Goal: Task Accomplishment & Management: Complete application form

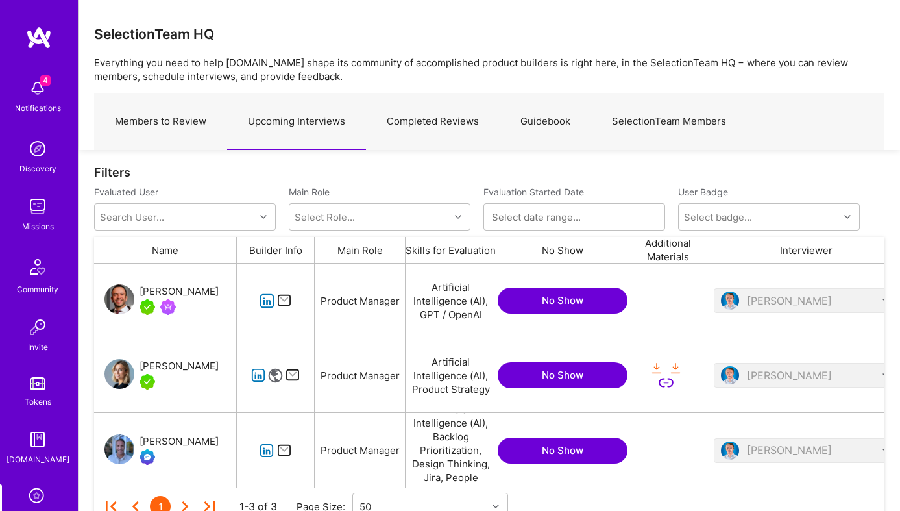
scroll to position [58, 0]
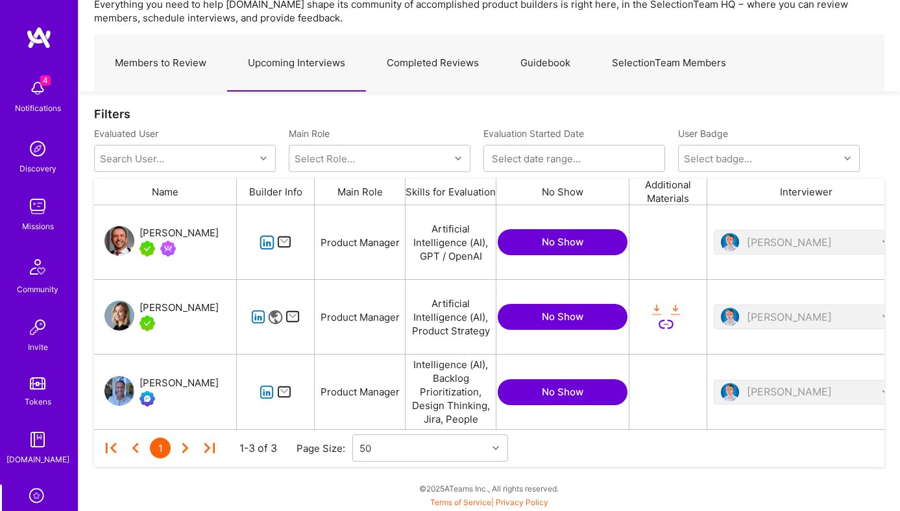
click at [267, 236] on icon "grid" at bounding box center [267, 242] width 15 height 15
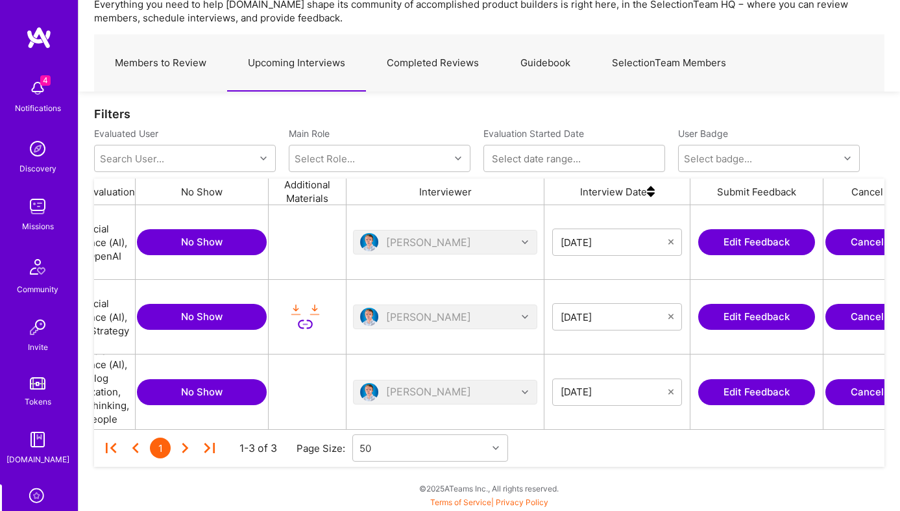
scroll to position [0, 443]
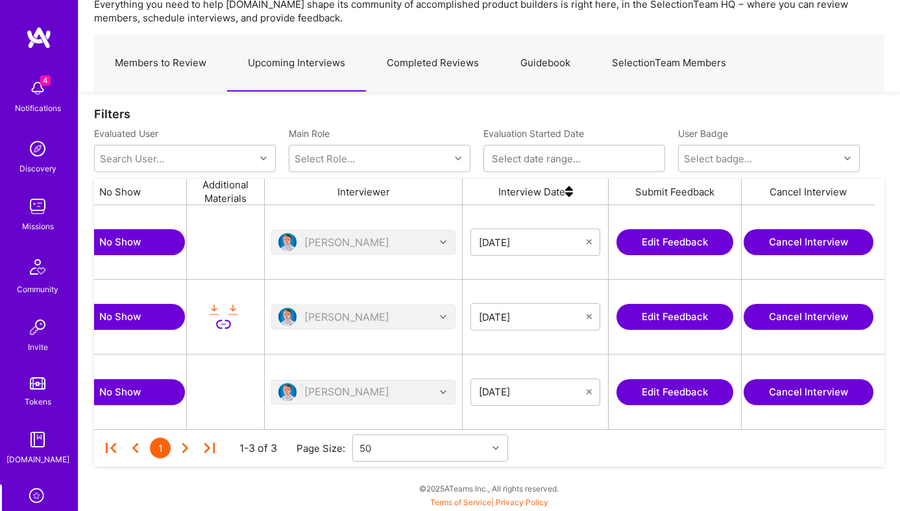
click at [699, 240] on button "Edit Feedback" at bounding box center [675, 242] width 117 height 26
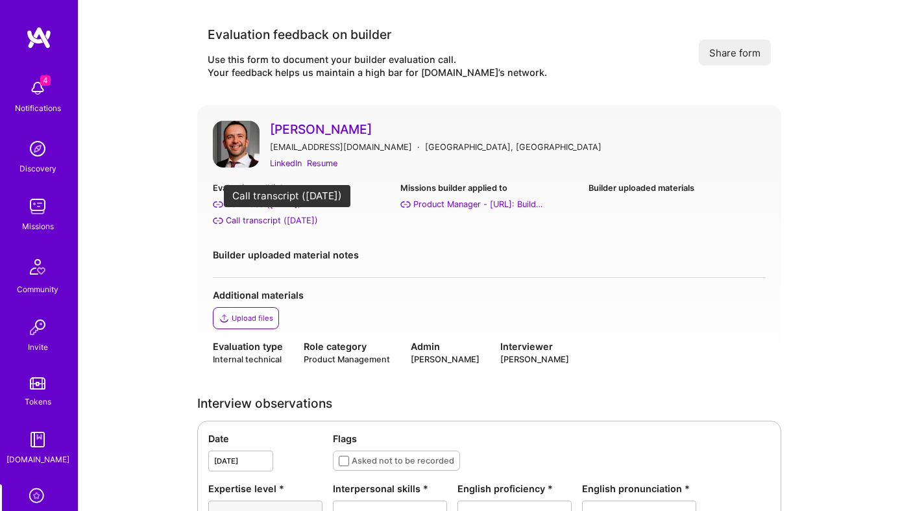
click at [267, 221] on div "Call transcript (Sep 30, 2025)" at bounding box center [272, 221] width 92 height 14
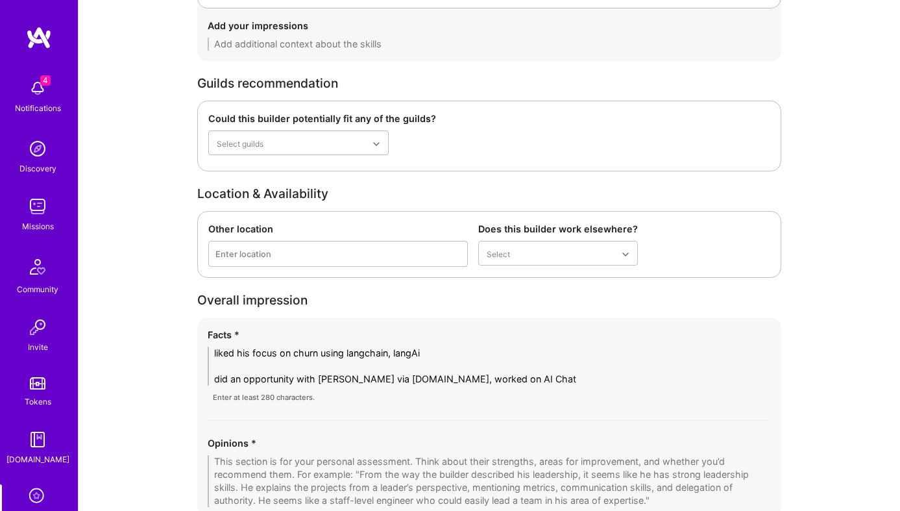
scroll to position [2009, 0]
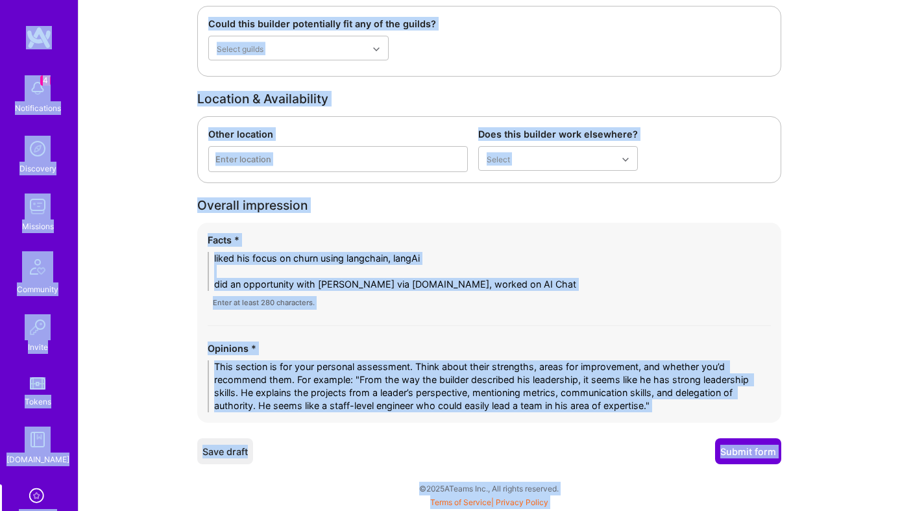
copy body "4 Notifications Discovery Missions Community Invite Tokens A.Guide Evaluation P…"
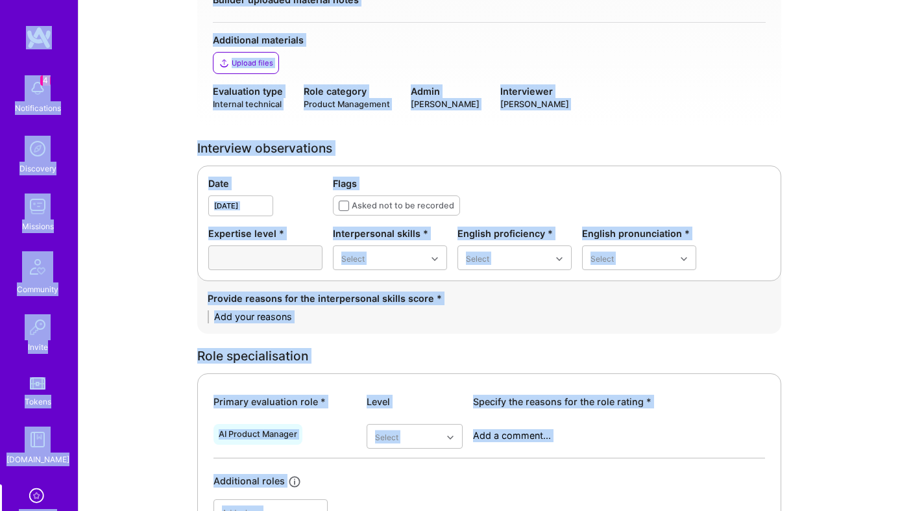
scroll to position [0, 0]
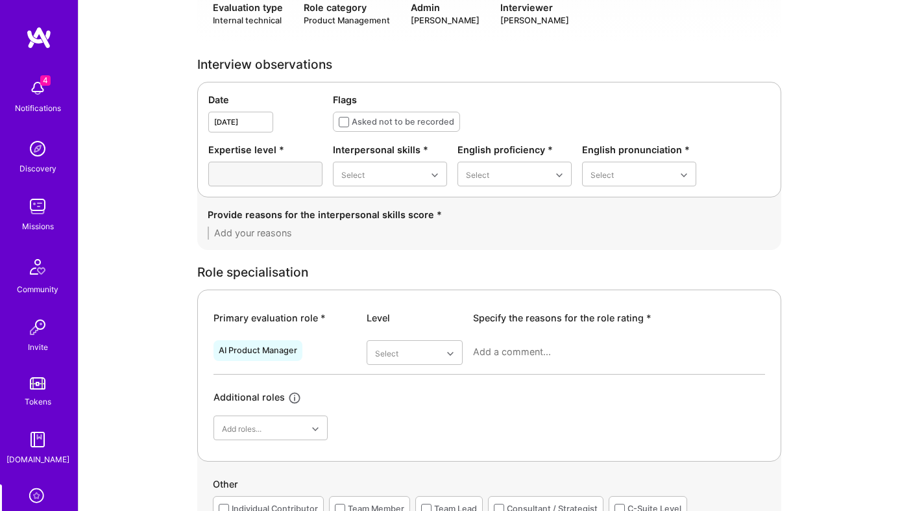
scroll to position [354, 0]
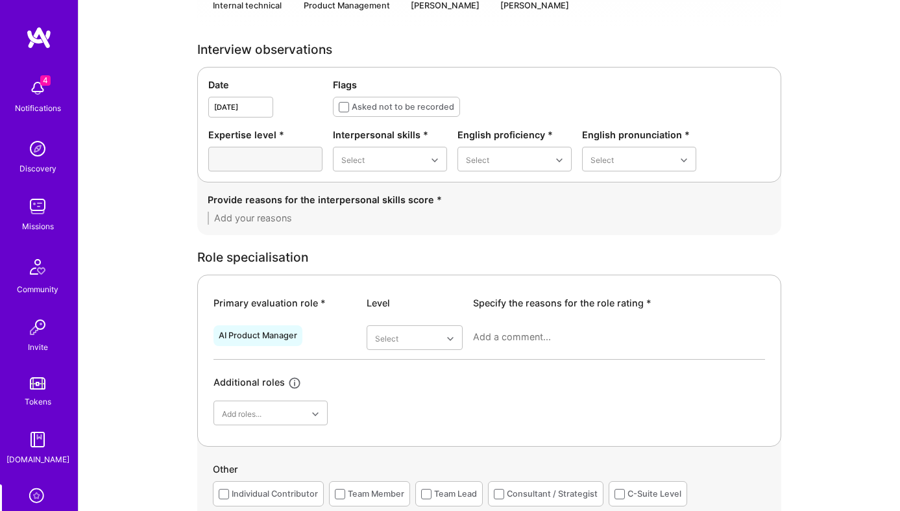
click at [271, 158] on div at bounding box center [265, 159] width 114 height 25
click at [388, 287] on div "Excellent" at bounding box center [390, 287] width 114 height 24
click at [515, 275] on div "Native or functionally native" at bounding box center [515, 270] width 114 height 38
click at [619, 260] on div "Excellent" at bounding box center [639, 263] width 114 height 24
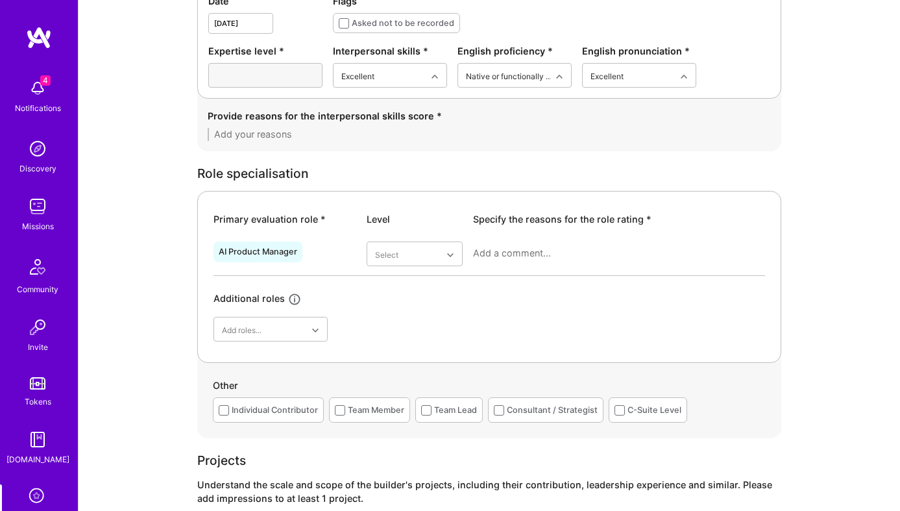
scroll to position [447, 0]
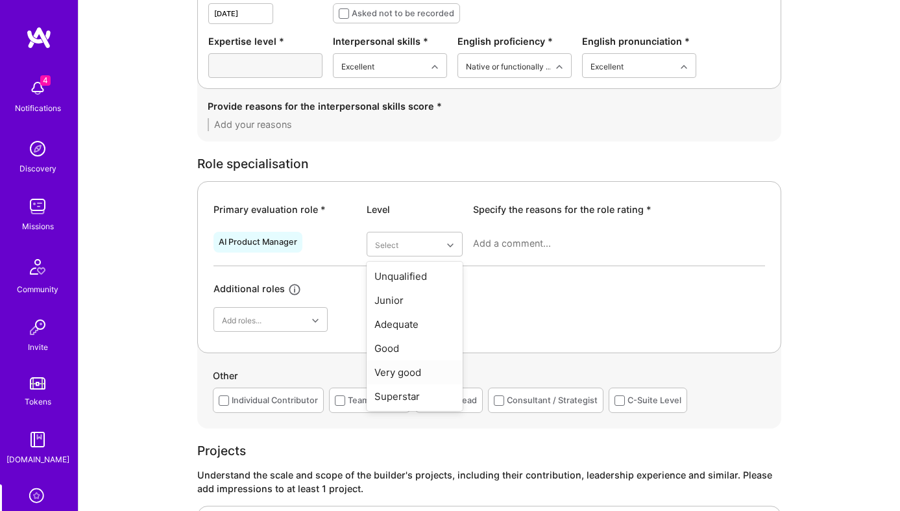
click at [407, 376] on div "Very good" at bounding box center [415, 372] width 96 height 24
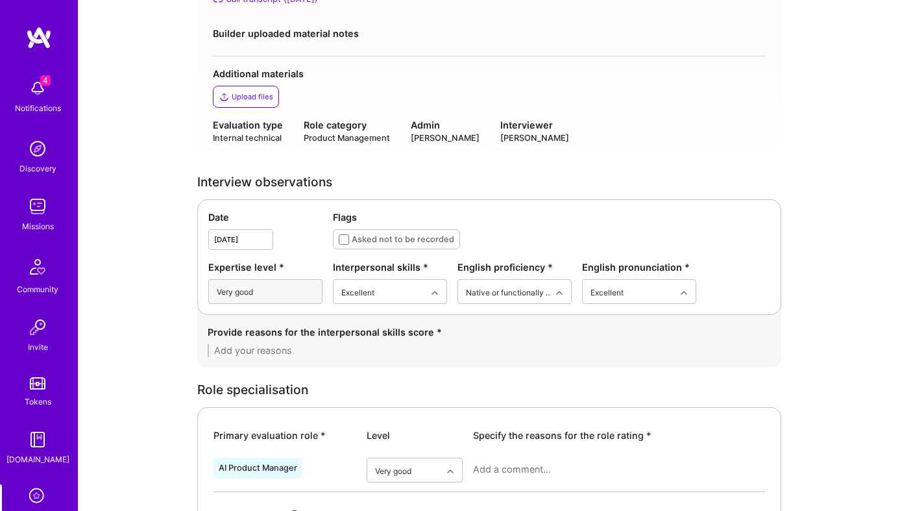
scroll to position [177, 0]
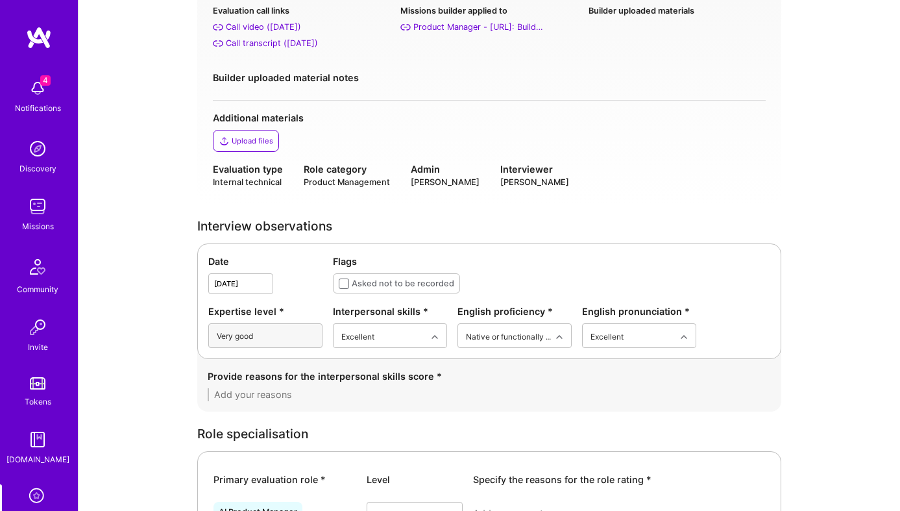
click at [285, 397] on textarea at bounding box center [490, 394] width 564 height 13
paste textarea "Jonathan communicates clearly and with enthusiasm, displaying strong emotional …"
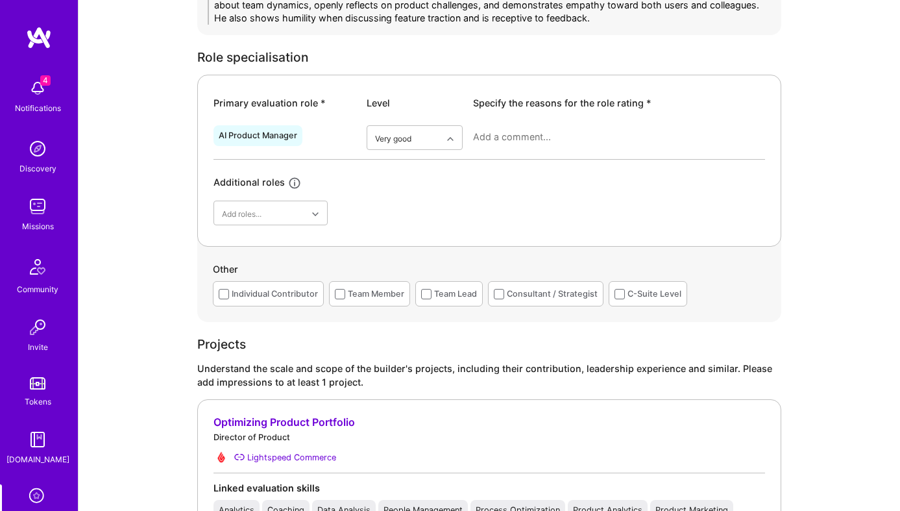
scroll to position [552, 0]
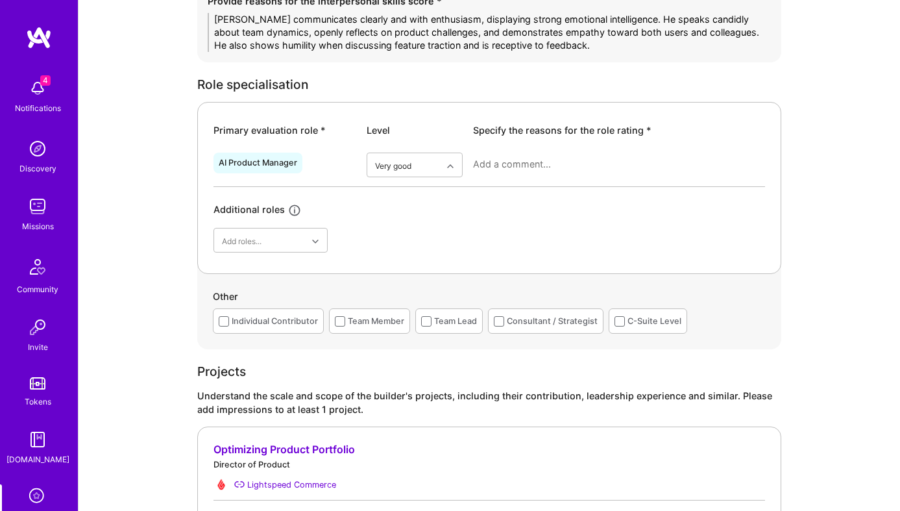
type textarea "Jonathan communicates clearly and with enthusiasm, displaying strong emotional …"
click at [515, 160] on textarea at bounding box center [619, 164] width 292 height 13
paste textarea "Jonathan has strong end-to-end product ownership experience. At Morgan & Morgan…"
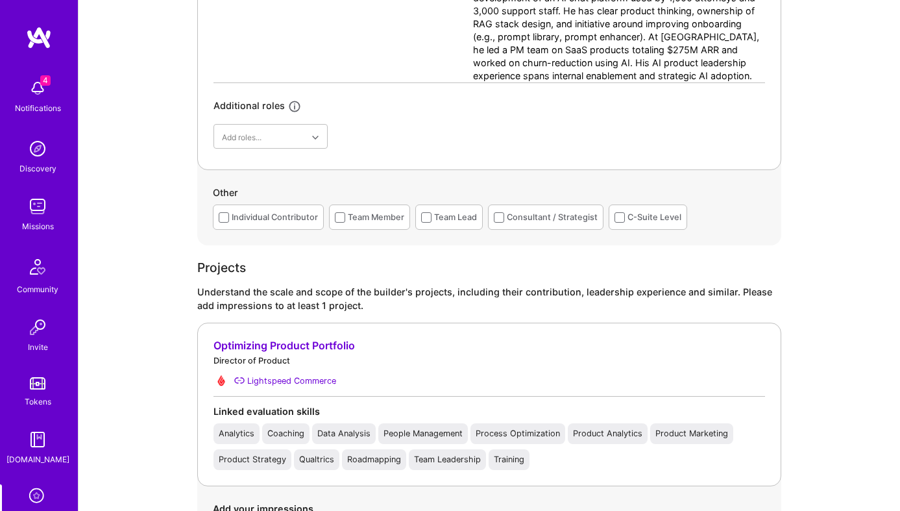
scroll to position [737, 0]
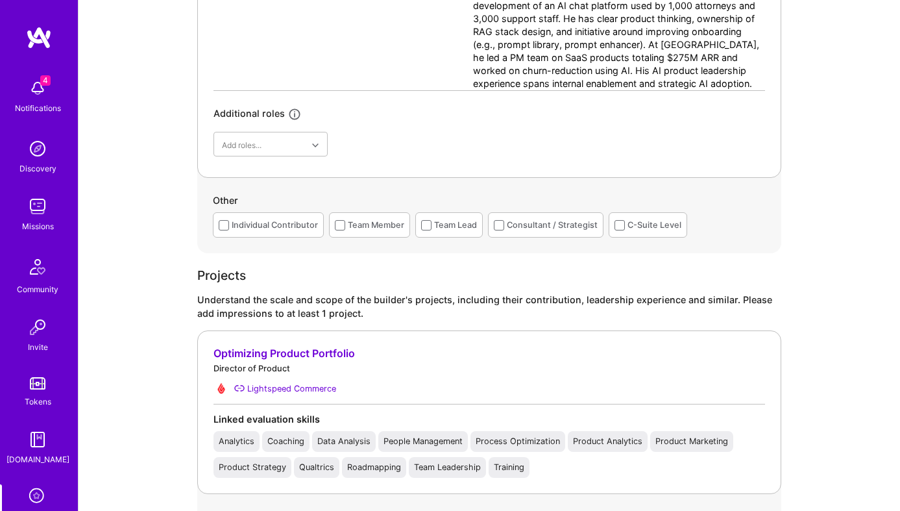
type textarea "Jonathan has strong end-to-end product ownership experience. At Morgan & Morgan…"
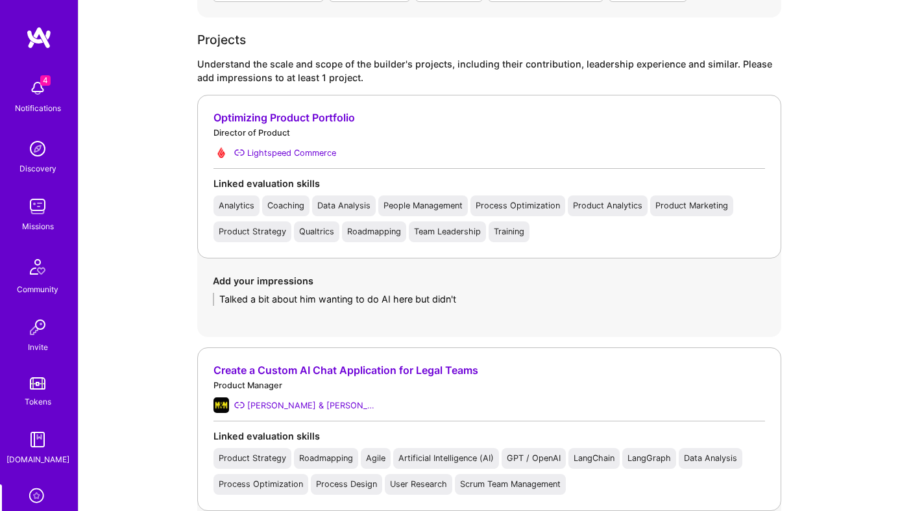
scroll to position [971, 0]
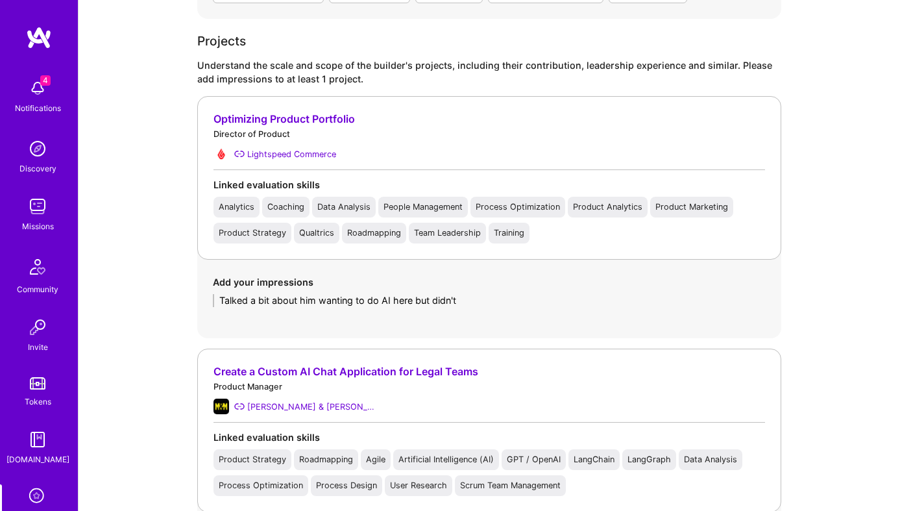
click at [253, 303] on textarea "Talked a bit about him wanting to do AI here but didn't" at bounding box center [489, 300] width 553 height 13
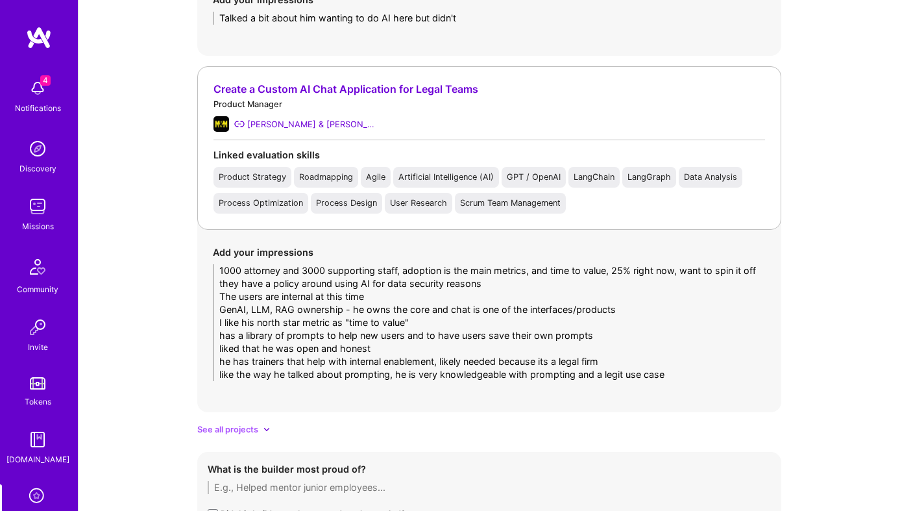
scroll to position [1268, 0]
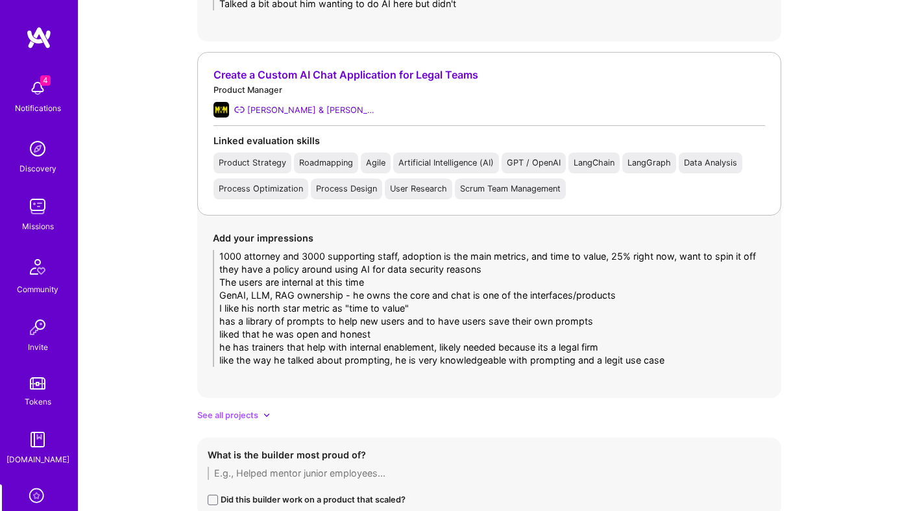
click at [364, 286] on textarea "1000 attorney and 3000 supporting staff, adoption is the main metrics, and time…" at bounding box center [489, 308] width 553 height 117
paste textarea "Leads development of an internal GenAI chat interface for legal staff (1,000 at…"
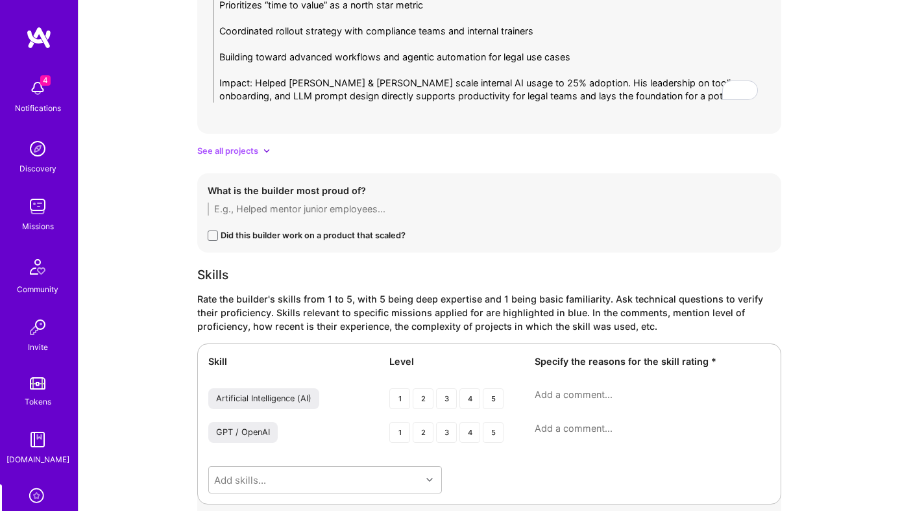
scroll to position [1636, 0]
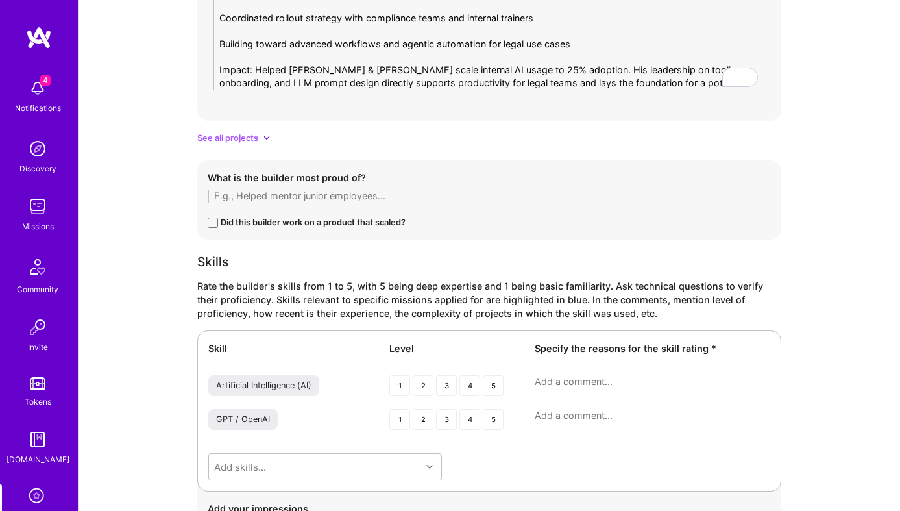
type textarea "Leads development of an internal GenAI chat interface for legal staff (1,000 at…"
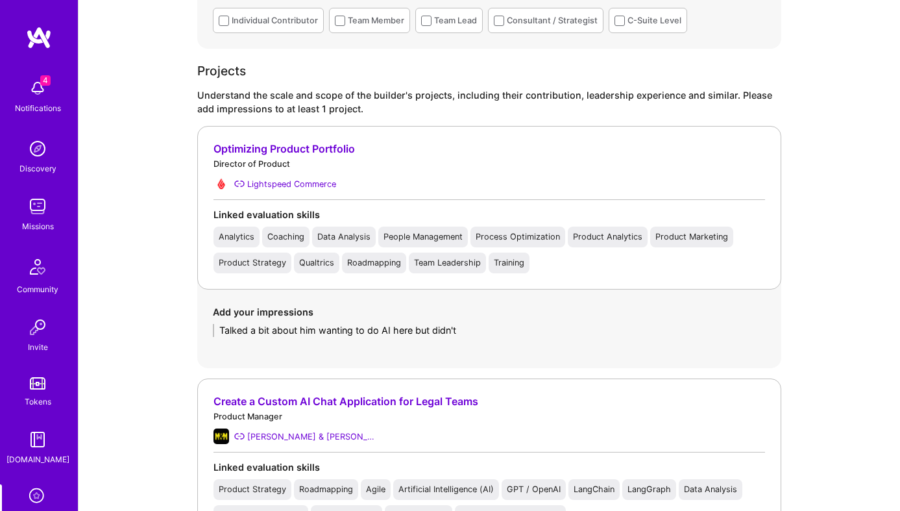
scroll to position [944, 0]
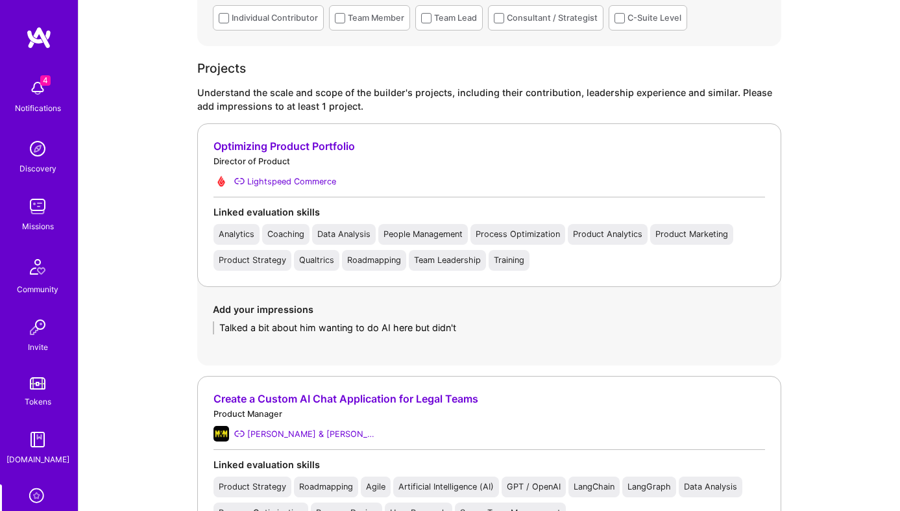
click at [346, 330] on textarea "Talked a bit about him wanting to do AI here but didn't" at bounding box center [489, 327] width 553 height 13
paste textarea "Led AI initiative to preemptively flag potential churn across 35,000 legacy cus…"
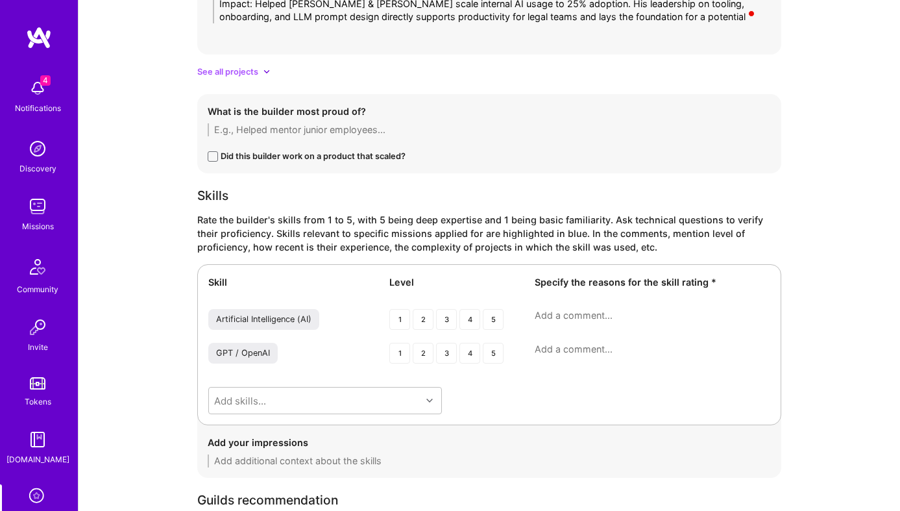
scroll to position [1973, 0]
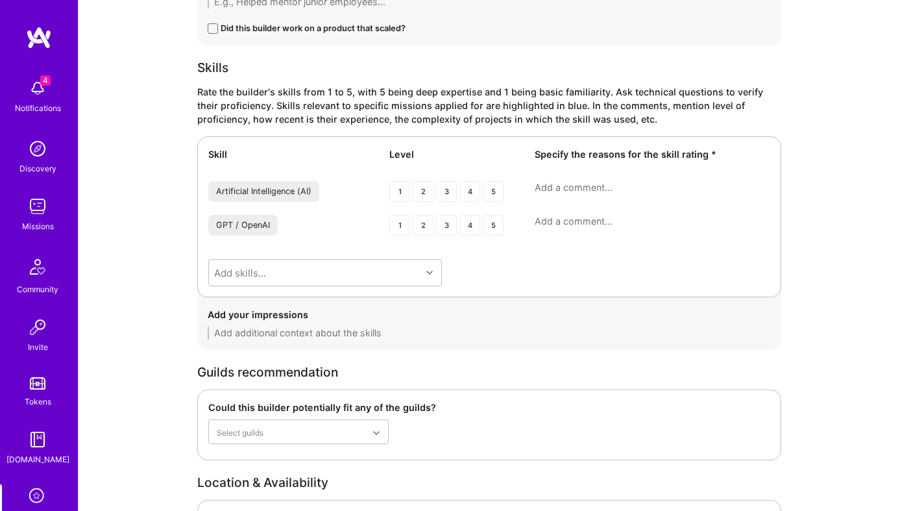
type textarea "Led AI initiative to preemptively flag potential churn across 35,000 legacy cus…"
click at [502, 192] on div "5" at bounding box center [493, 191] width 21 height 21
click at [557, 195] on div "Artificial Intelligence (AI) 1 2 3 4 5" at bounding box center [489, 192] width 562 height 23
click at [560, 192] on textarea at bounding box center [653, 187] width 236 height 13
paste textarea "Leads end-to-end AI product development with direct experience on RAG, agentic …"
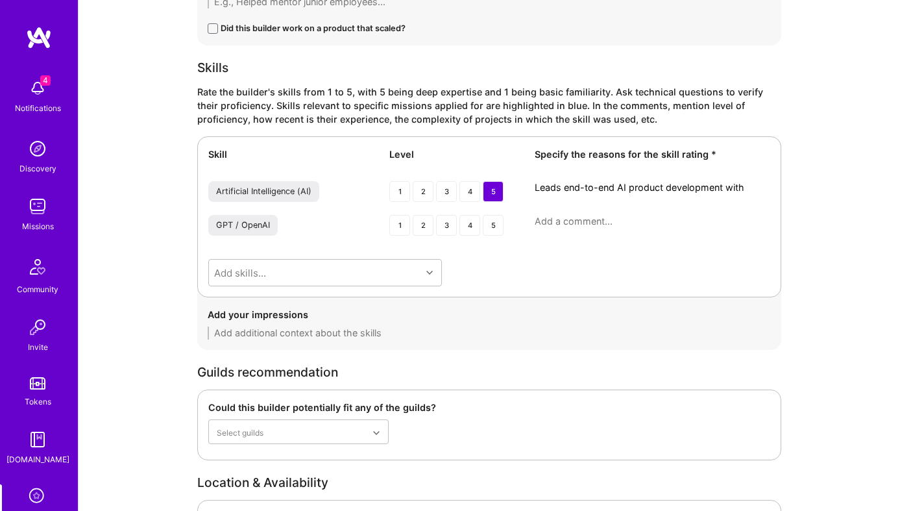
scroll to position [0, 0]
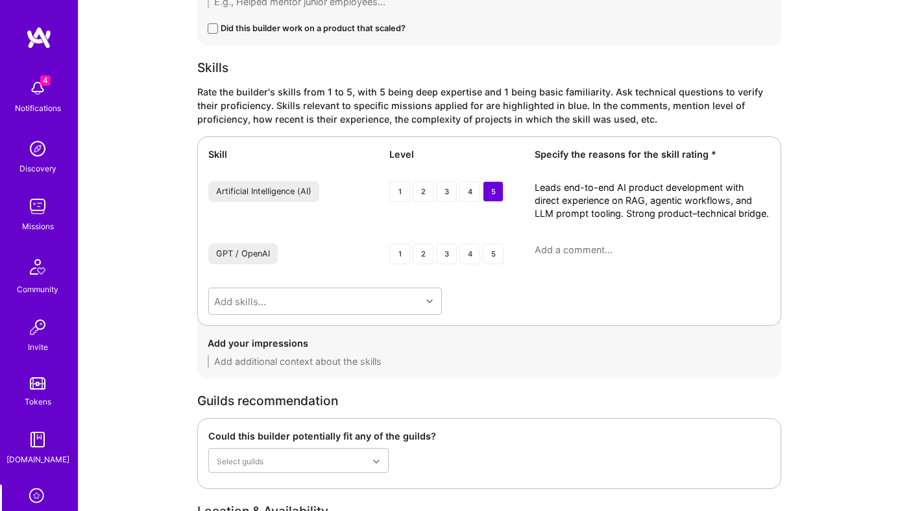
type textarea "Leads end-to-end AI product development with direct experience on RAG, agentic …"
click at [493, 261] on div "5" at bounding box center [493, 253] width 21 height 21
click at [562, 253] on textarea at bounding box center [653, 249] width 236 height 13
paste textarea "Uses GPT-4/GPT-4o in production, understands prompt design, manages use of smal…"
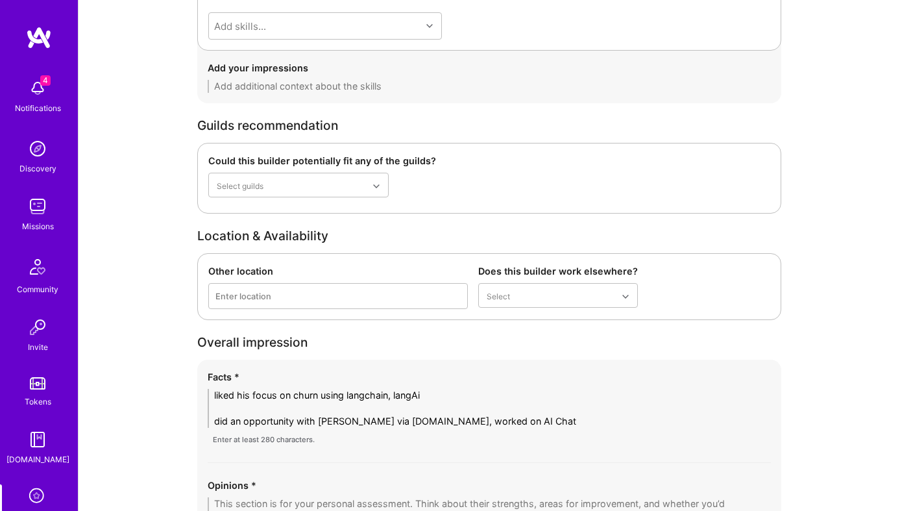
scroll to position [2281, 0]
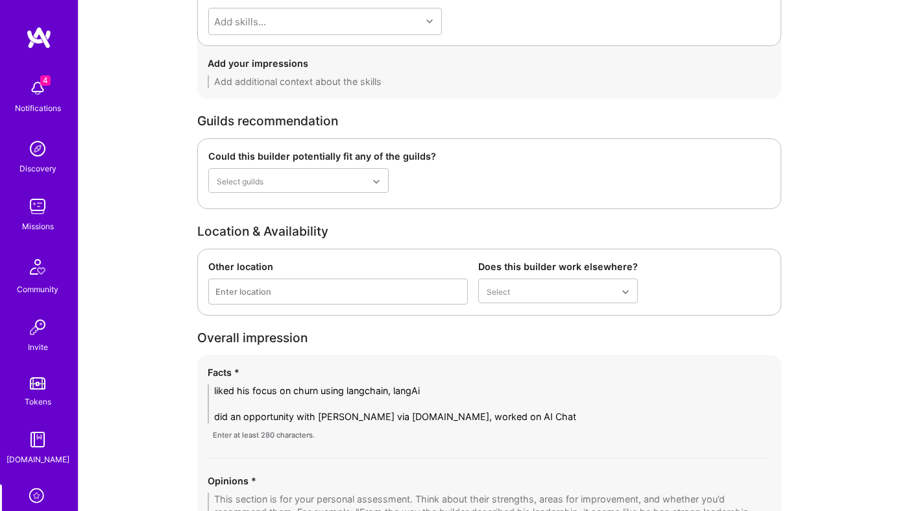
type textarea "Uses GPT-4/GPT-4o in production, understands prompt design, manages use of smal…"
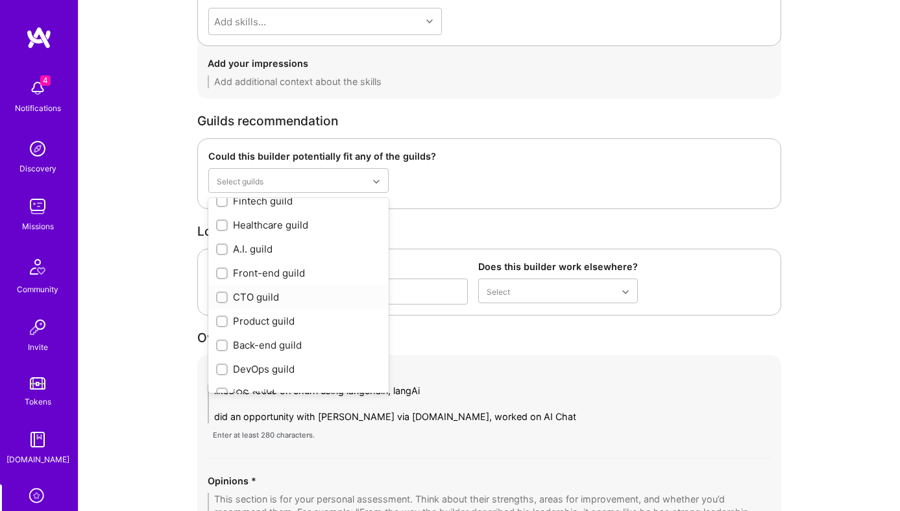
scroll to position [0, 0]
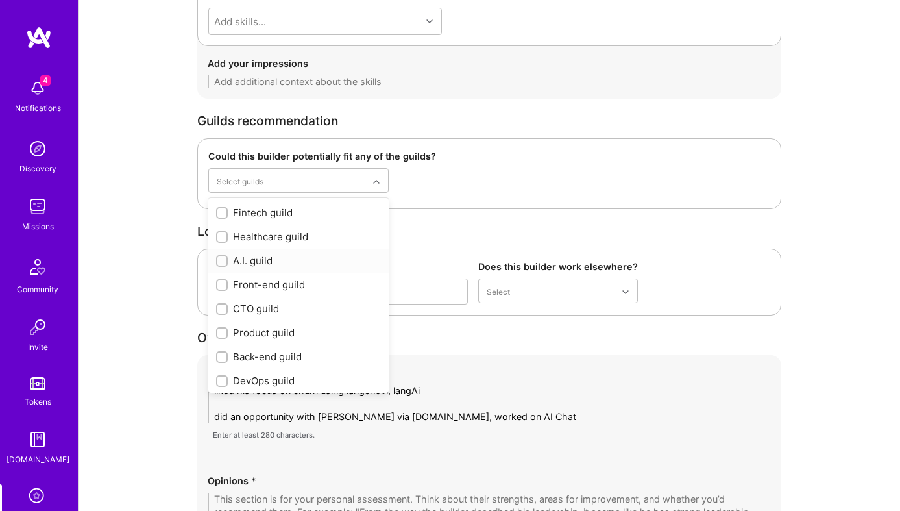
click at [261, 260] on div "A.I. guild" at bounding box center [298, 261] width 165 height 14
checkbox input "true"
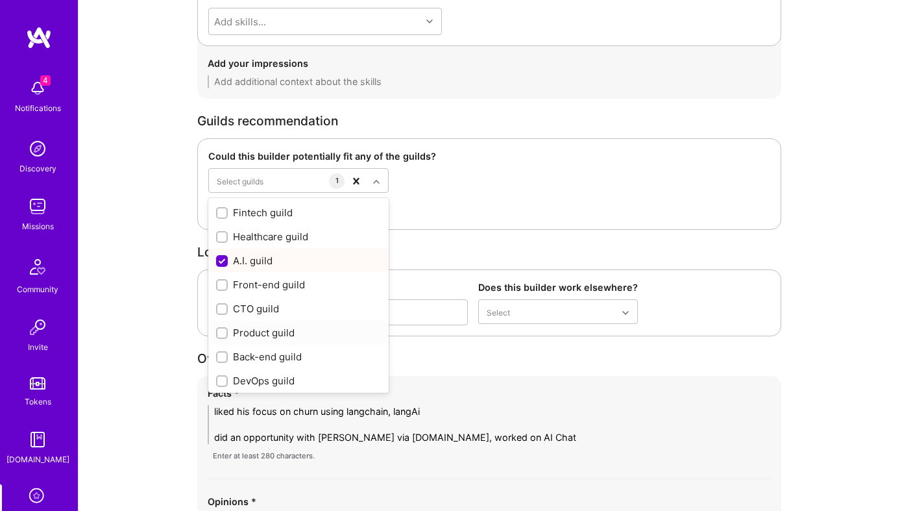
click at [277, 334] on div "Product guild" at bounding box center [298, 333] width 165 height 14
checkbox input "true"
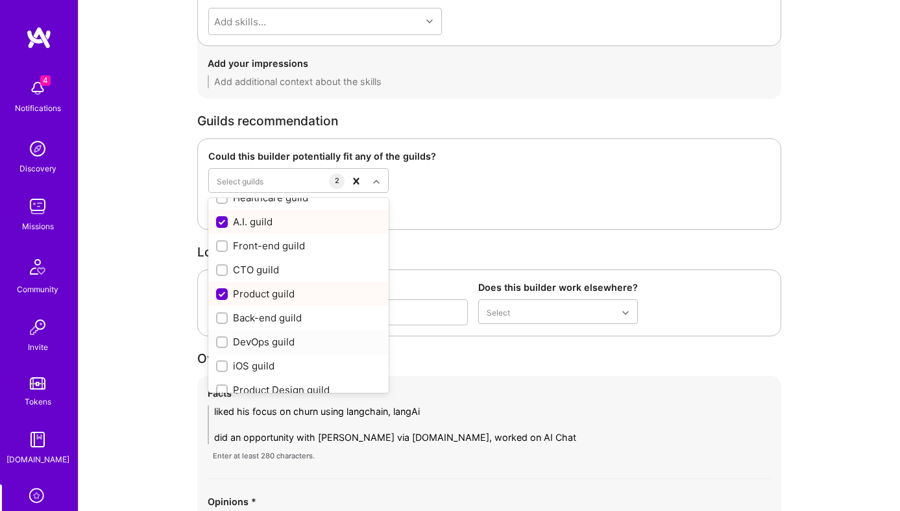
scroll to position [51, 0]
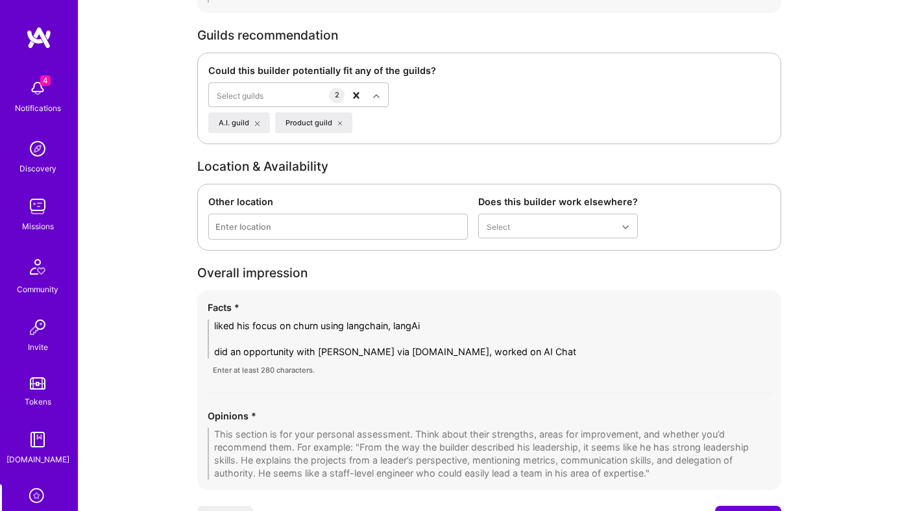
scroll to position [2434, 0]
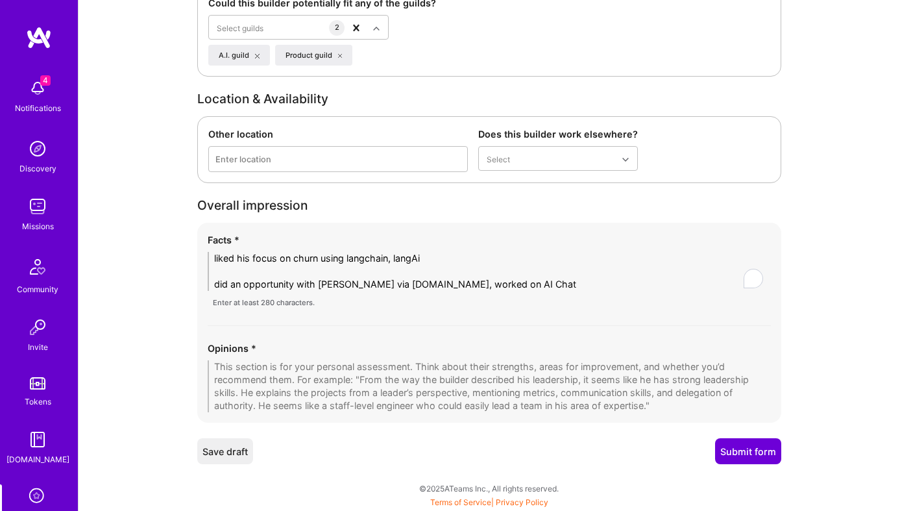
click at [325, 266] on textarea "liked his focus on churn using langchain, langAi did an opportunity with morgan…" at bounding box center [490, 271] width 564 height 39
paste textarea "Currently PM on internal GenAI platform at Morgan & Morgan Led AI adoption and …"
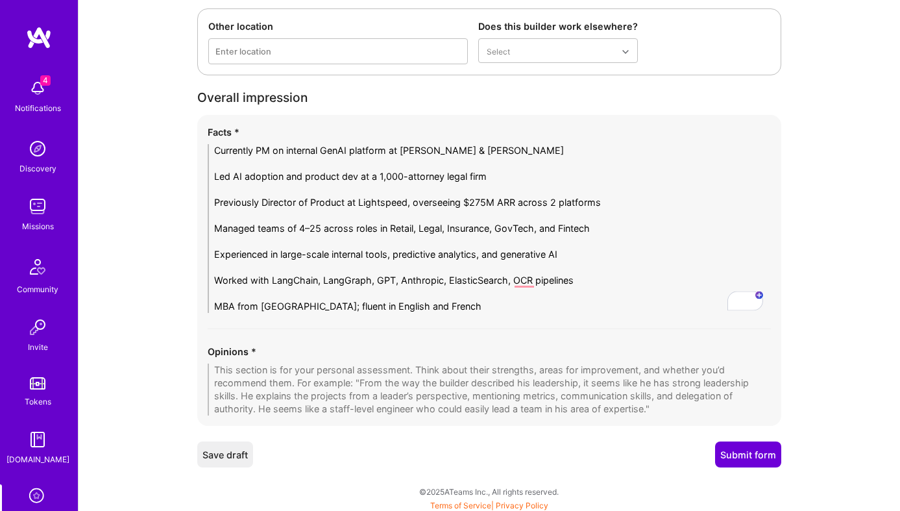
scroll to position [2546, 0]
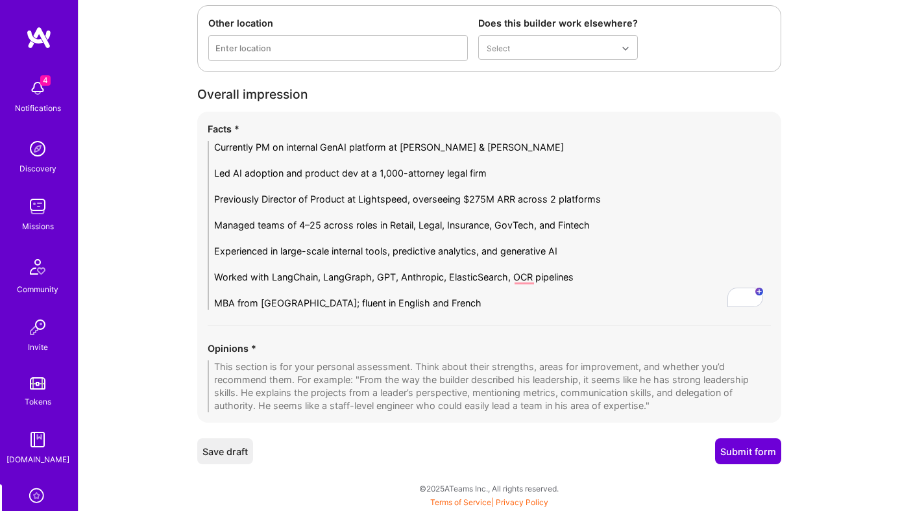
type textarea "Currently PM on internal GenAI platform at Morgan & Morgan Led AI adoption and …"
click at [334, 393] on textarea "To enrich screen reader interactions, please activate Accessibility in Grammarl…" at bounding box center [490, 386] width 564 height 52
paste textarea "Jonathan is a strong AI-native product leader with hands-on technical understan…"
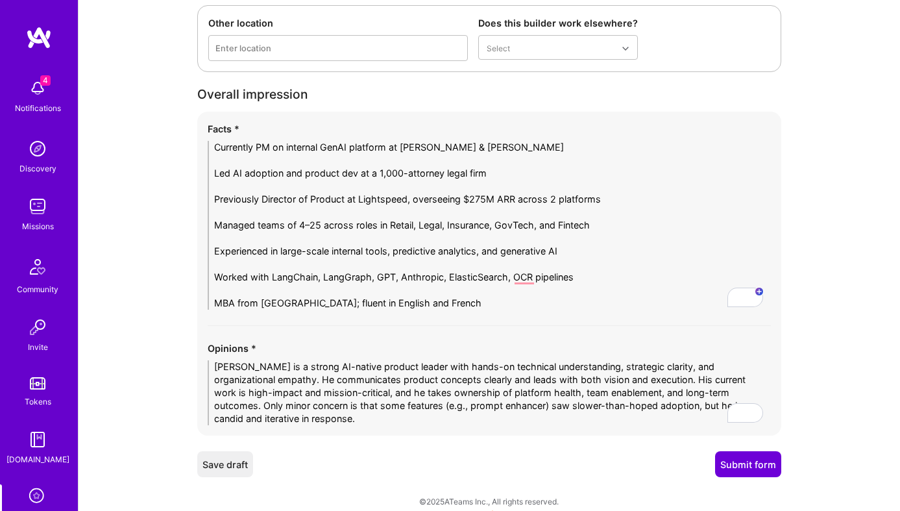
scroll to position [2558, 0]
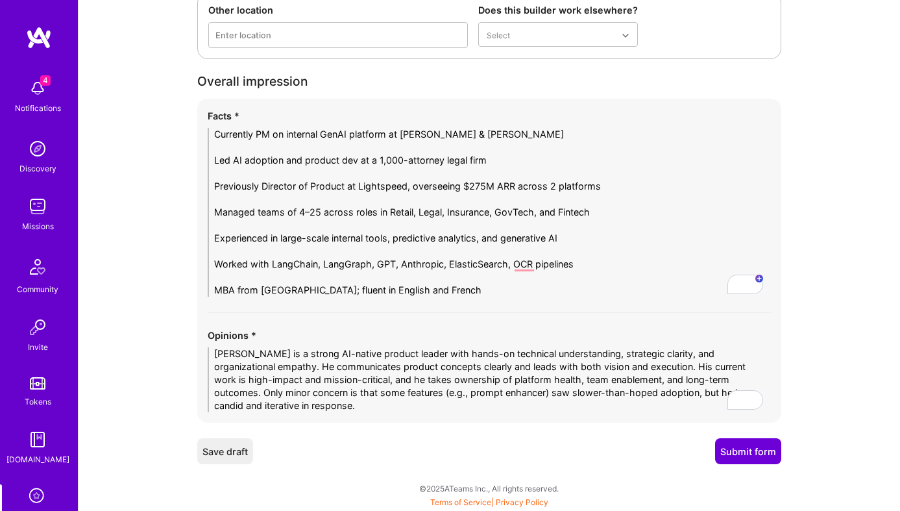
type textarea "Jonathan is a strong AI-native product leader with hands-on technical understan…"
click at [769, 460] on button "Submit form" at bounding box center [748, 451] width 66 height 26
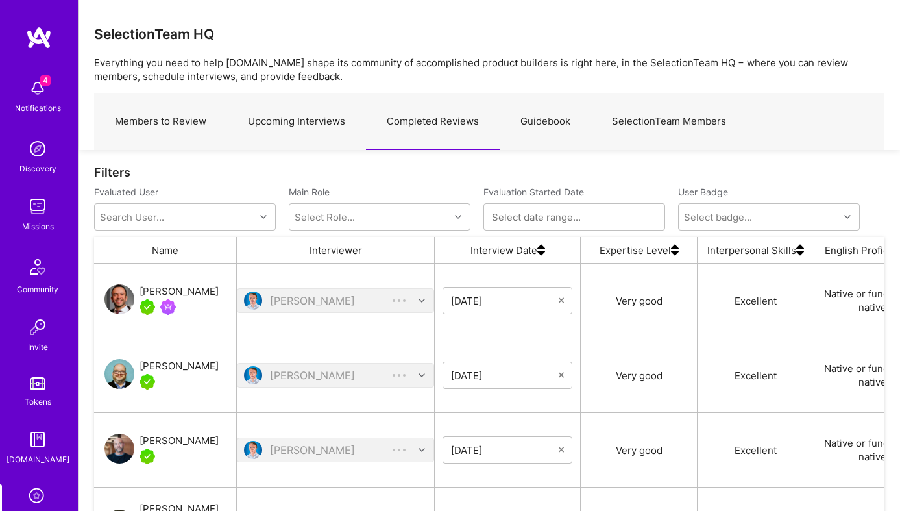
scroll to position [375, 791]
click at [317, 129] on link "Upcoming Interviews" at bounding box center [296, 121] width 139 height 56
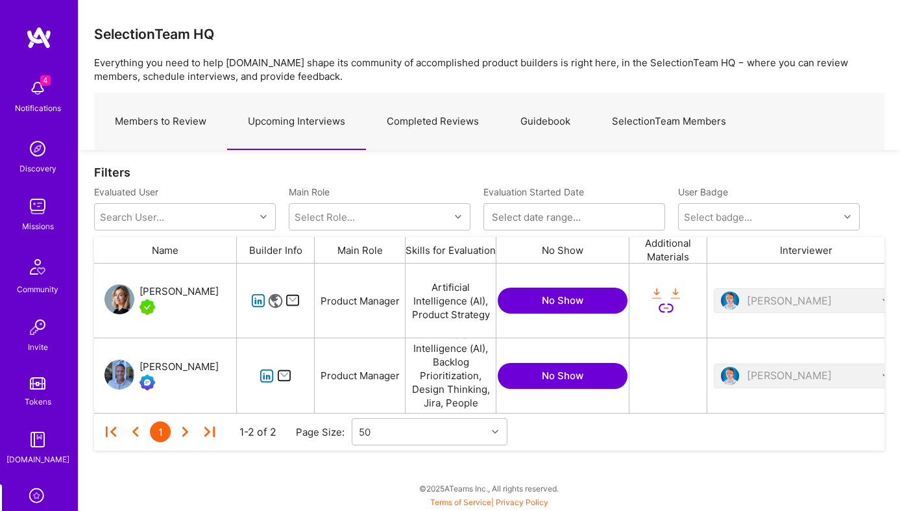
click at [258, 299] on icon "grid" at bounding box center [258, 300] width 15 height 15
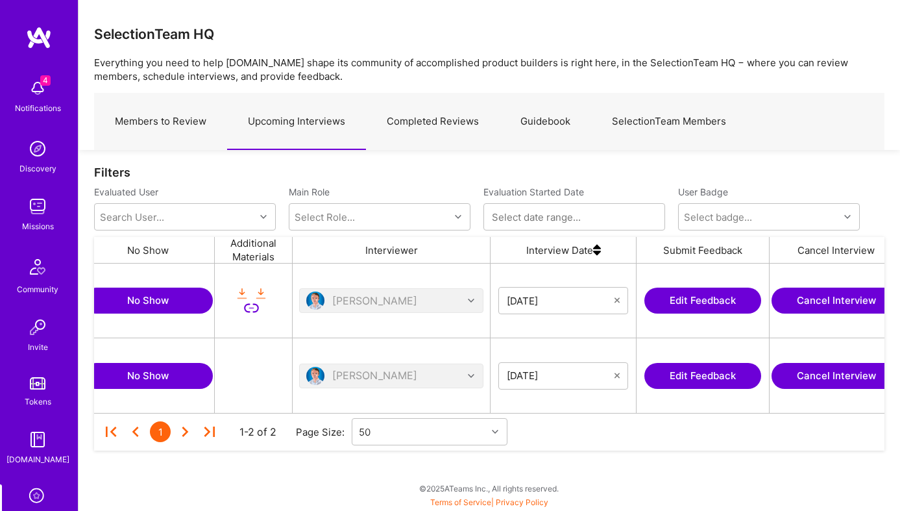
scroll to position [0, 443]
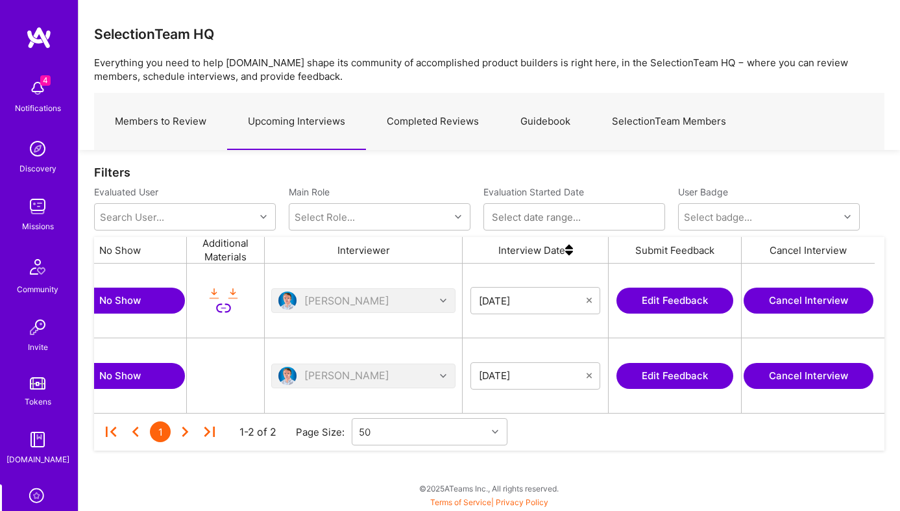
click at [686, 295] on button "Edit Feedback" at bounding box center [675, 301] width 117 height 26
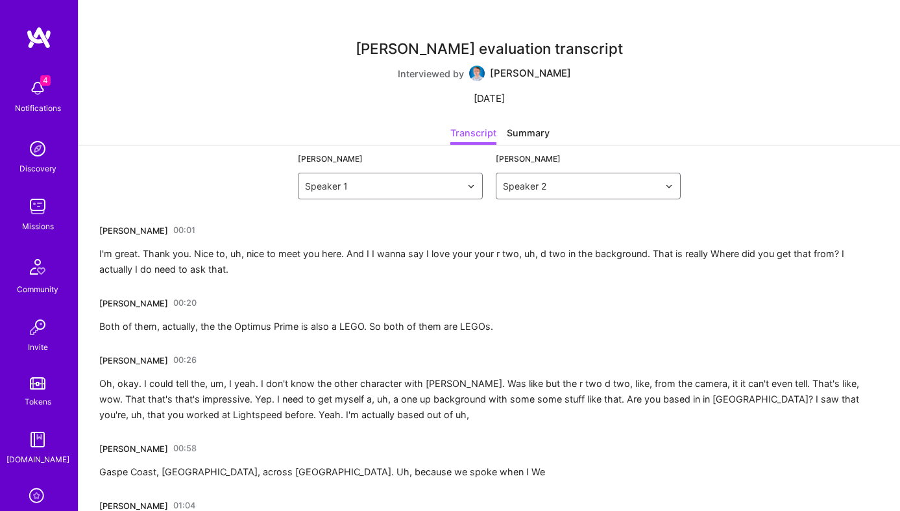
click at [173, 133] on div "Transcript Summary" at bounding box center [490, 135] width 822 height 19
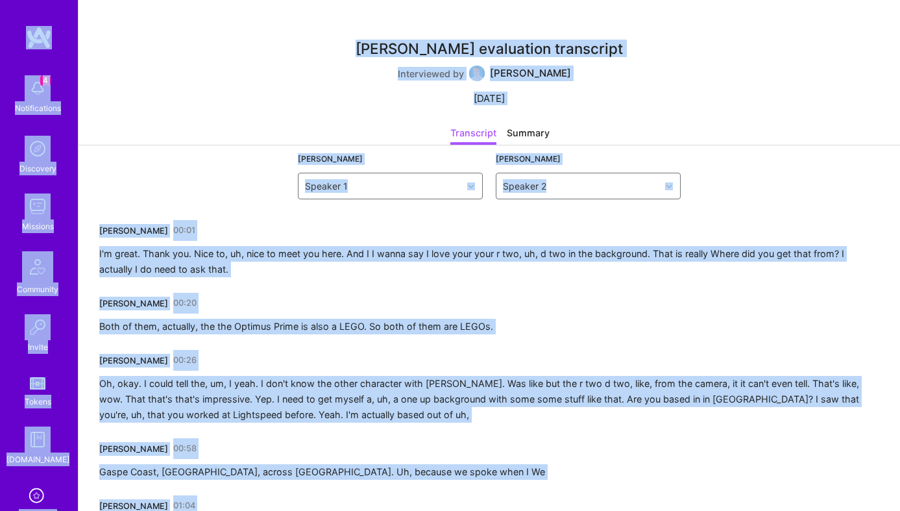
copy body "4 Notifications Discovery Missions Community Invite Tokens A.Guide Evaluation P…"
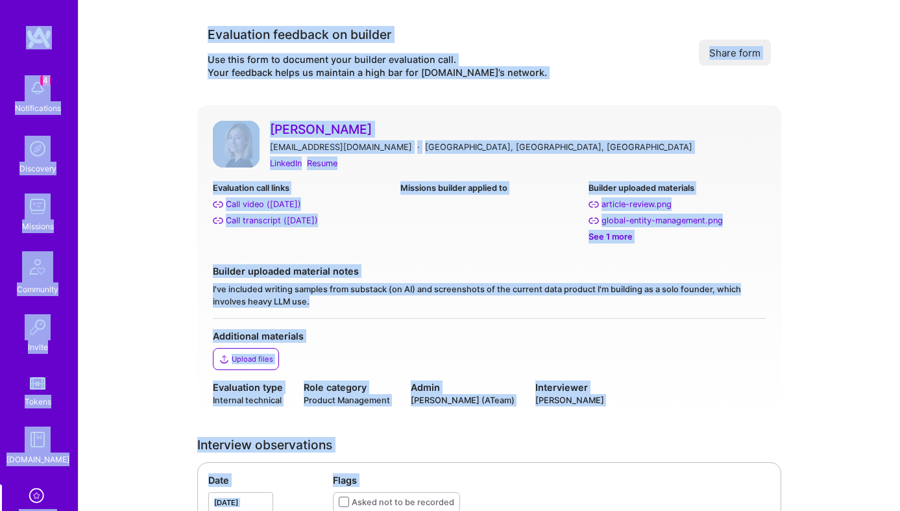
copy body "4 Notifications Discovery Missions Community Invite Tokens A.Guide Evaluation P…"
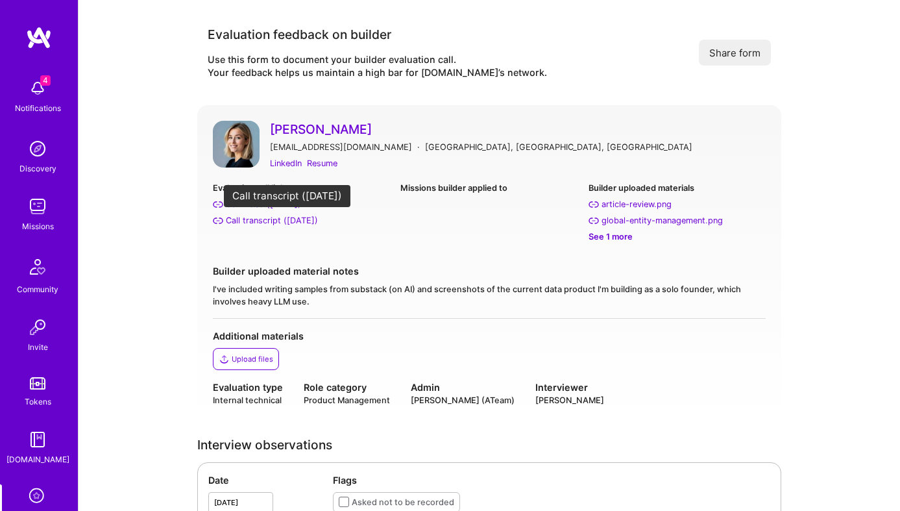
click at [262, 219] on div "Call transcript (Sep 30, 2025)" at bounding box center [272, 221] width 92 height 14
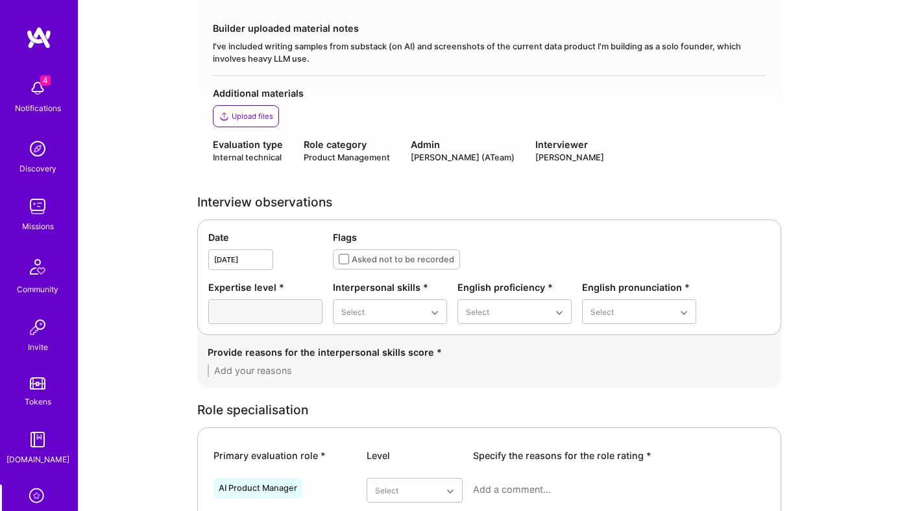
scroll to position [406, 0]
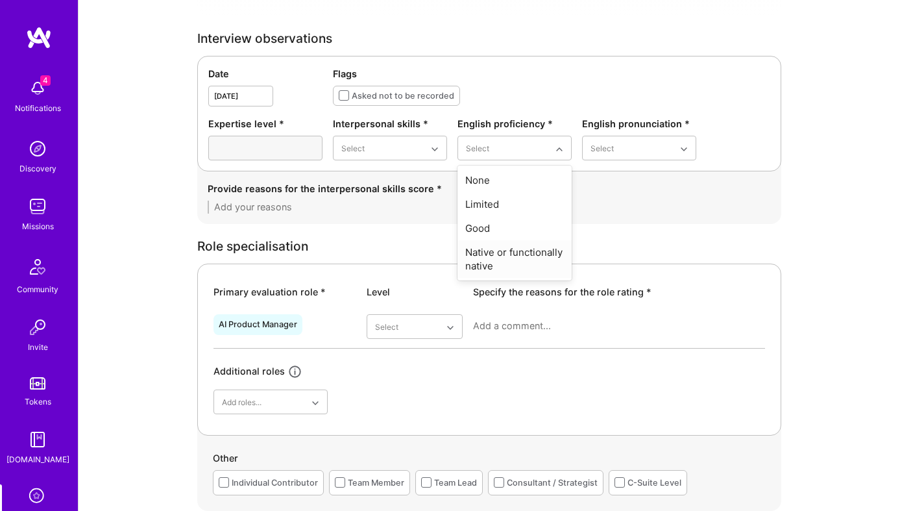
click at [508, 251] on div "Native or functionally native" at bounding box center [515, 259] width 114 height 38
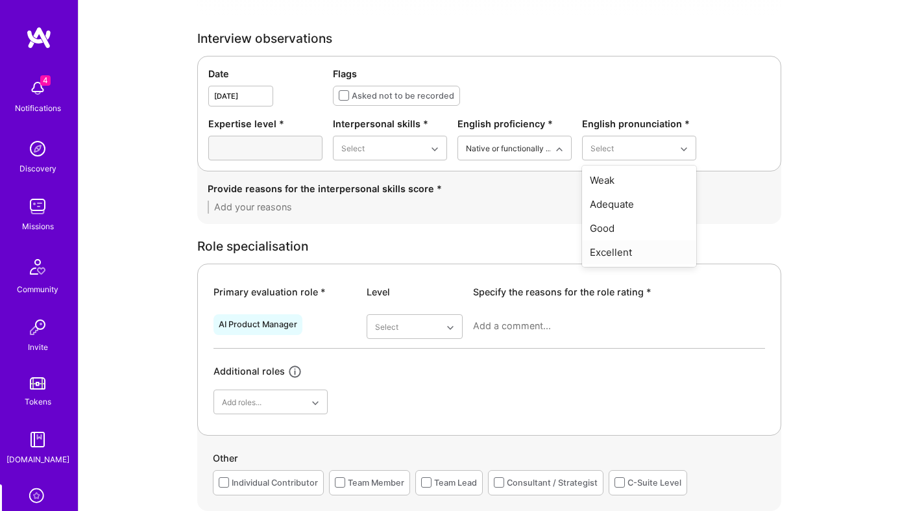
click at [625, 249] on div "Excellent" at bounding box center [639, 252] width 114 height 24
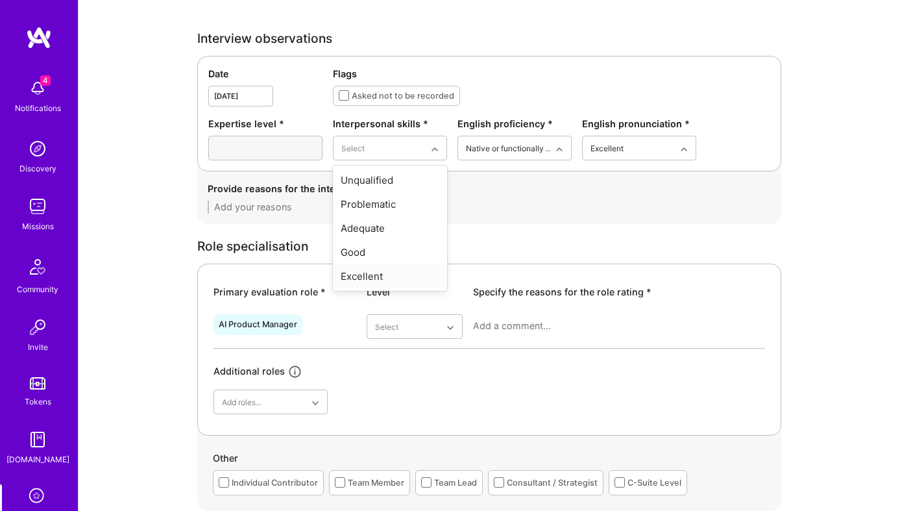
click at [396, 277] on div "Excellent" at bounding box center [390, 276] width 114 height 24
click at [384, 206] on textarea at bounding box center [490, 207] width 564 height 13
paste textarea "Holly communicates with clarity, humility, and strong domain knowledge. She art…"
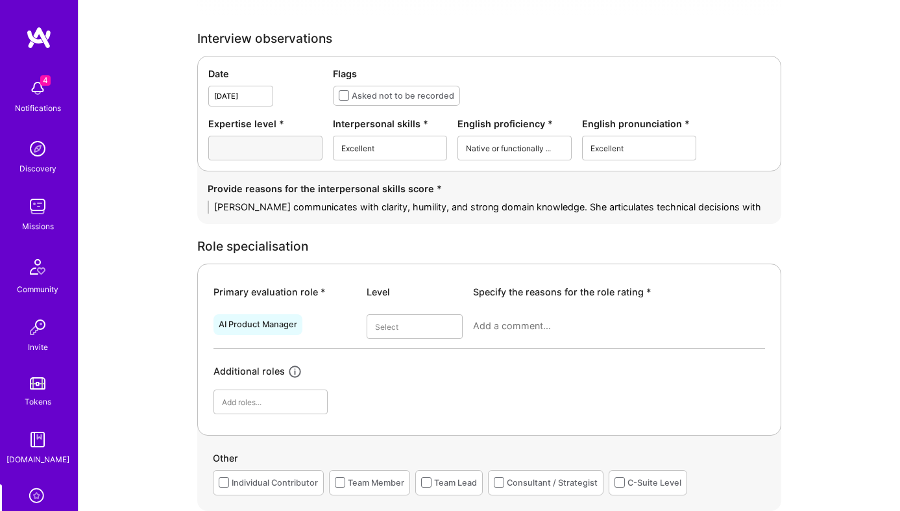
scroll to position [0, 0]
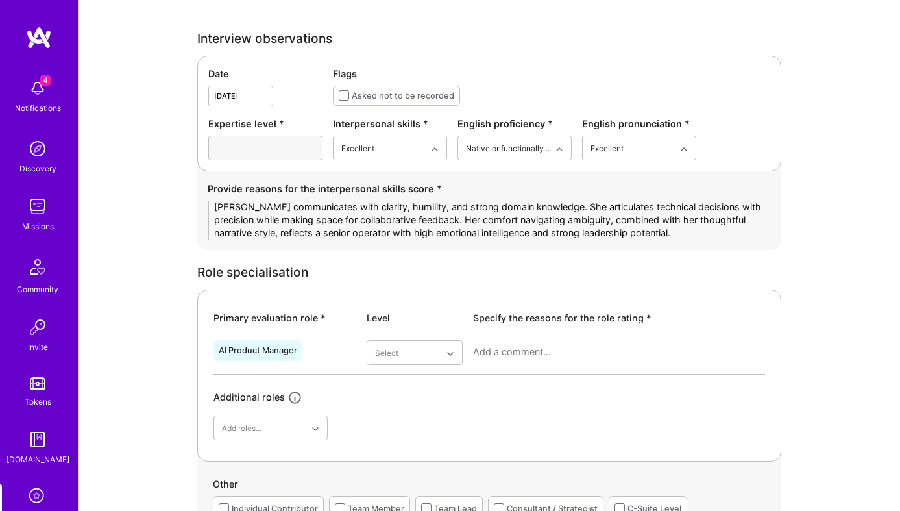
type textarea "Holly communicates with clarity, humility, and strong domain knowledge. She art…"
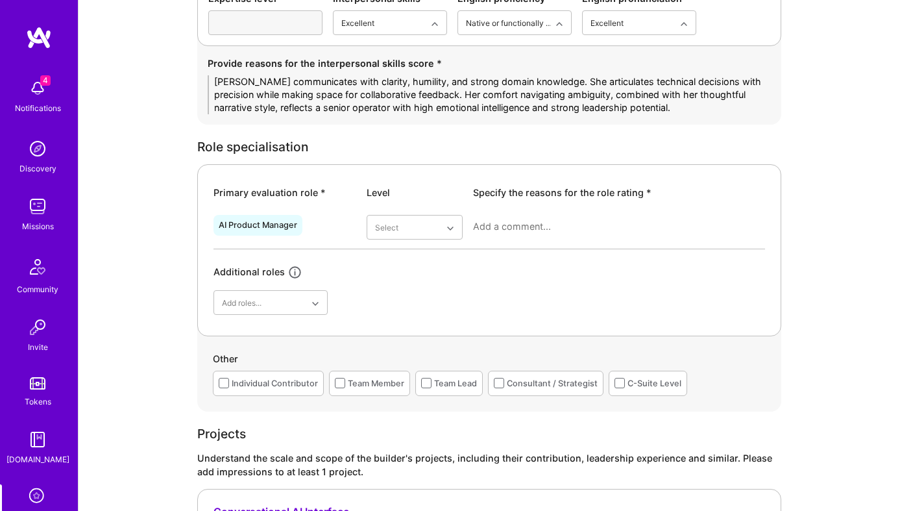
scroll to position [549, 0]
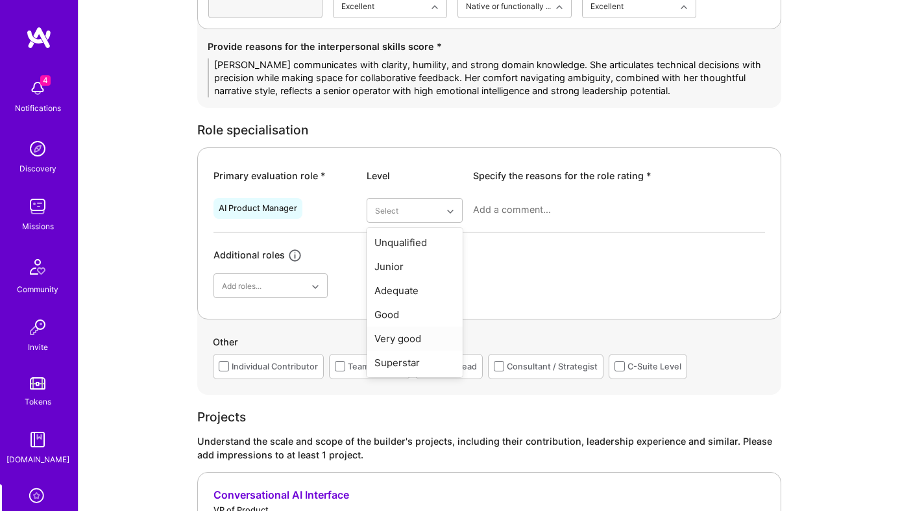
click at [405, 336] on div "Very good" at bounding box center [415, 339] width 96 height 24
click at [516, 216] on div at bounding box center [619, 215] width 292 height 34
click at [512, 210] on textarea at bounding box center [619, 209] width 292 height 13
paste textarea "Holly has shipped AI products at scale as a VP of Product and is now independen…"
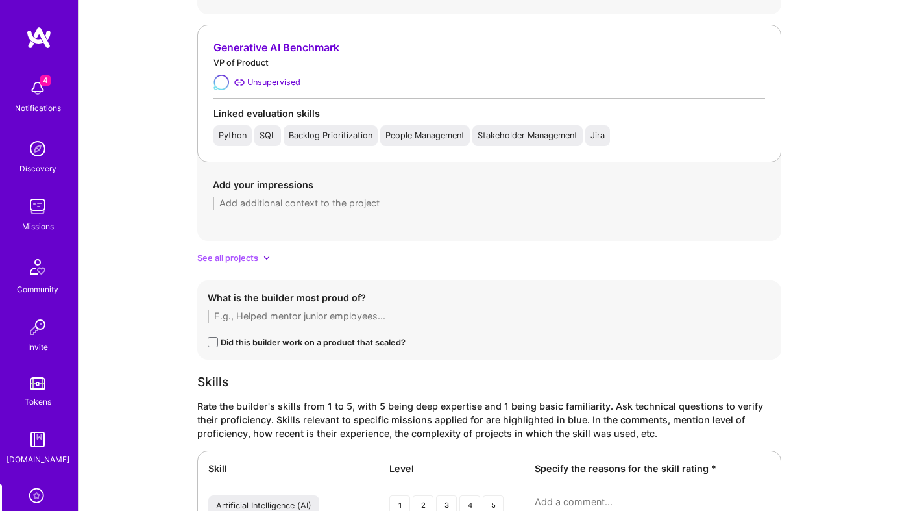
scroll to position [1591, 0]
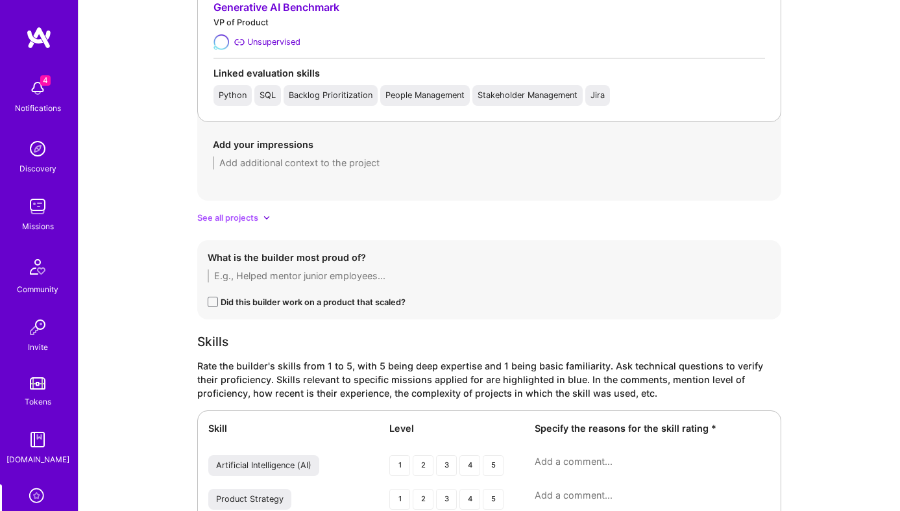
type textarea "Holly has shipped AI products at scale as a VP of Product and is now independen…"
click at [250, 218] on span "See all projects" at bounding box center [227, 218] width 61 height 14
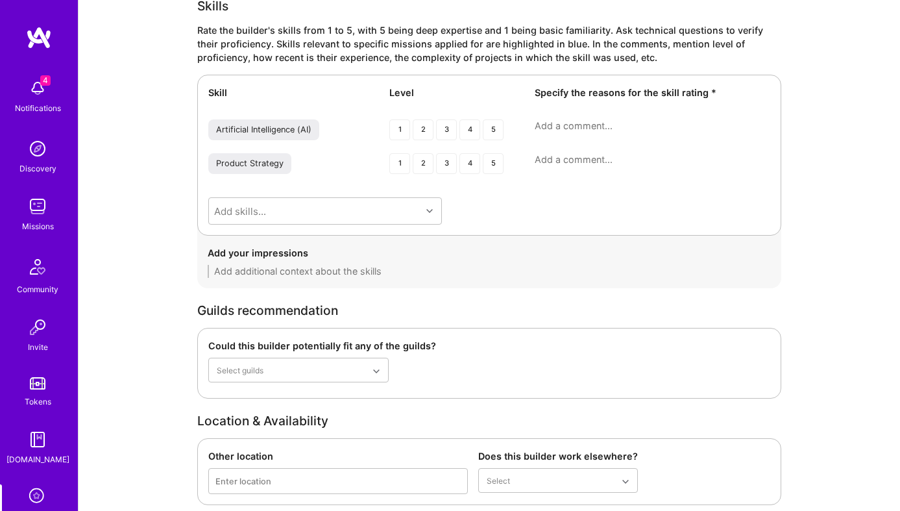
scroll to position [3119, 0]
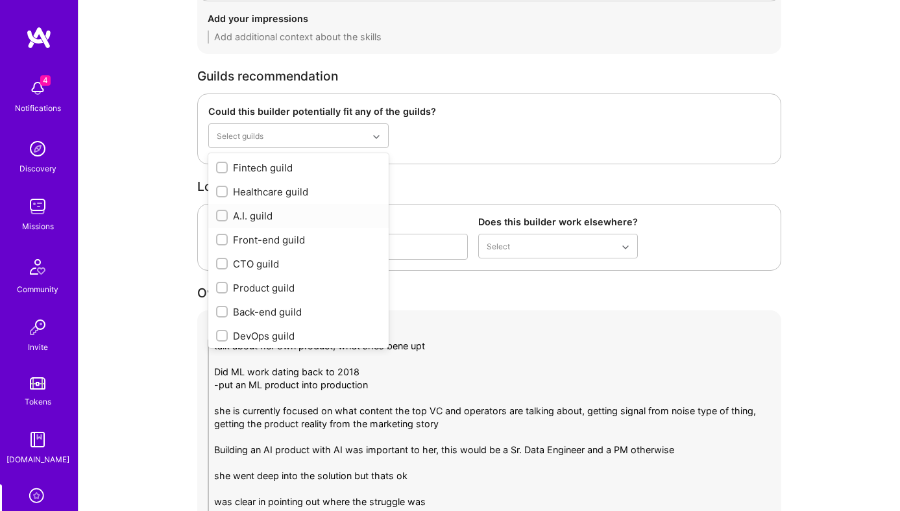
click at [251, 216] on div "A.I. guild" at bounding box center [298, 216] width 165 height 14
checkbox input "true"
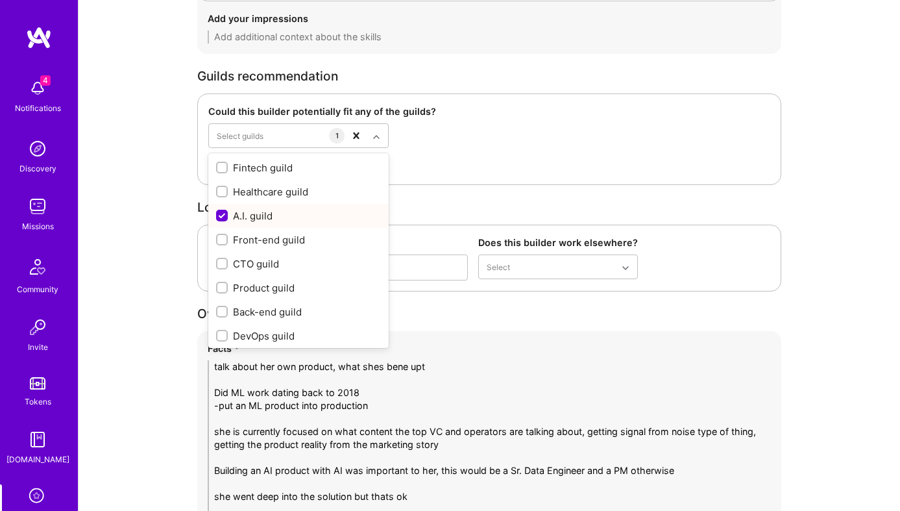
scroll to position [51, 0]
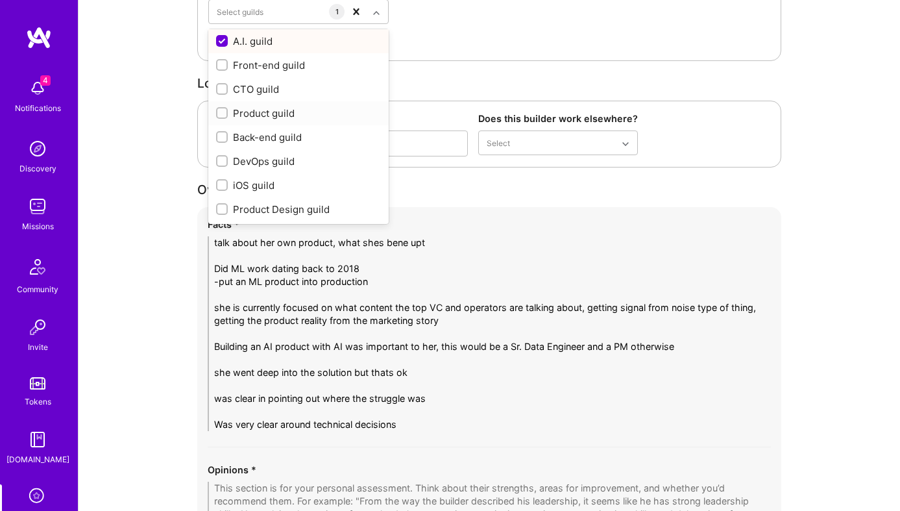
scroll to position [3334, 0]
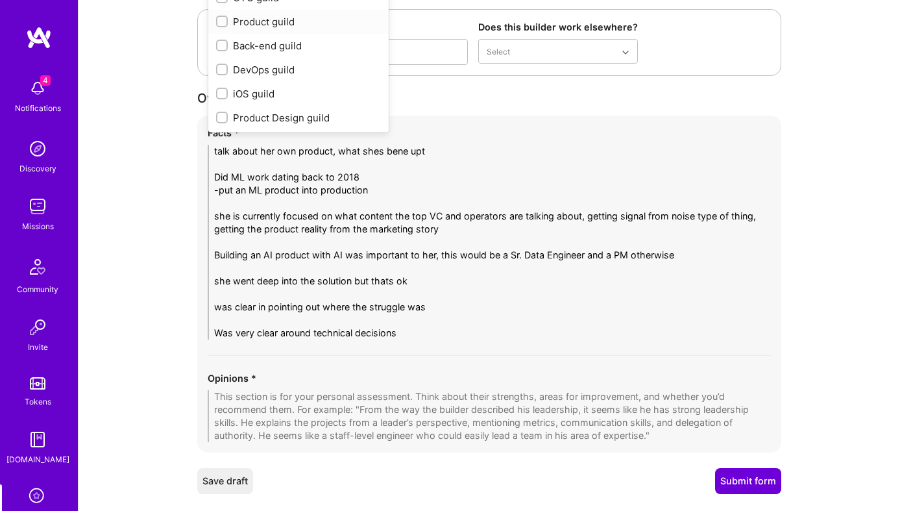
click at [452, 271] on textarea "talk about her own product, what shes bene upt Did ML work dating back to 2018 …" at bounding box center [490, 242] width 564 height 195
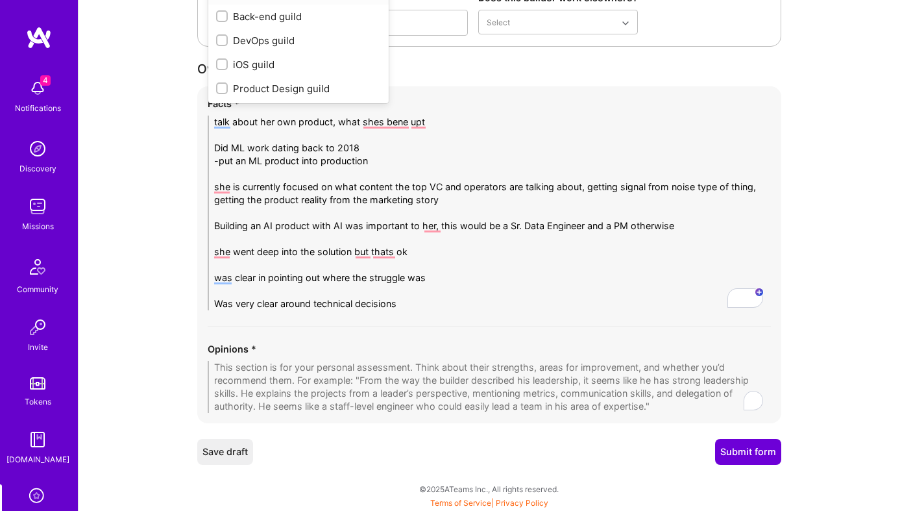
click at [349, 374] on textarea "To enrich screen reader interactions, please activate Accessibility in Grammarl…" at bounding box center [490, 387] width 564 height 52
paste textarea "Holly is a standout AI-native product thinker and builder. She combines depth i…"
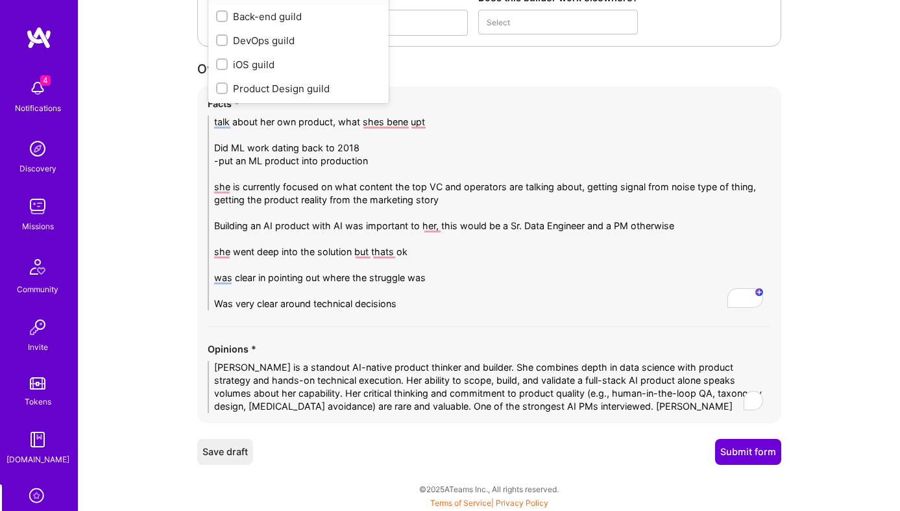
scroll to position [0, 0]
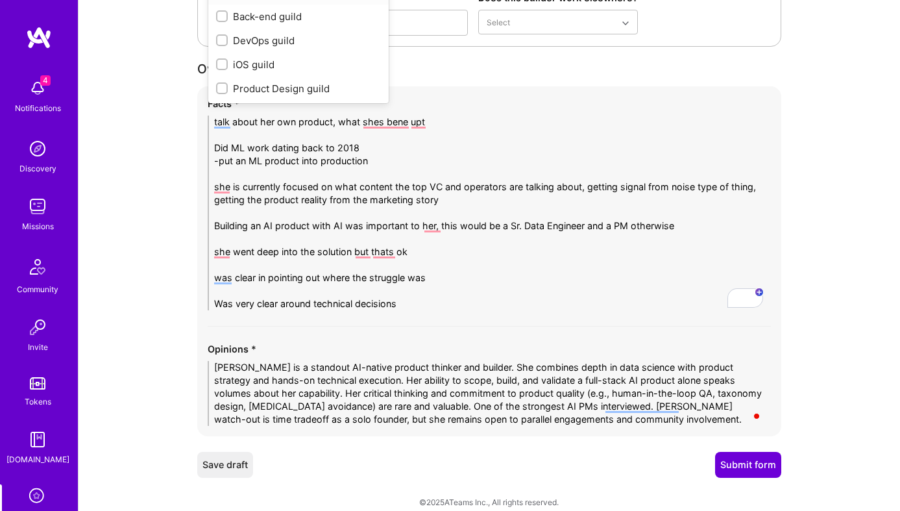
type textarea "Holly is a standout AI-native product thinker and builder. She combines depth i…"
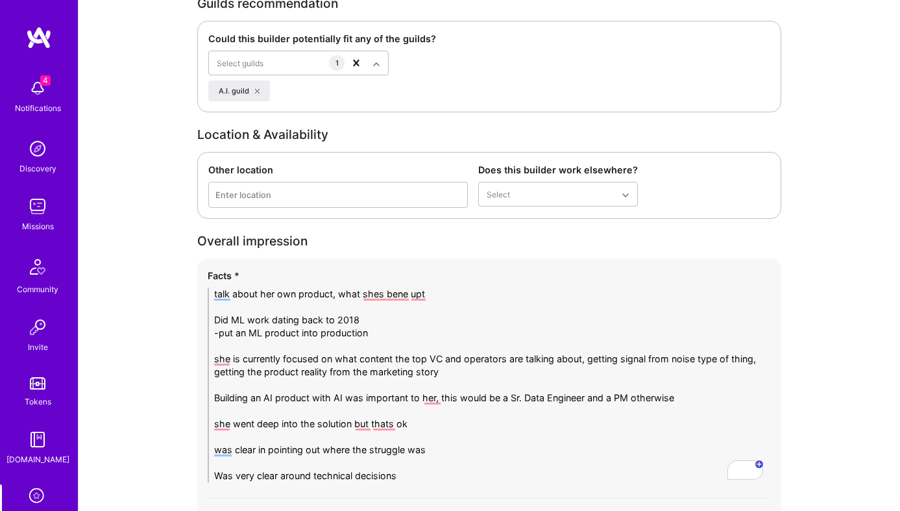
scroll to position [3200, 0]
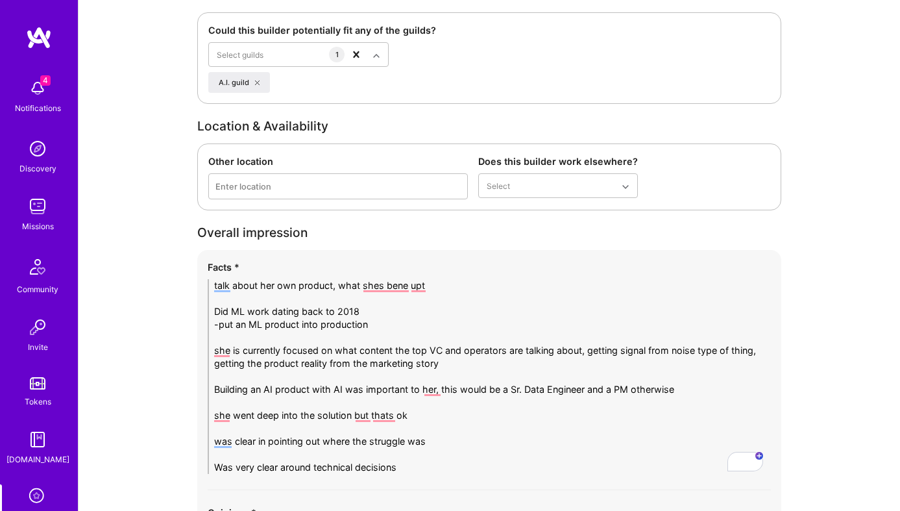
click at [316, 356] on textarea "talk about her own product, what shes bene upt Did ML work dating back to 2018 …" at bounding box center [490, 376] width 564 height 195
paste textarea "8+ years in data science, analytics, and product roles VP of Product at Unsuper…"
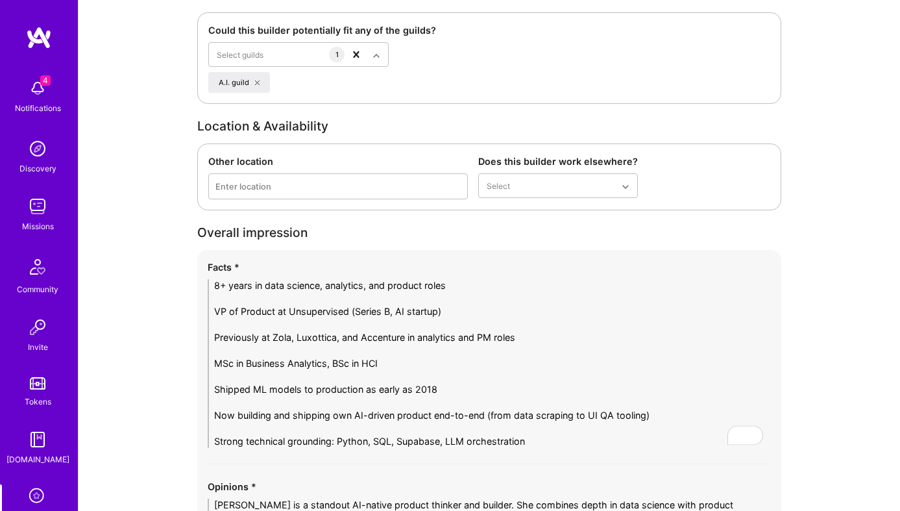
type textarea "8+ years in data science, analytics, and product roles VP of Product at Unsuper…"
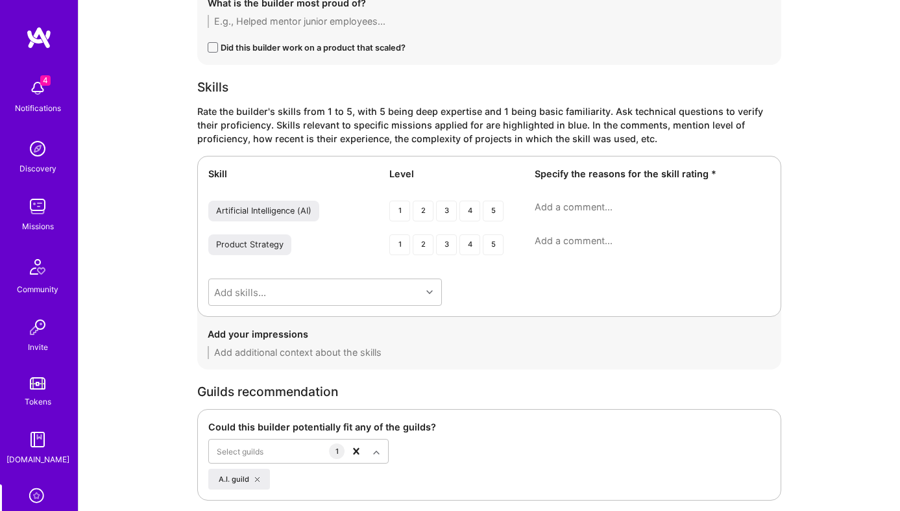
scroll to position [2770, 0]
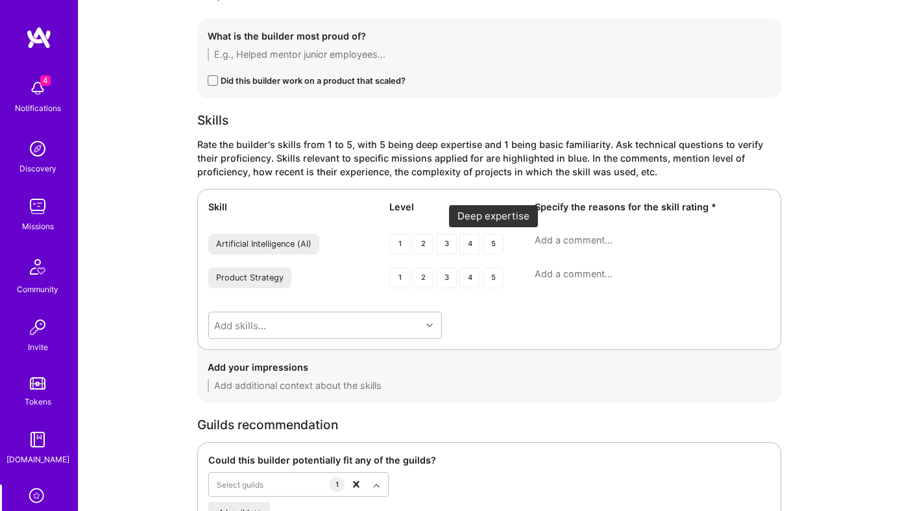
click at [493, 239] on div "5" at bounding box center [493, 244] width 21 height 21
click at [604, 240] on textarea at bounding box center [653, 240] width 236 height 13
paste textarea "Extensive experience across NLP, ML deployment, and LLM-based product developme…"
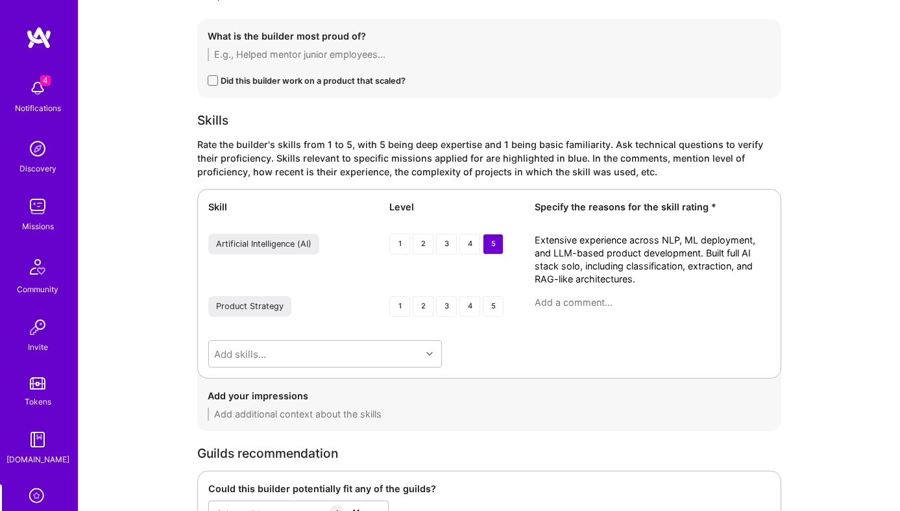
type textarea "Extensive experience across NLP, ML deployment, and LLM-based product developme…"
click at [499, 307] on div "5" at bounding box center [493, 306] width 21 height 21
click at [586, 305] on textarea at bounding box center [653, 302] width 236 height 13
paste textarea "Demonstrates advanced strategic thinking across early-stage, growth, and solo f…"
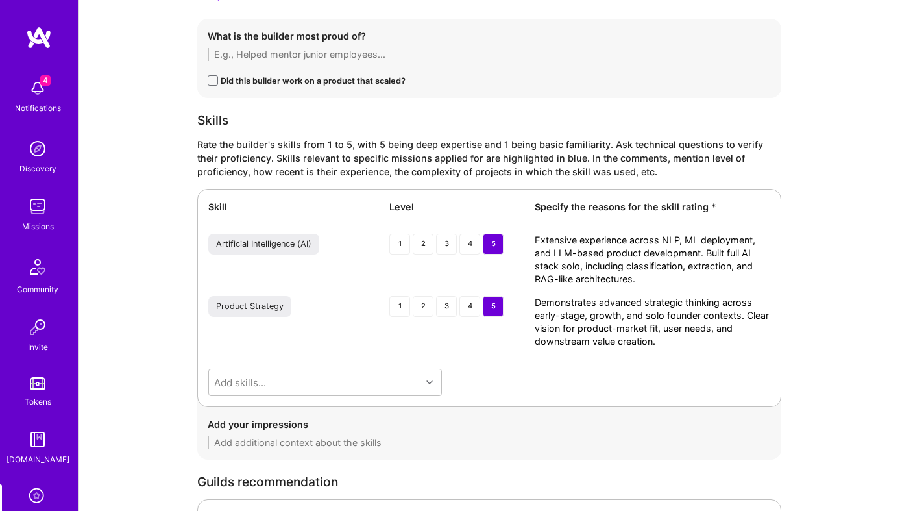
type textarea "Demonstrates advanced strategic thinking across early-stage, growth, and solo f…"
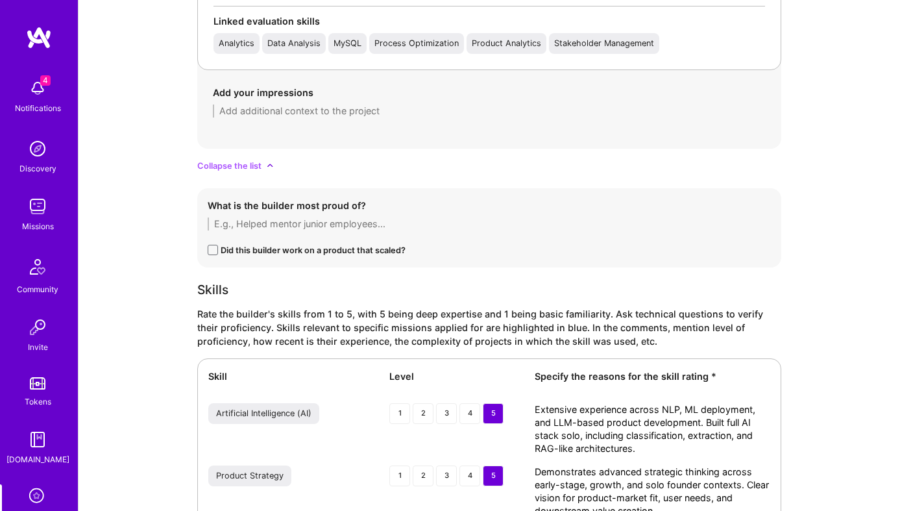
scroll to position [2601, 0]
click at [331, 224] on textarea at bounding box center [490, 223] width 564 height 13
paste textarea "AI Insight Compression Platform Role: Solo Founder / Product Manager Company: I…"
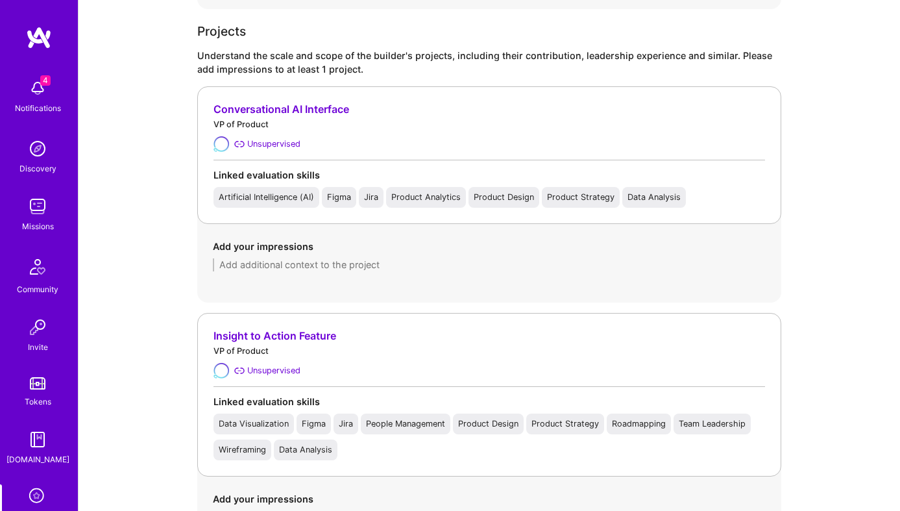
scroll to position [899, 0]
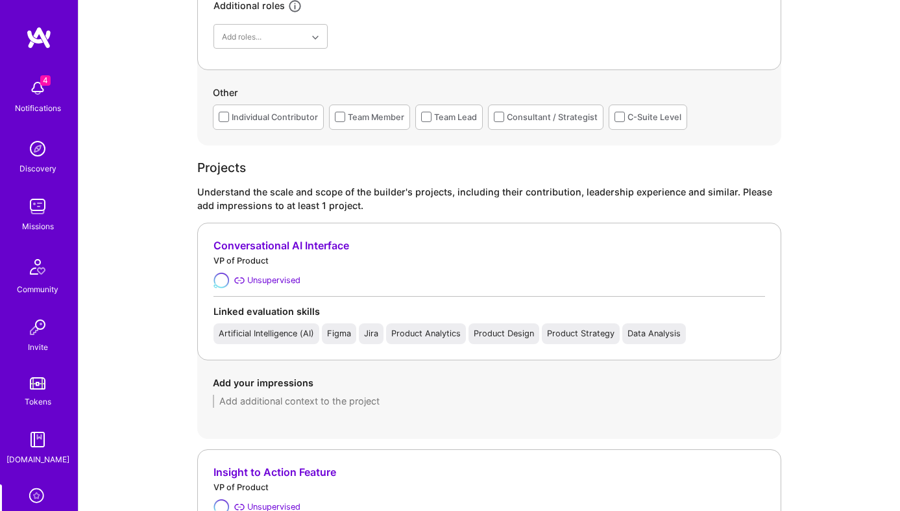
type textarea "AI Insight Compression Platform Role: Solo Founder / Product Manager Company: I…"
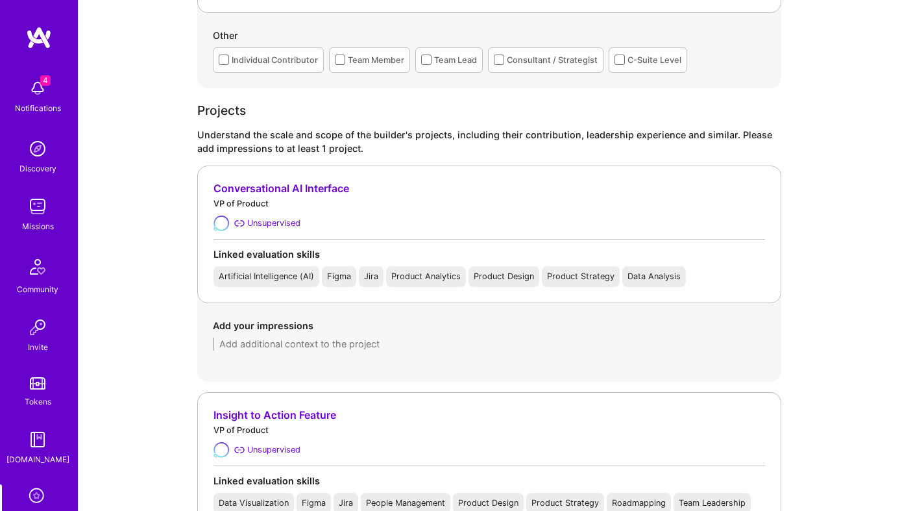
scroll to position [1041, 0]
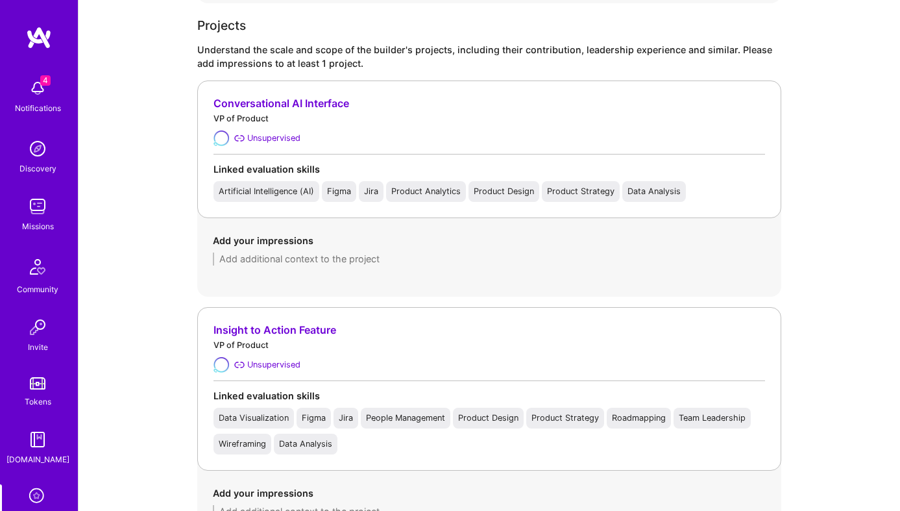
click at [325, 262] on textarea at bounding box center [489, 259] width 553 height 13
paste textarea "Led product vision and execution for a decision-support AI platform Managed AI-…"
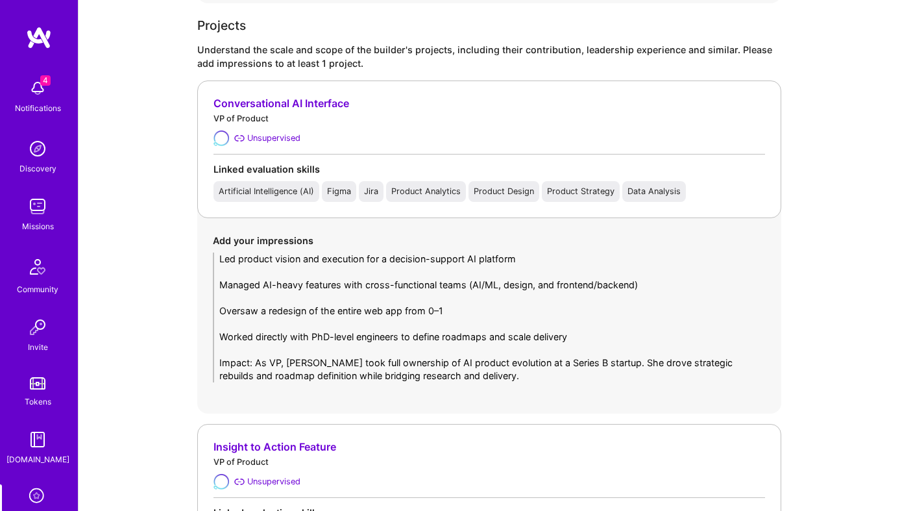
type textarea "Led product vision and execution for a decision-support AI platform Managed AI-…"
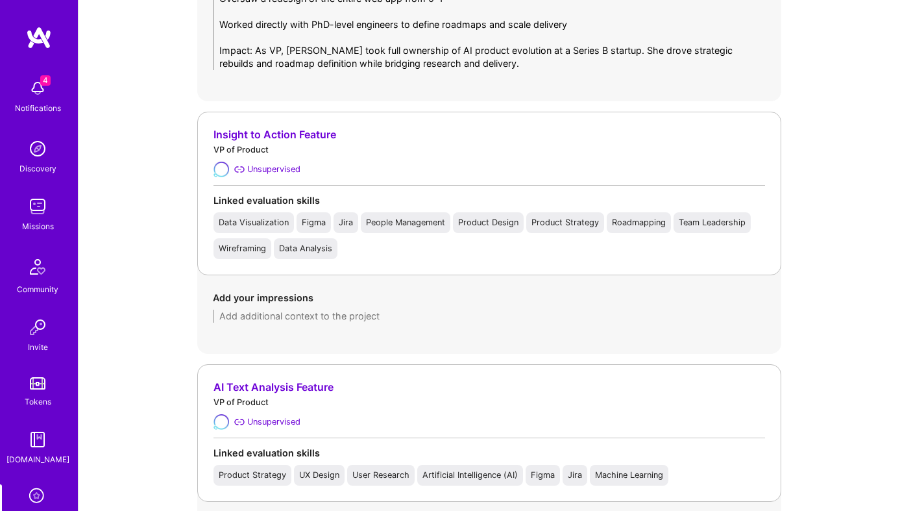
scroll to position [1498, 0]
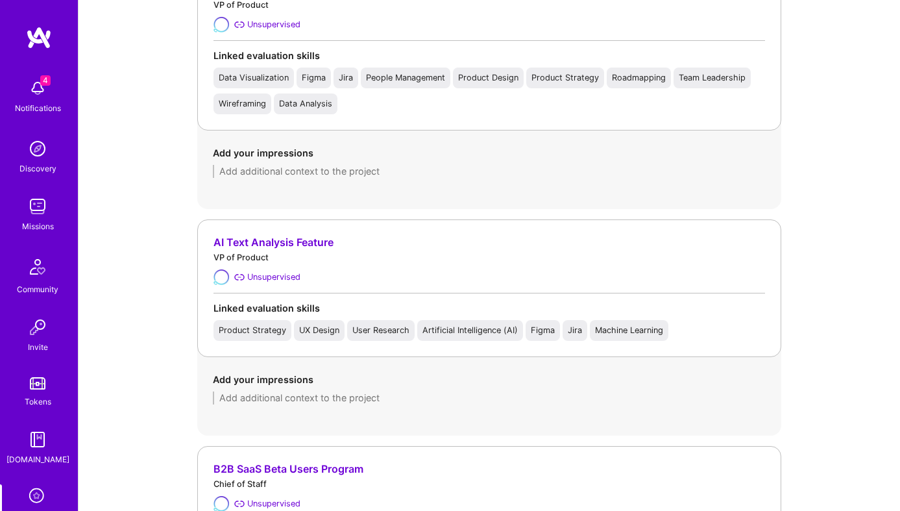
click at [314, 395] on textarea at bounding box center [489, 397] width 553 height 13
paste textarea "Led the design of data analysis and NLP features integrated into broader AI dec…"
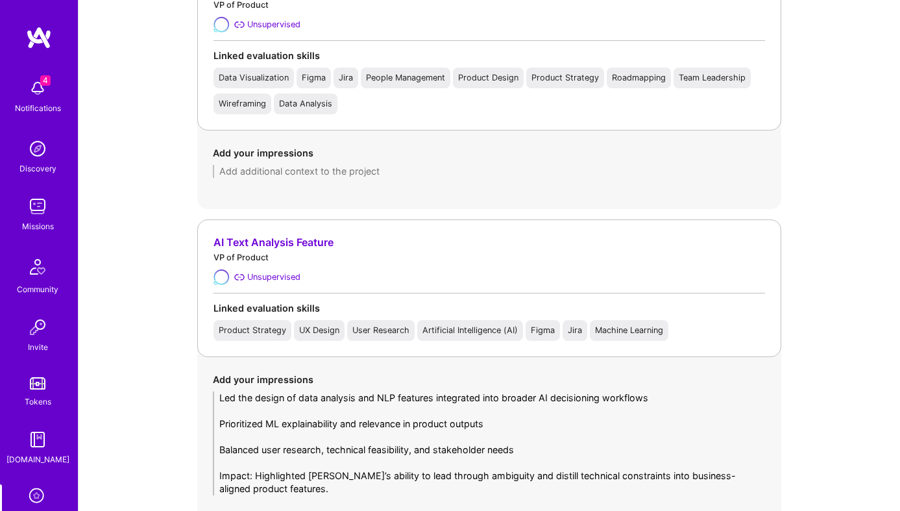
type textarea "Led the design of data analysis and NLP features integrated into broader AI dec…"
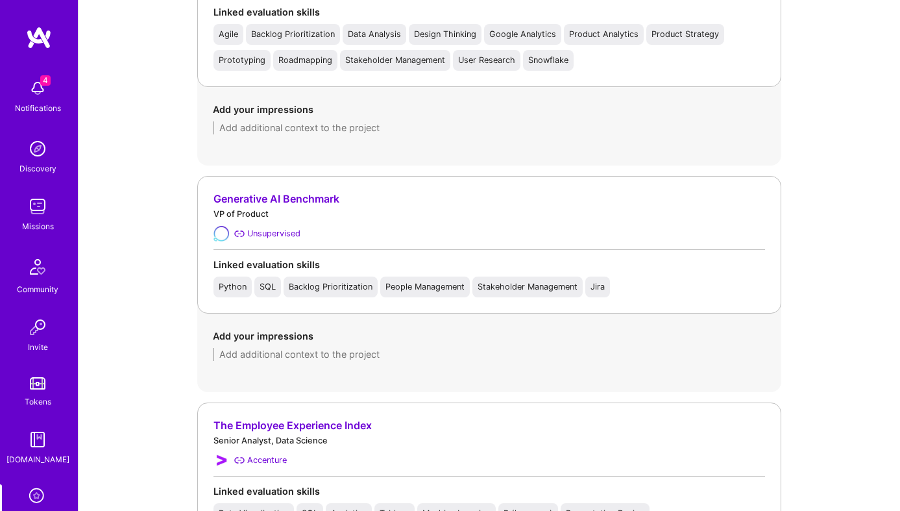
scroll to position [2105, 0]
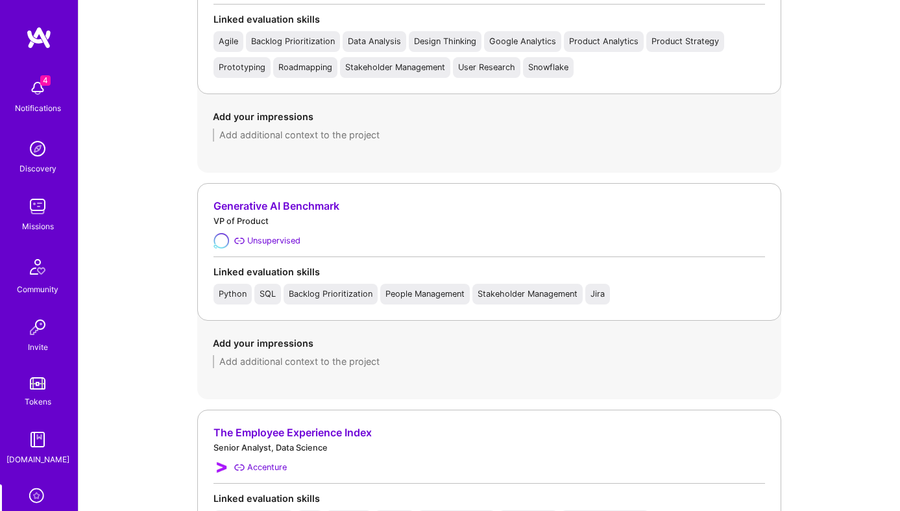
click at [275, 364] on textarea at bounding box center [489, 361] width 553 height 13
paste textarea "Developed internal systems to benchmark AI models and analyze output quality In…"
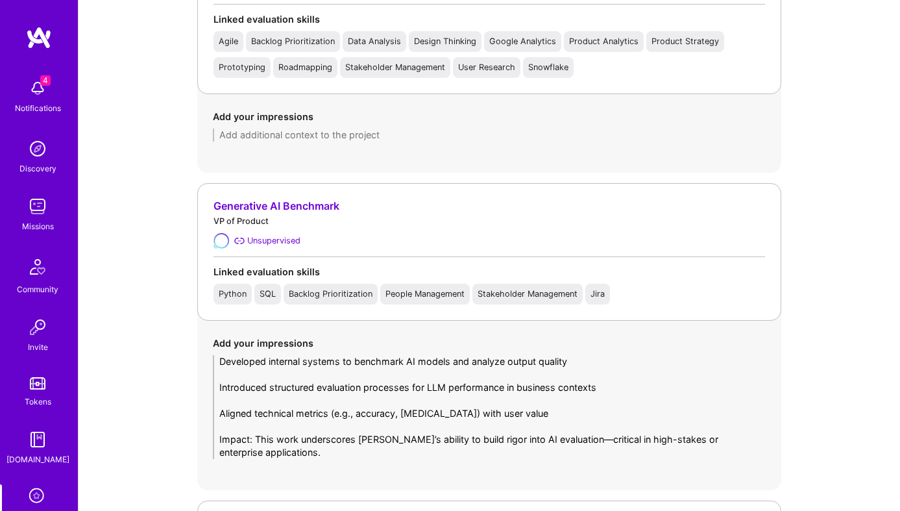
scroll to position [0, 0]
type textarea "Developed internal systems to benchmark AI models and analyze output quality In…"
click at [858, 242] on div "Evaluation feedback on builder Use this form to document your builder evaluatio…" at bounding box center [490, 132] width 822 height 4475
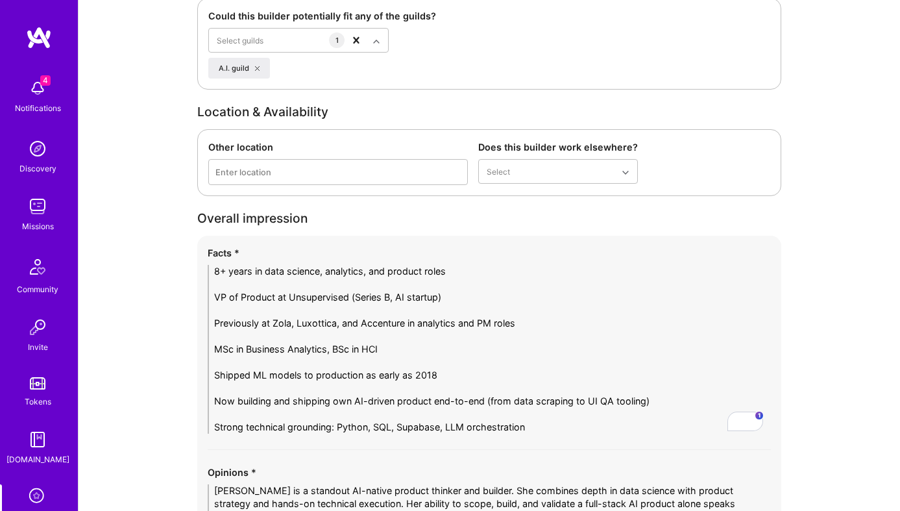
scroll to position [3980, 0]
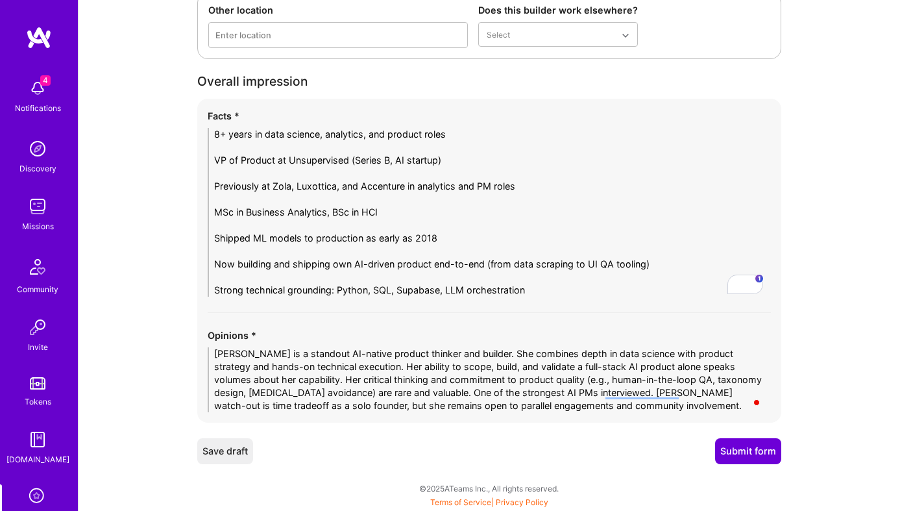
click at [742, 441] on button "Submit form" at bounding box center [748, 451] width 66 height 26
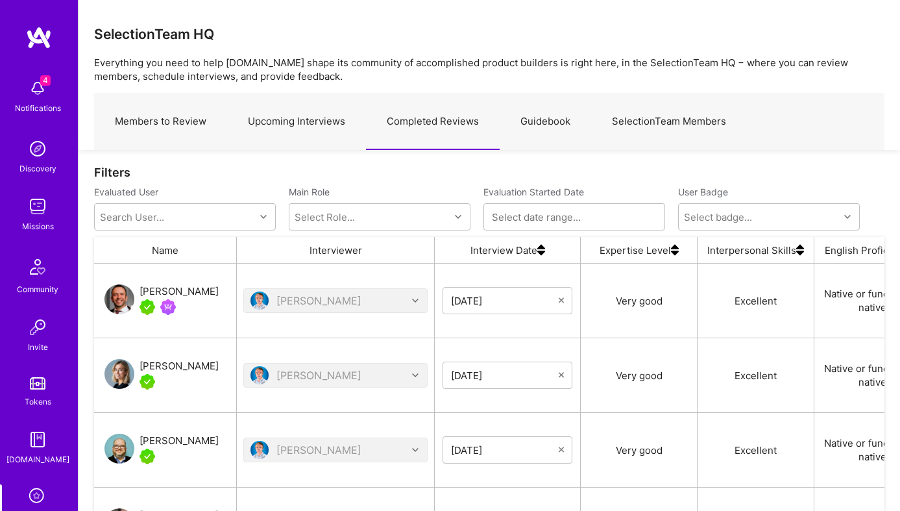
click at [311, 129] on link "Upcoming Interviews" at bounding box center [296, 121] width 139 height 56
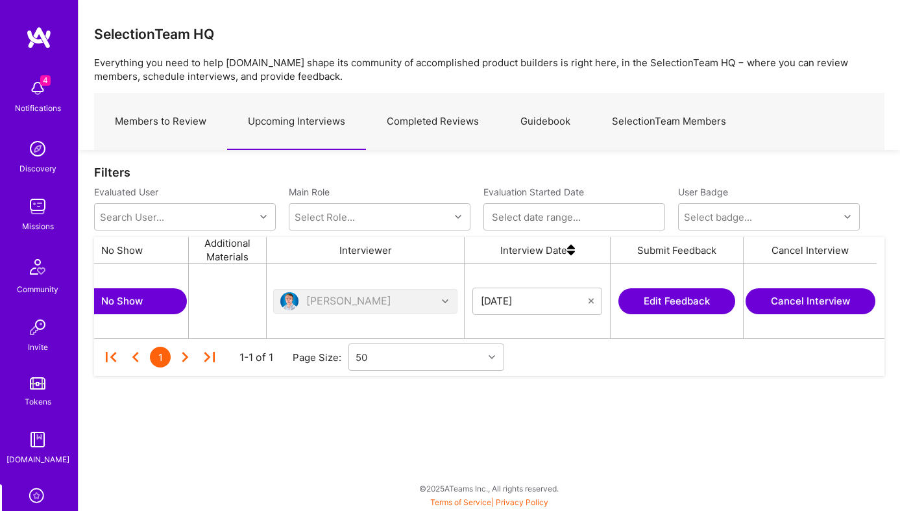
scroll to position [0, 441]
click at [647, 300] on button "Edit Feedback" at bounding box center [676, 301] width 117 height 26
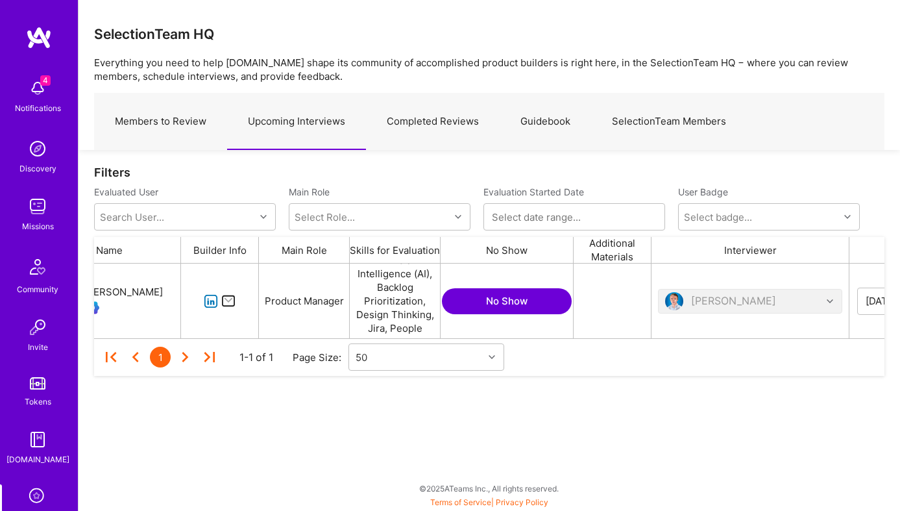
scroll to position [0, 0]
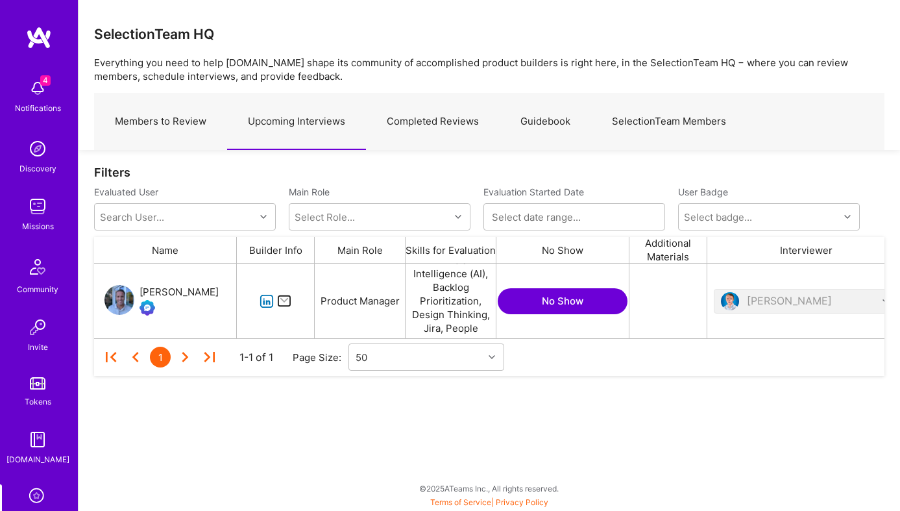
click at [260, 301] on icon "grid" at bounding box center [267, 301] width 15 height 15
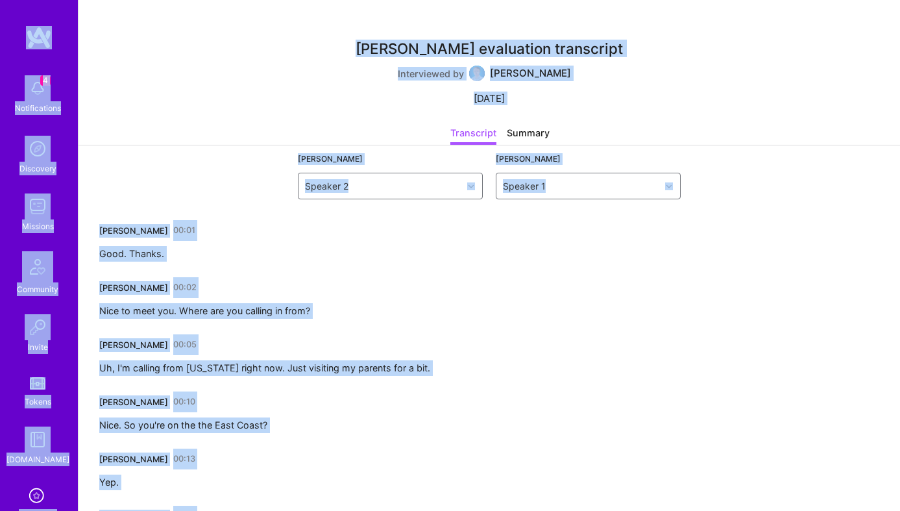
copy body "4 Notifications Discovery Missions Community Invite Tokens [DOMAIN_NAME] Evalua…"
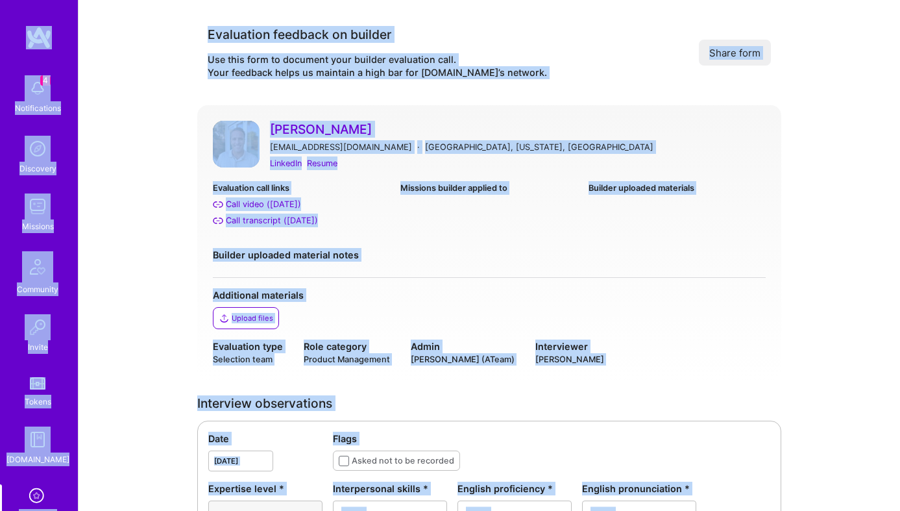
copy body "4 Notifications Discovery Missions Community Invite Tokens A.Guide Evaluation P…"
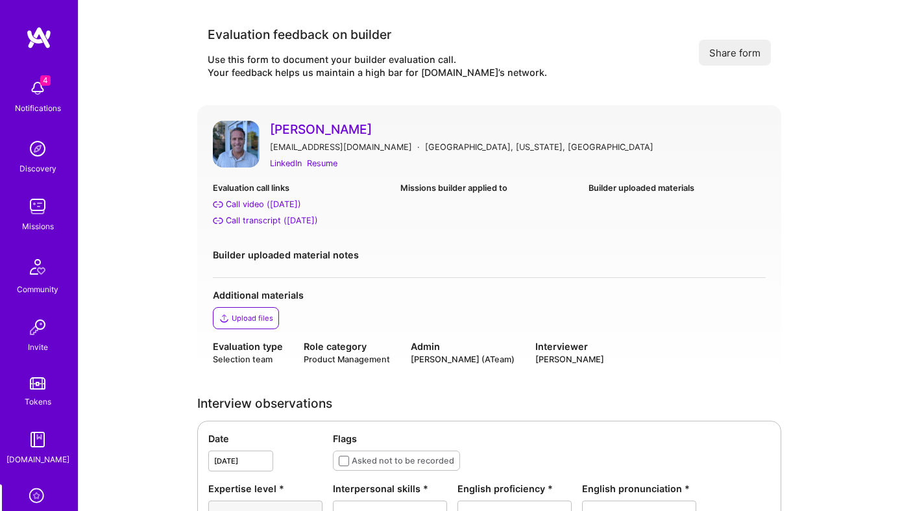
click at [254, 216] on div "Call transcript (Sep 30, 2025)" at bounding box center [272, 221] width 92 height 14
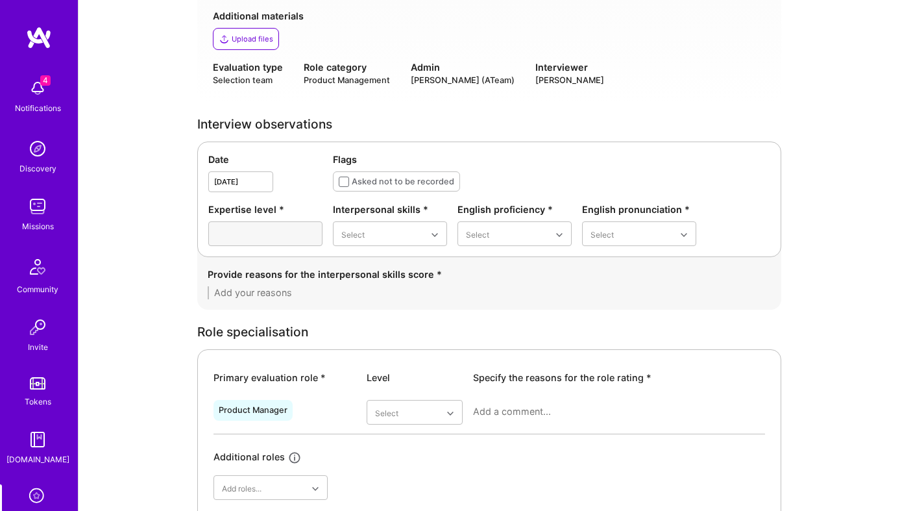
scroll to position [280, 0]
click at [384, 364] on div "Excellent" at bounding box center [390, 361] width 114 height 24
click at [323, 295] on textarea at bounding box center [490, 292] width 564 height 13
paste textarea "Quincy communicates with warmth, professionalism, and clarity. Throughout the c…"
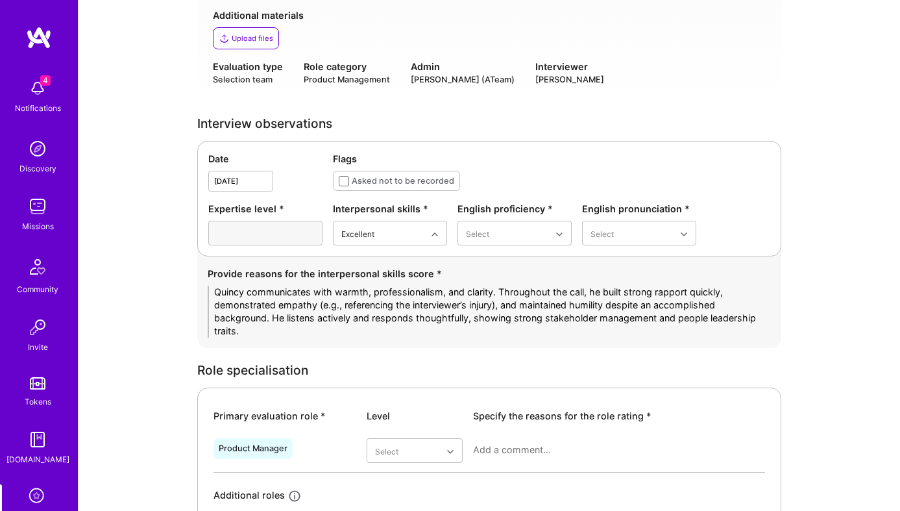
scroll to position [0, 0]
type textarea "Quincy communicates with warmth, professionalism, and clarity. Throughout the c…"
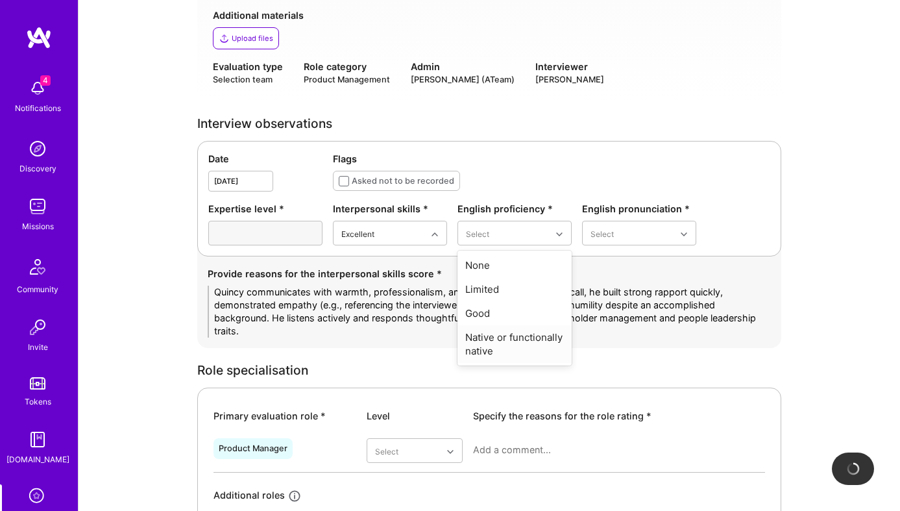
click at [510, 343] on div "Native or functionally native" at bounding box center [515, 344] width 114 height 38
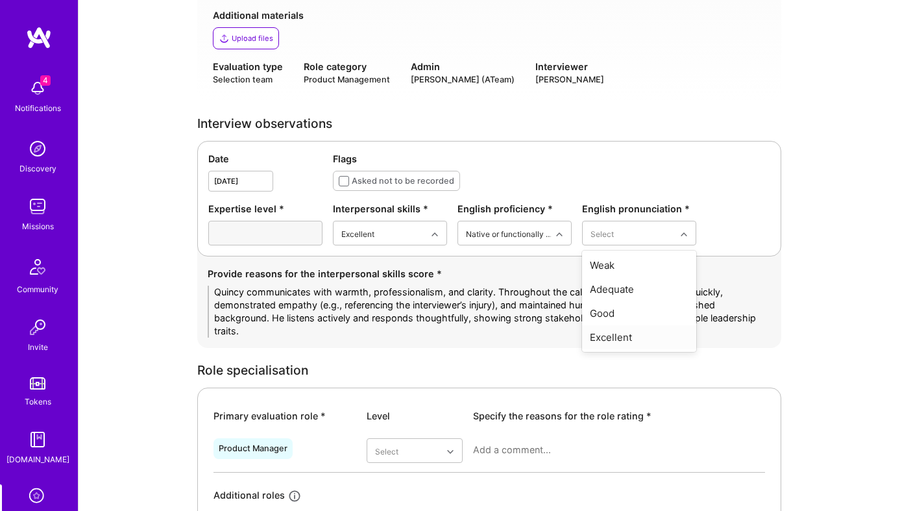
click at [604, 336] on div "Excellent" at bounding box center [639, 337] width 114 height 24
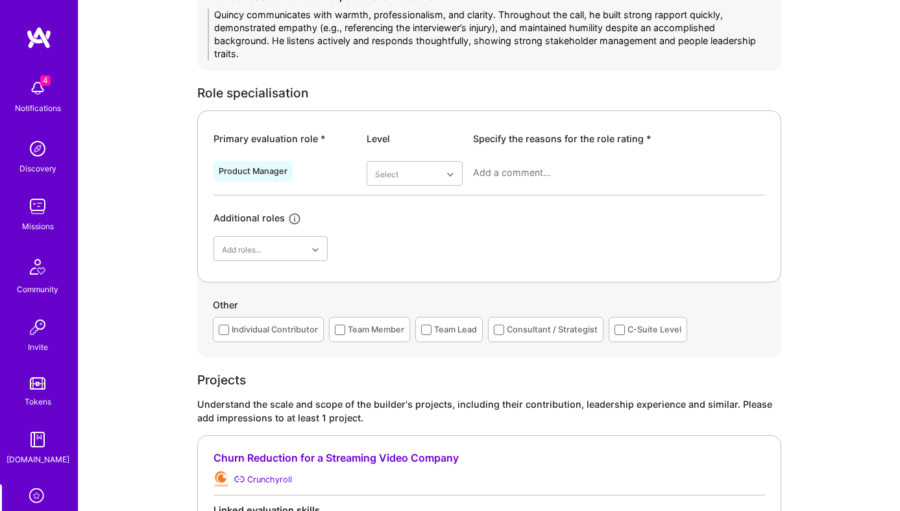
scroll to position [562, 0]
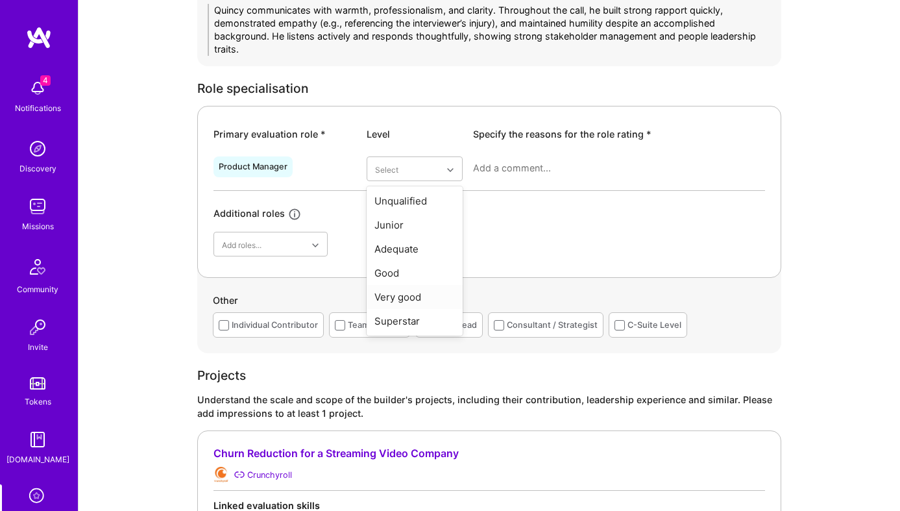
click at [404, 293] on div "Very good" at bounding box center [415, 297] width 96 height 24
click at [510, 169] on textarea at bounding box center [619, 168] width 292 height 13
paste textarea "Quincy has led product organizations from early-stage startups to large-scale c…"
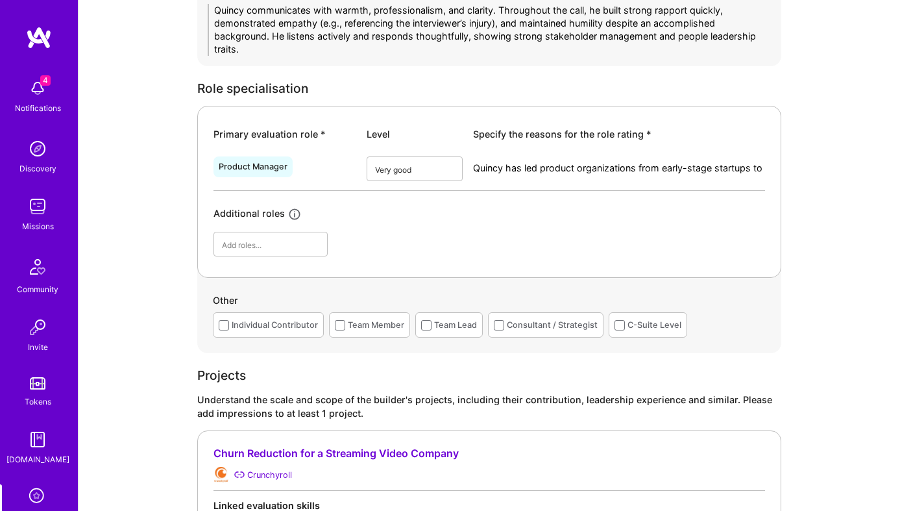
scroll to position [0, 0]
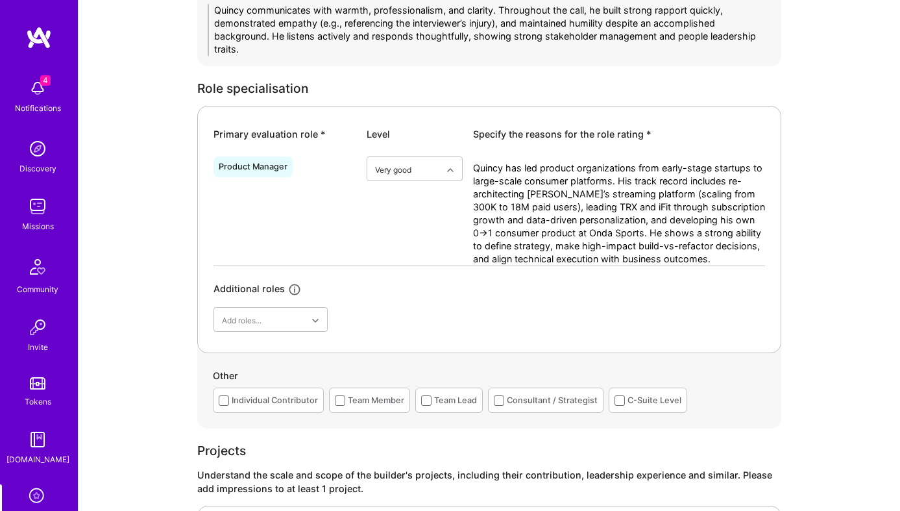
type textarea "Quincy has led product organizations from early-stage startups to large-scale c…"
click at [273, 404] on div "Individual Contributor" at bounding box center [275, 400] width 86 height 14
click at [398, 403] on div "Team Member" at bounding box center [376, 400] width 56 height 14
click at [452, 399] on div "Team Lead" at bounding box center [455, 400] width 43 height 14
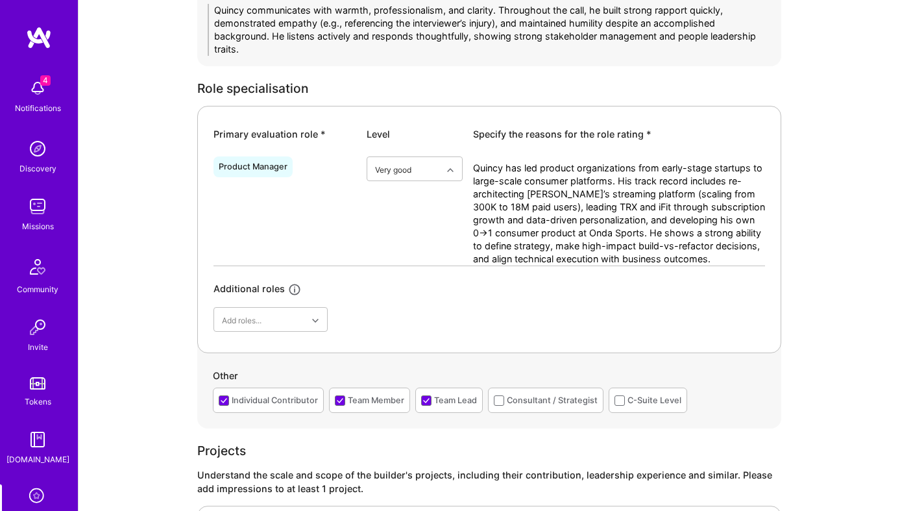
click at [544, 406] on div "Consultant / Strategist" at bounding box center [552, 400] width 91 height 14
click at [651, 404] on div "C-Suite Level" at bounding box center [655, 400] width 54 height 14
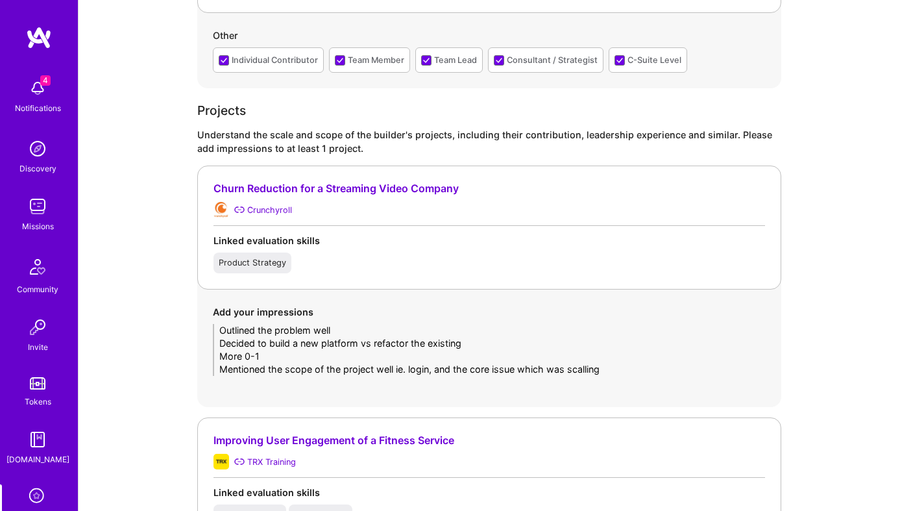
scroll to position [907, 0]
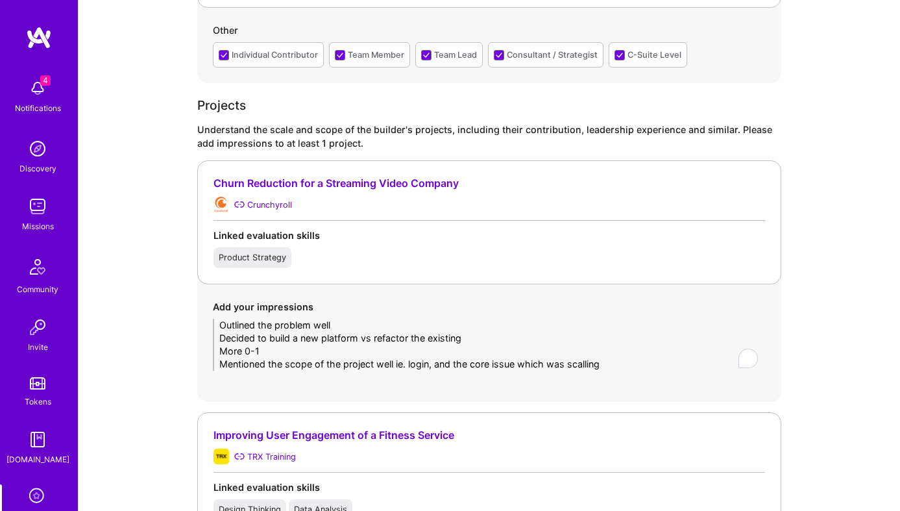
click at [303, 350] on textarea "Outlined the problem well Decided to build a new platform vs refactor the exist…" at bounding box center [489, 345] width 553 height 52
paste textarea "Led complete re-platforming initiative to resolve scale and reliability issues …"
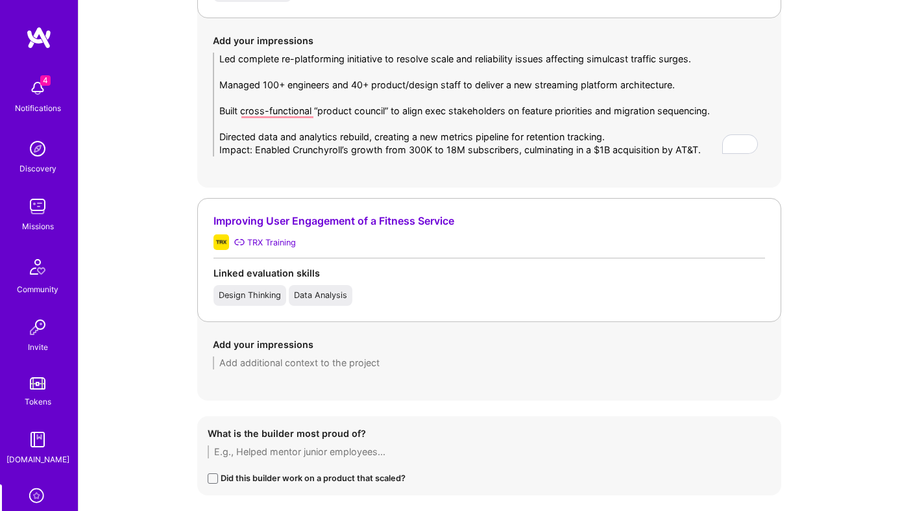
scroll to position [1181, 0]
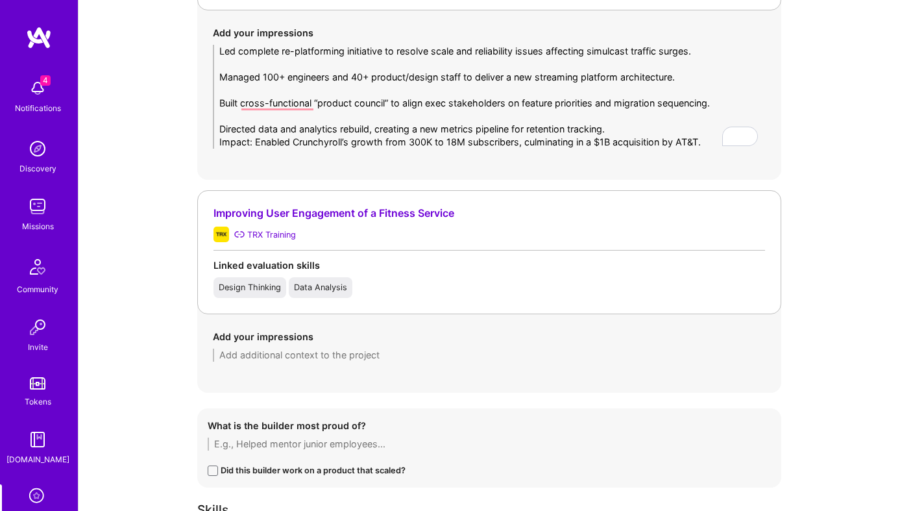
type textarea "Led complete re-platforming initiative to resolve scale and reliability issues …"
click at [275, 354] on textarea at bounding box center [489, 355] width 553 height 13
paste textarea "Modernized data infrastructure and implemented ML-driven personalization for wo…"
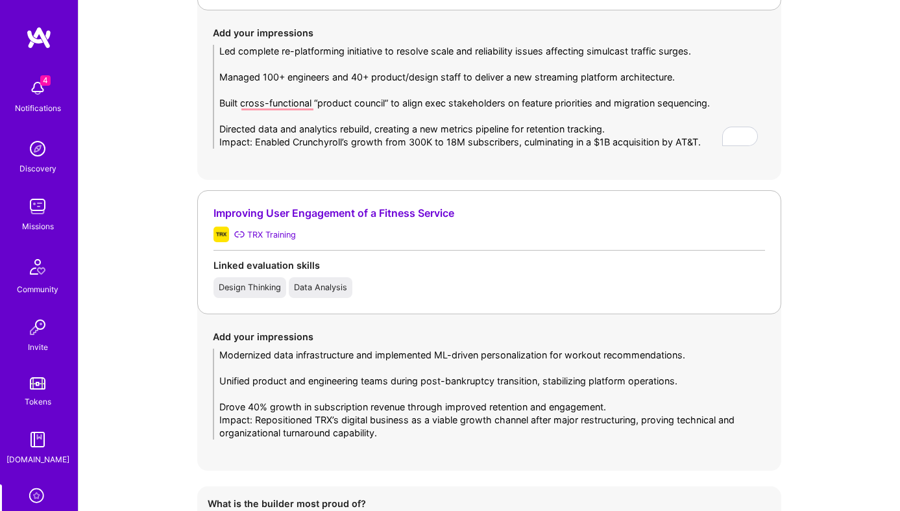
type textarea "Modernized data infrastructure and implemented ML-driven personalization for wo…"
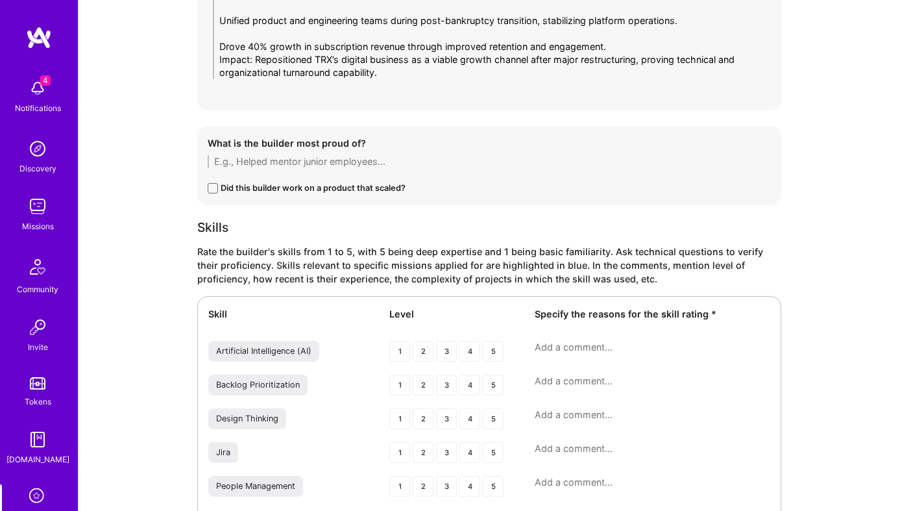
scroll to position [1584, 0]
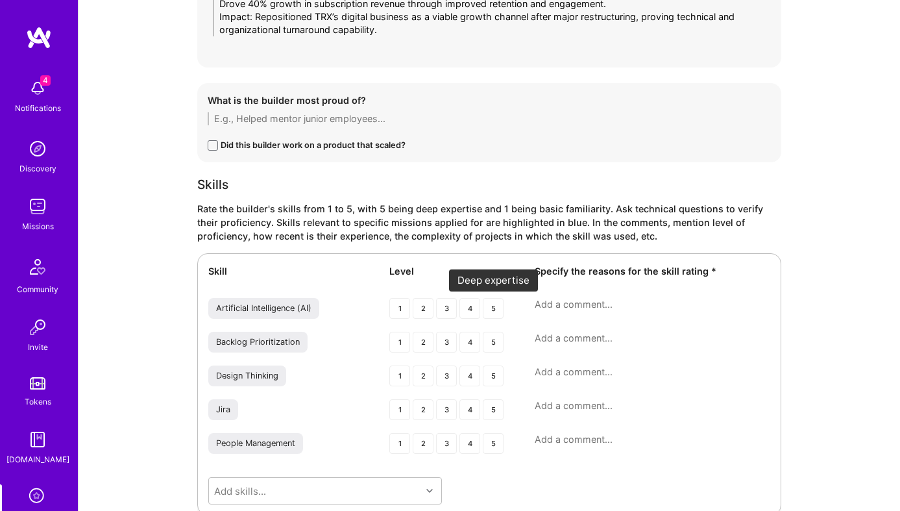
click at [492, 312] on div "5" at bounding box center [493, 308] width 21 height 21
click at [575, 308] on textarea at bounding box center [653, 304] width 236 height 13
paste textarea "Proven across multiple companies; has delivered high-stakes platform transforma…"
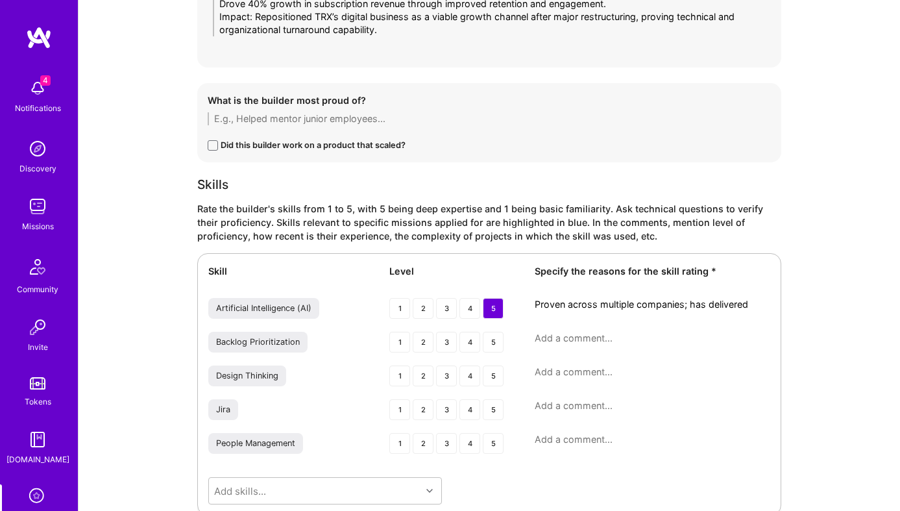
scroll to position [0, 0]
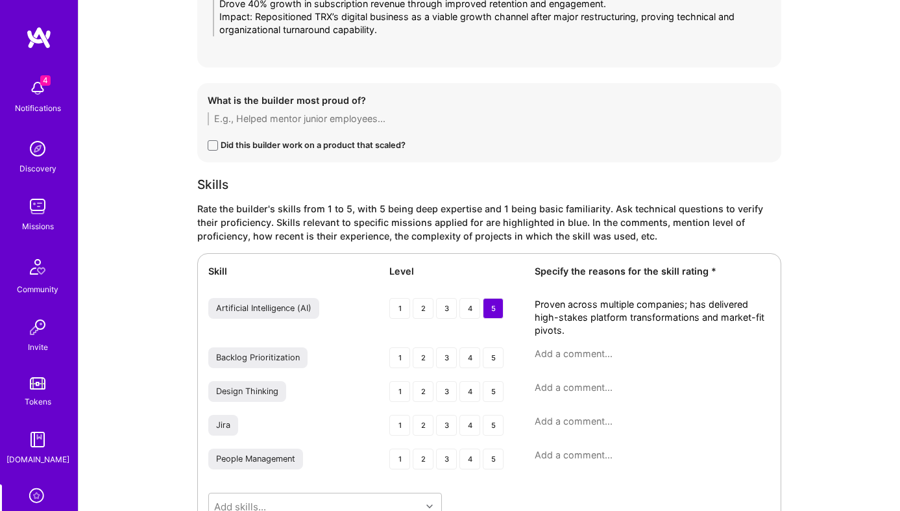
type textarea "Proven across multiple companies; has delivered high-stakes platform transforma…"
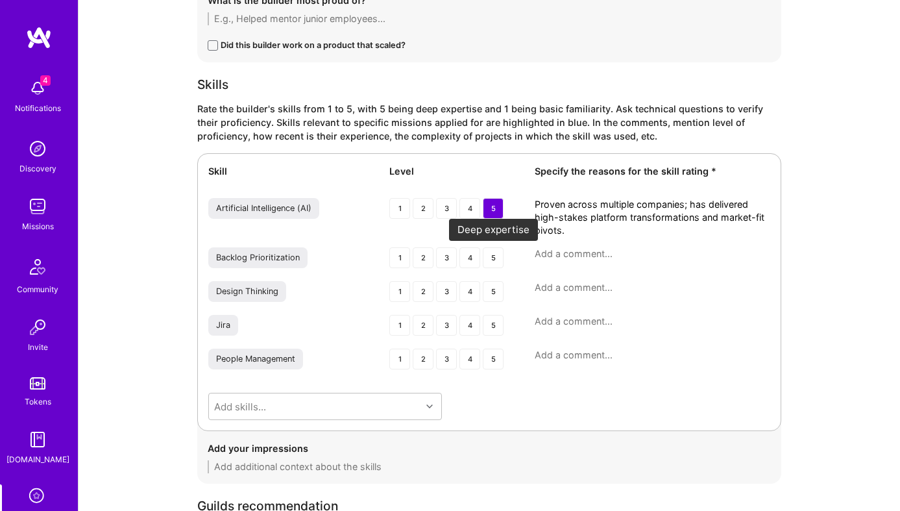
scroll to position [1687, 0]
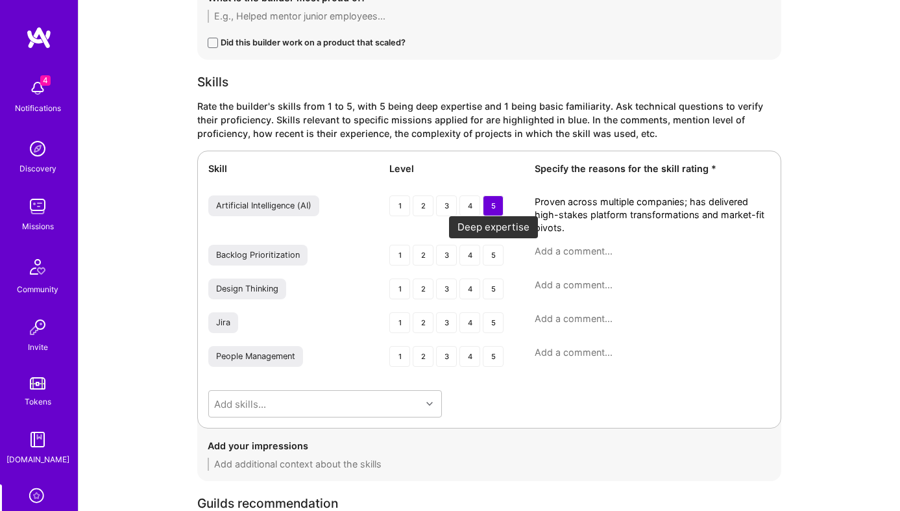
click at [489, 260] on div "5" at bounding box center [493, 255] width 21 height 21
click at [571, 253] on textarea at bounding box center [653, 251] width 236 height 13
paste textarea "Managed complex stakeholder input at Crunchyroll and TRX; clear, structured pri…"
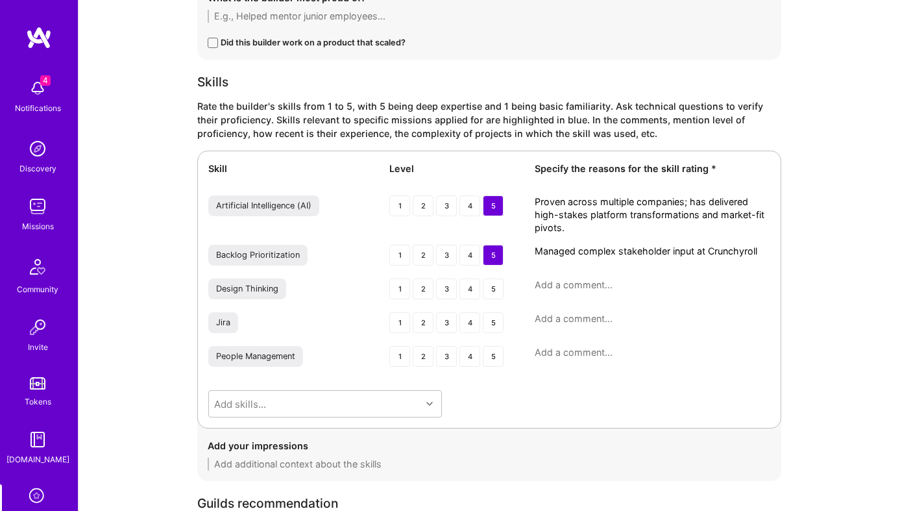
scroll to position [0, 0]
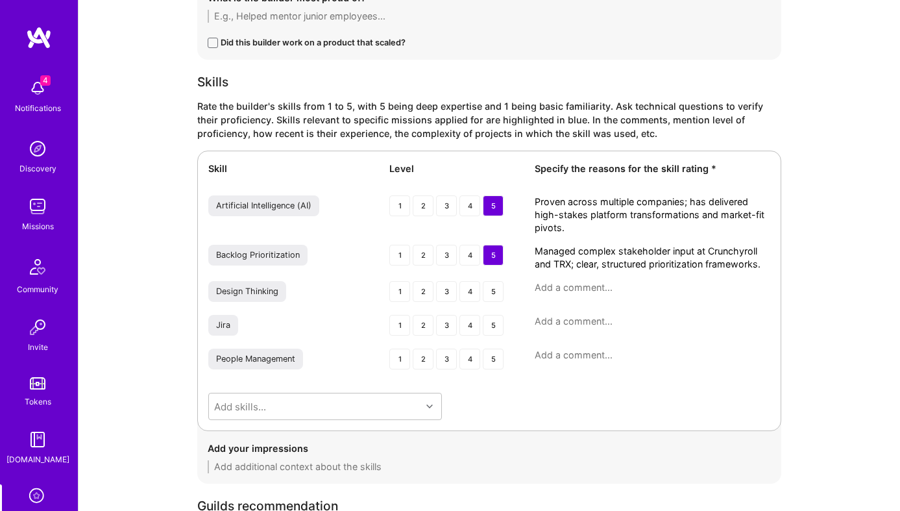
type textarea "Managed complex stakeholder input at Crunchyroll and TRX; clear, structured pri…"
click at [499, 291] on div "5" at bounding box center [493, 291] width 21 height 21
click at [561, 293] on textarea at bounding box center [653, 287] width 236 height 13
paste textarea "Applied at Hodinkee and TRX to merge content and commerce experiences; user emp…"
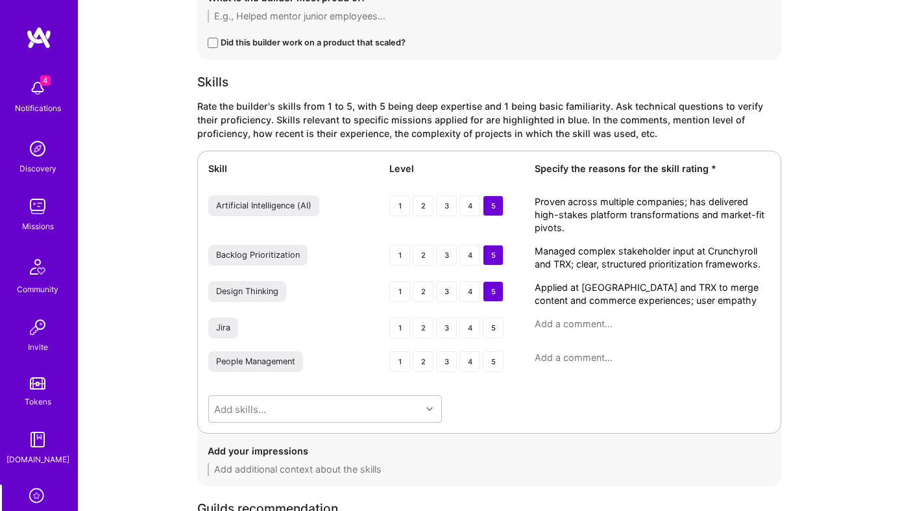
type textarea "Applied at Hodinkee and TRX to merge content and commerce experiences; user emp…"
click at [473, 321] on div "4" at bounding box center [470, 327] width 21 height 21
click at [589, 329] on textarea at bounding box center [653, 323] width 236 height 13
paste textarea "Deep familiarity leading large engineering teams; structured agile implementati…"
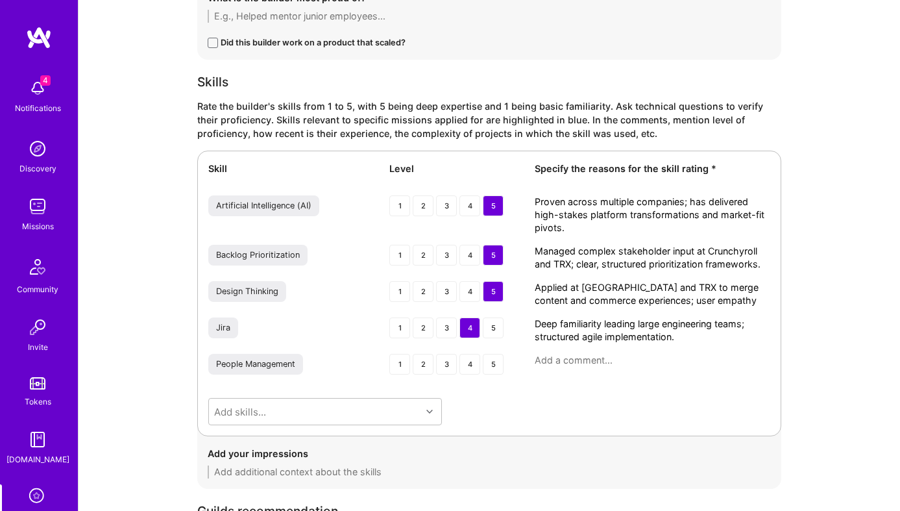
type textarea "Deep familiarity leading large engineering teams; structured agile implementati…"
click at [493, 367] on div "5" at bounding box center [493, 364] width 21 height 21
click at [565, 363] on textarea at bounding box center [653, 360] width 236 height 13
paste textarea "Led organizations of 100+ people; balances vision with operational empathy."
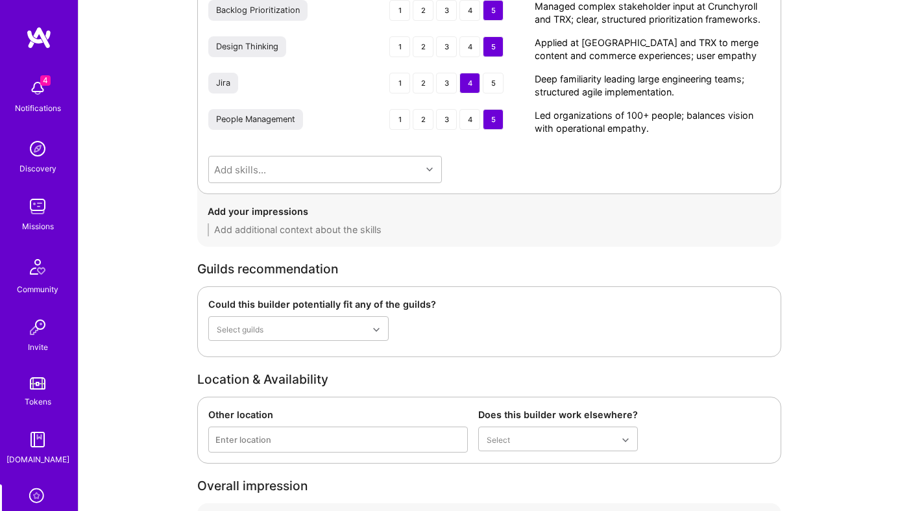
scroll to position [1980, 0]
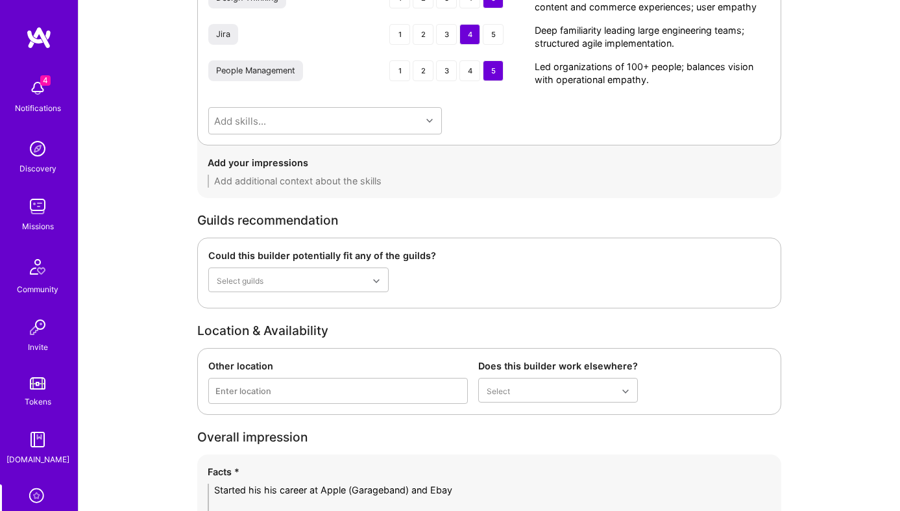
type textarea "Led organizations of 100+ people; balances vision with operational empathy."
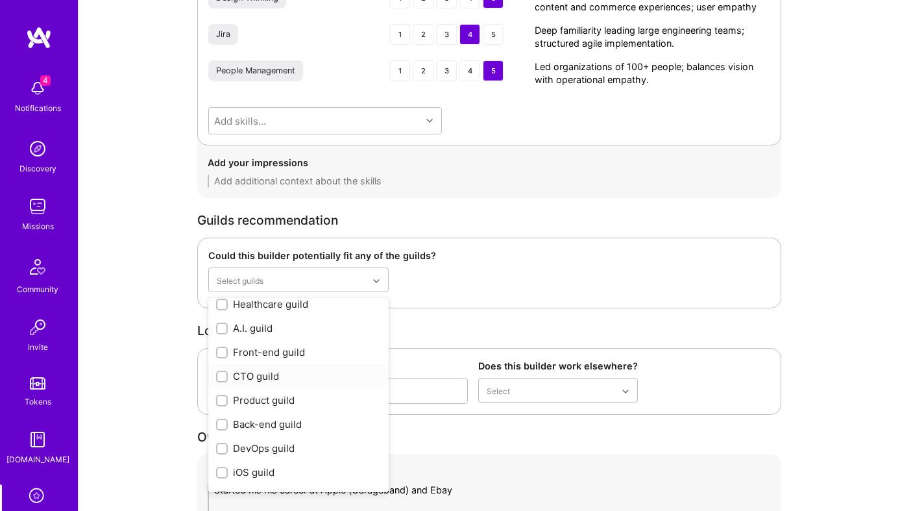
scroll to position [51, 0]
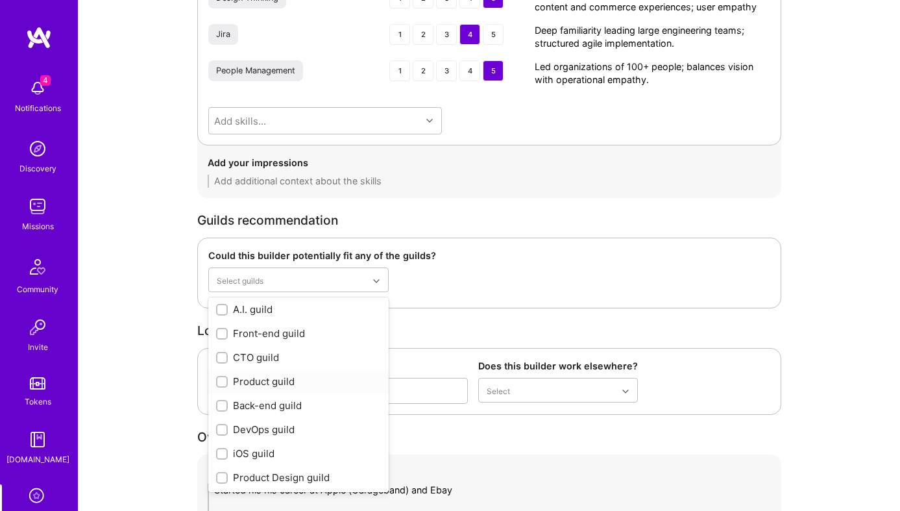
click at [280, 382] on div "Product guild" at bounding box center [298, 382] width 165 height 14
checkbox input "true"
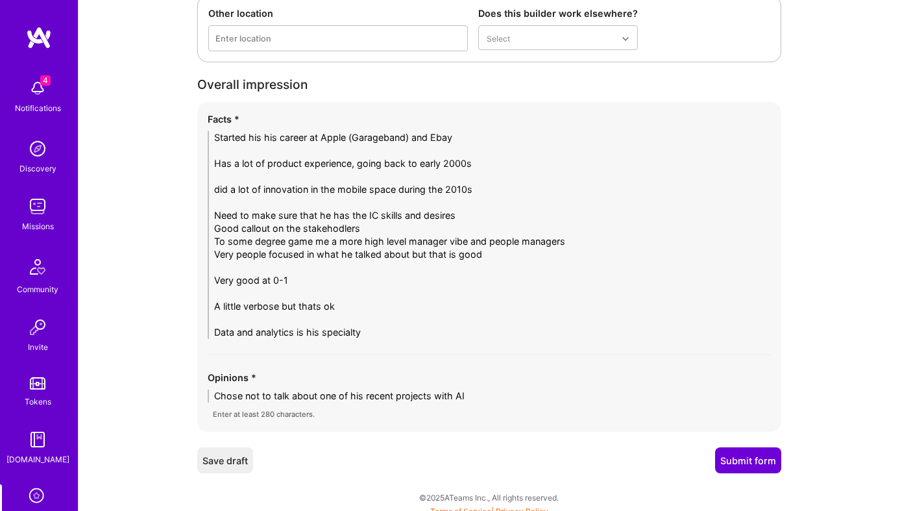
scroll to position [2362, 0]
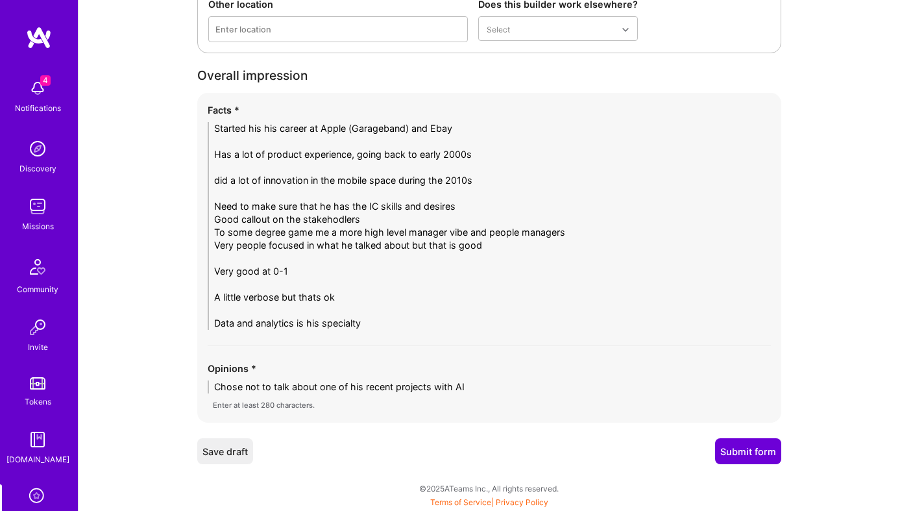
click at [327, 252] on textarea "Started his his career at Apple (Garageband) and Ebay Has a lot of product expe…" at bounding box center [490, 226] width 564 height 208
paste textarea "Quincy Carroll is a seasoned product executive (Apple, eBay, Crunchyroll, TRX, …"
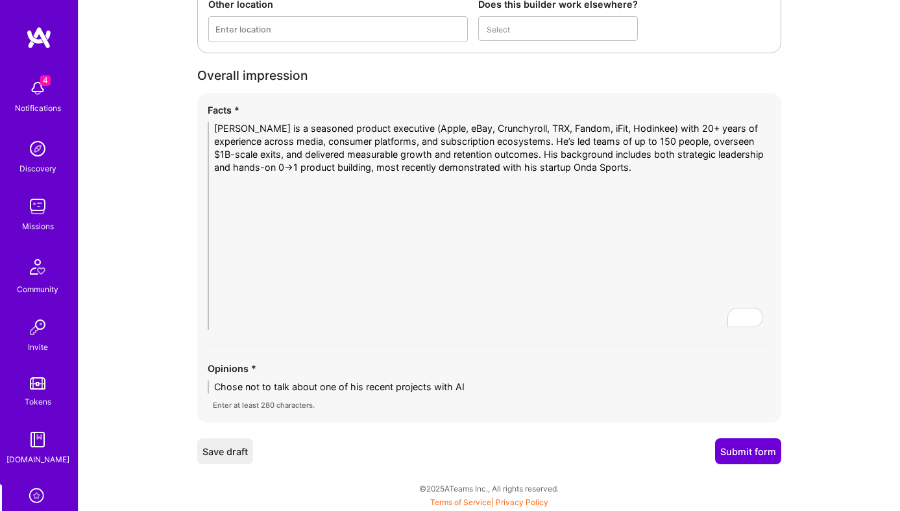
scroll to position [2207, 0]
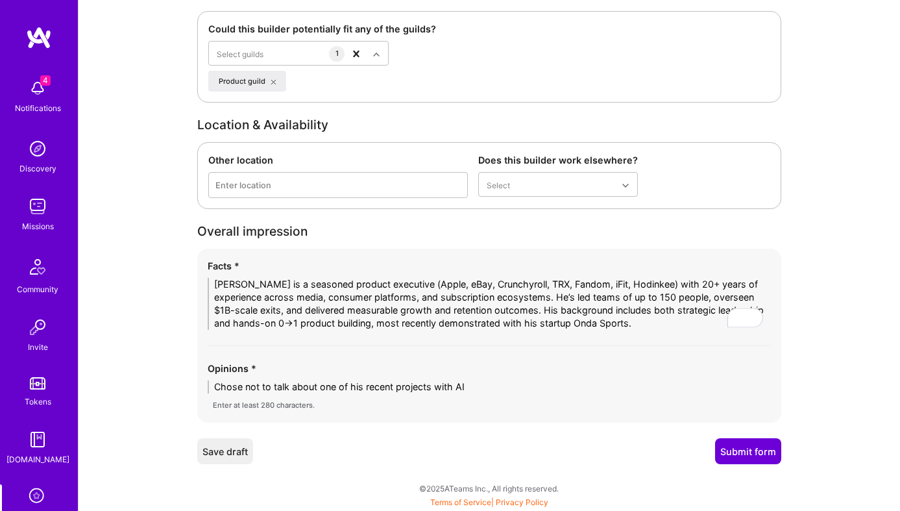
type textarea "Quincy Carroll is a seasoned product executive (Apple, eBay, Crunchyroll, TRX, …"
click at [358, 386] on textarea "Chose not to talk about one of his recent projects with AI" at bounding box center [490, 386] width 564 height 13
paste textarea "Quincy blends executive-level experience with hands-on technical and analytical…"
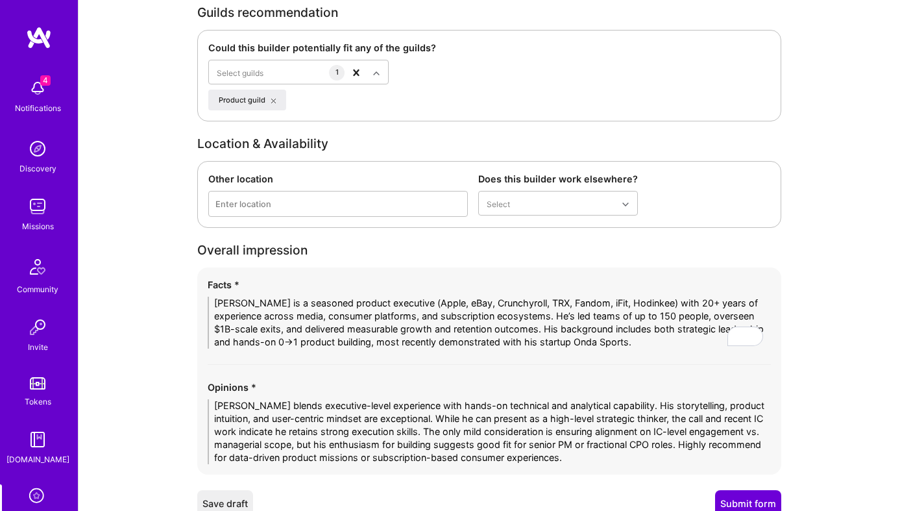
scroll to position [2240, 0]
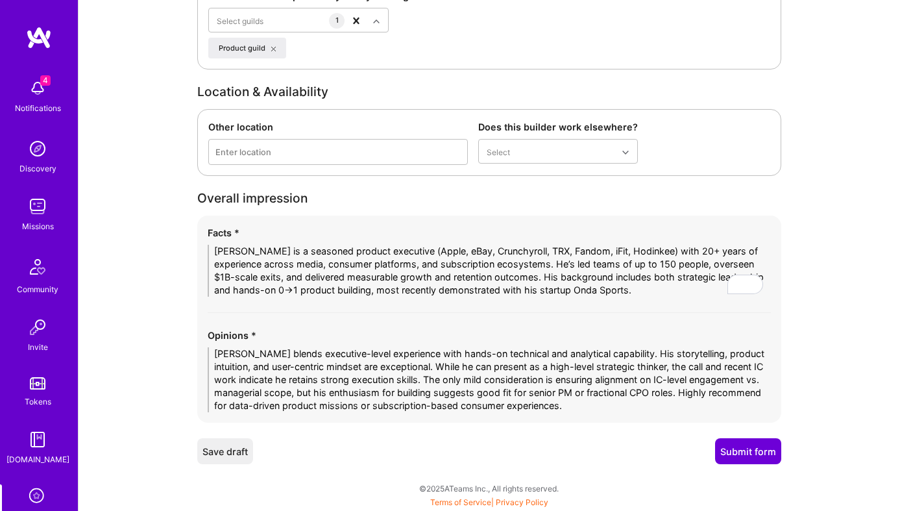
type textarea "Quincy blends executive-level experience with hands-on technical and analytical…"
click at [737, 456] on button "Submit form" at bounding box center [748, 451] width 66 height 26
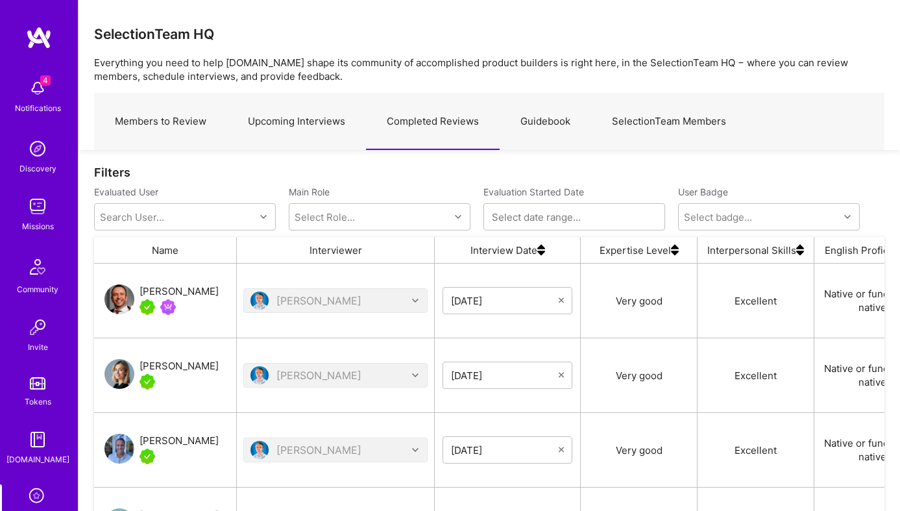
scroll to position [81, 0]
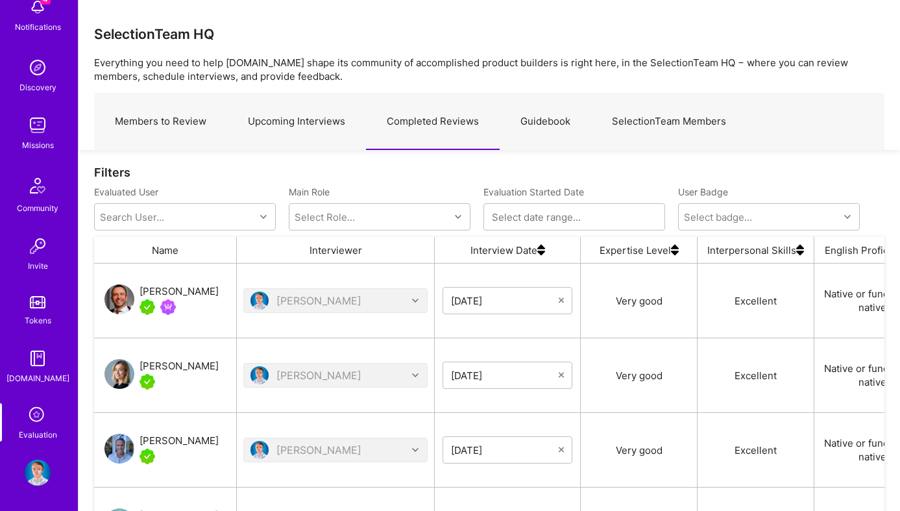
click at [35, 465] on img at bounding box center [38, 473] width 26 height 26
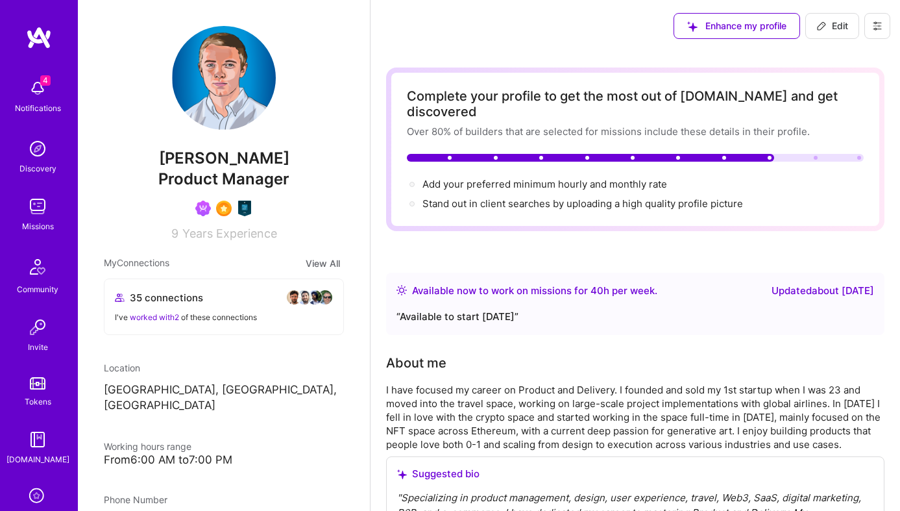
click at [873, 23] on icon at bounding box center [878, 26] width 10 height 10
click at [832, 62] on button "Settings" at bounding box center [841, 55] width 97 height 33
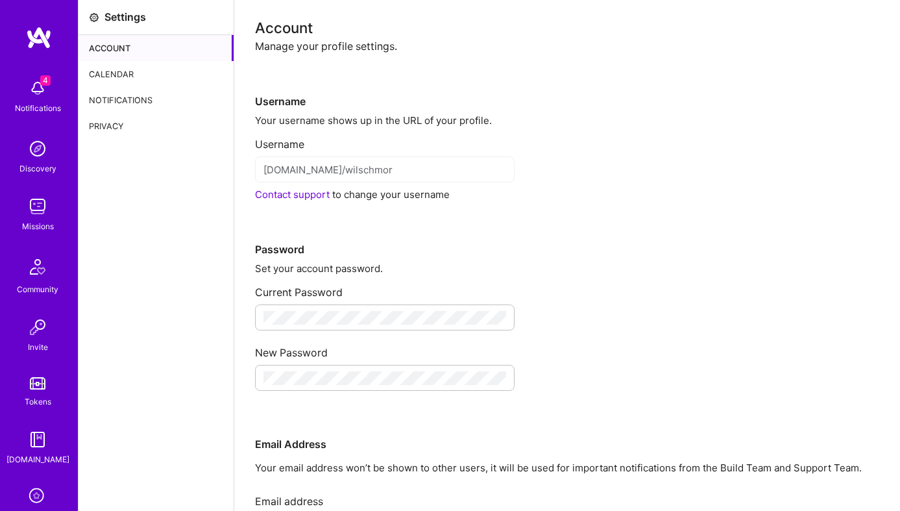
click at [111, 77] on div "Calendar" at bounding box center [156, 74] width 155 height 26
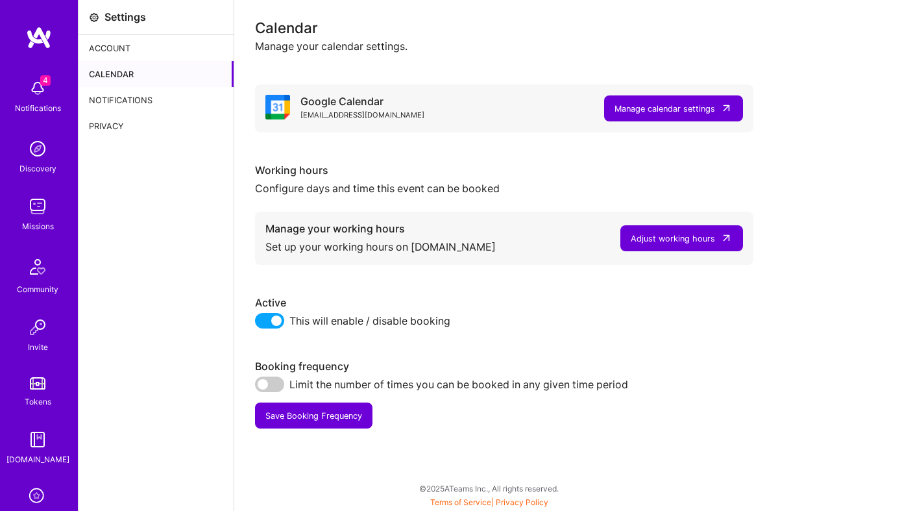
click at [684, 239] on div "Adjust working hours" at bounding box center [673, 239] width 84 height 14
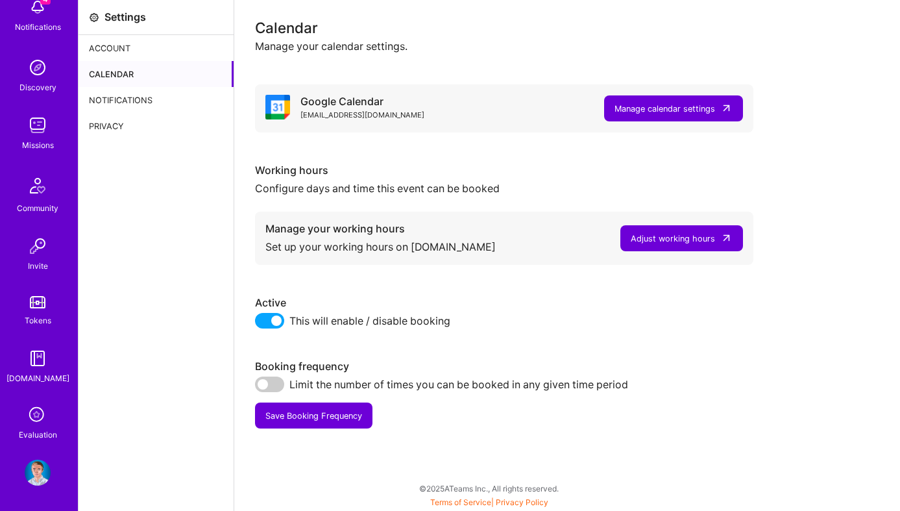
click at [42, 468] on img at bounding box center [38, 473] width 26 height 26
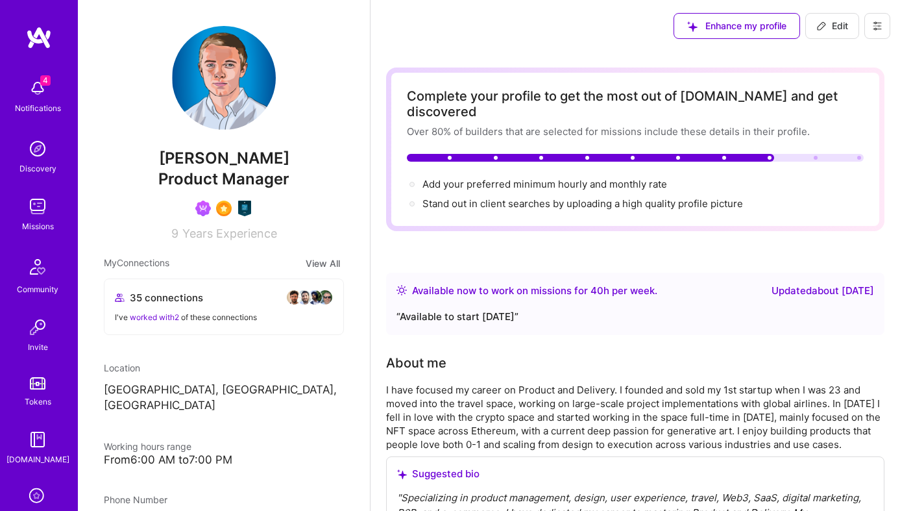
click at [871, 29] on button at bounding box center [878, 26] width 26 height 26
click at [858, 79] on button "Payment method" at bounding box center [841, 88] width 97 height 33
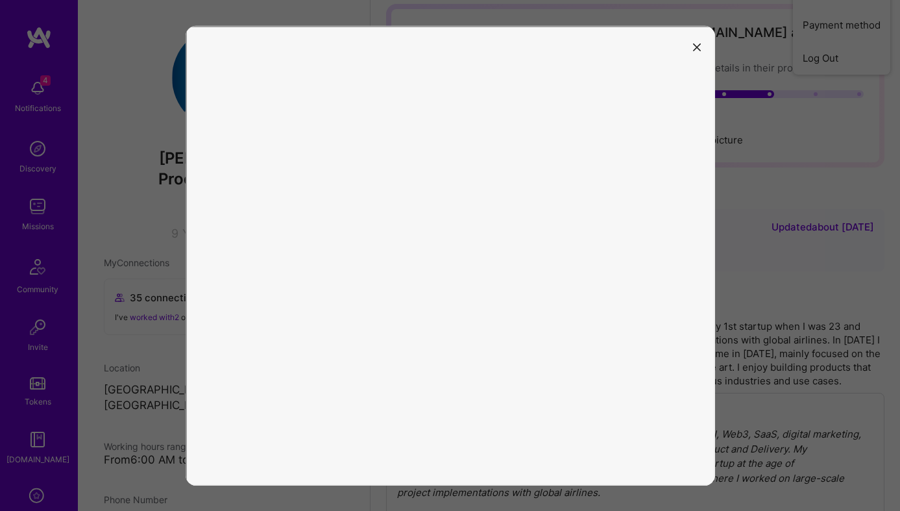
scroll to position [75, 0]
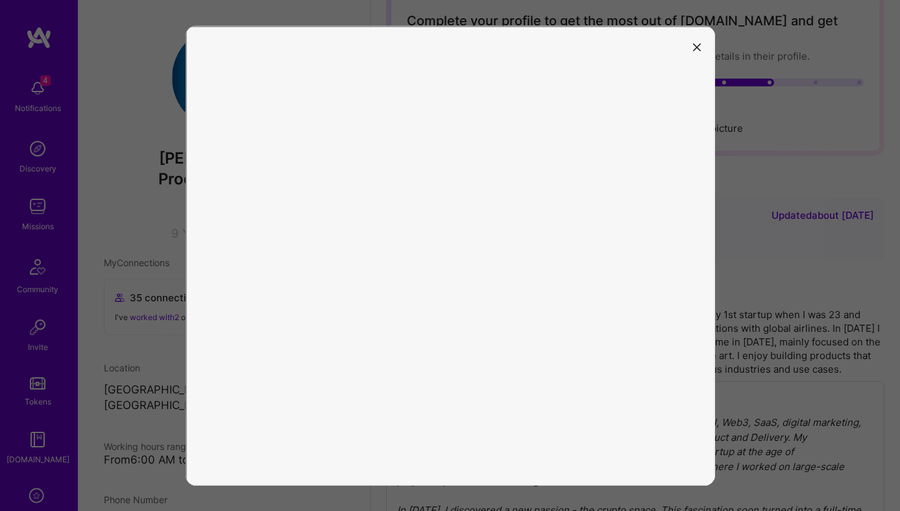
click at [692, 48] on button "modal" at bounding box center [697, 46] width 16 height 21
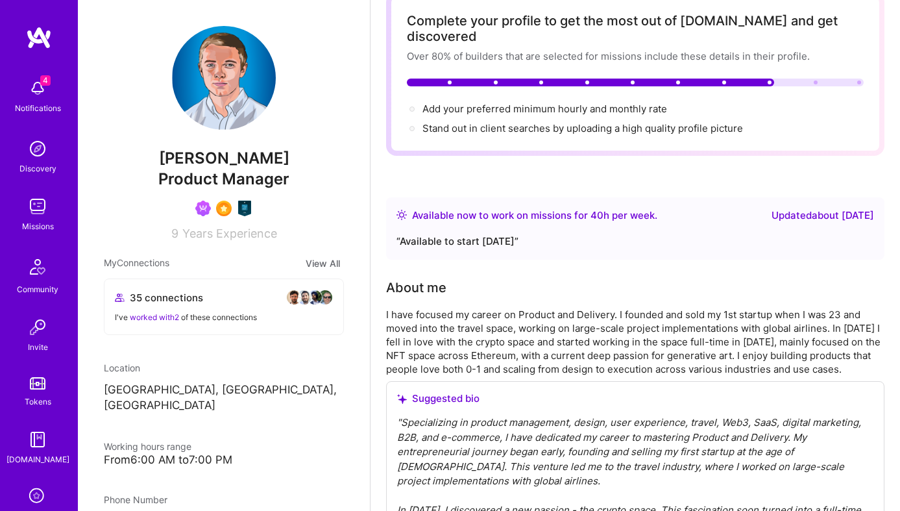
scroll to position [0, 0]
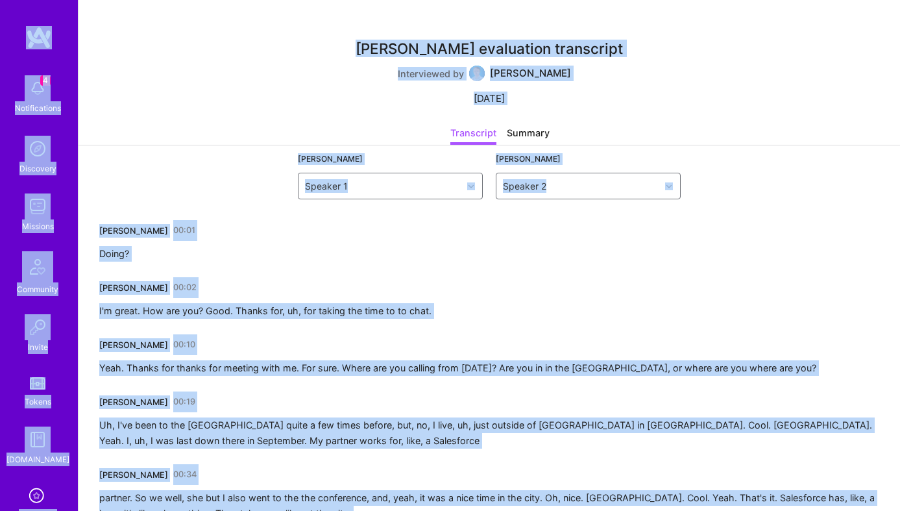
copy body "4 Notifications Discovery Missions Community Invite Tokens [DOMAIN_NAME] Evalua…"
